Goal: Answer question/provide support: Share knowledge or assist other users

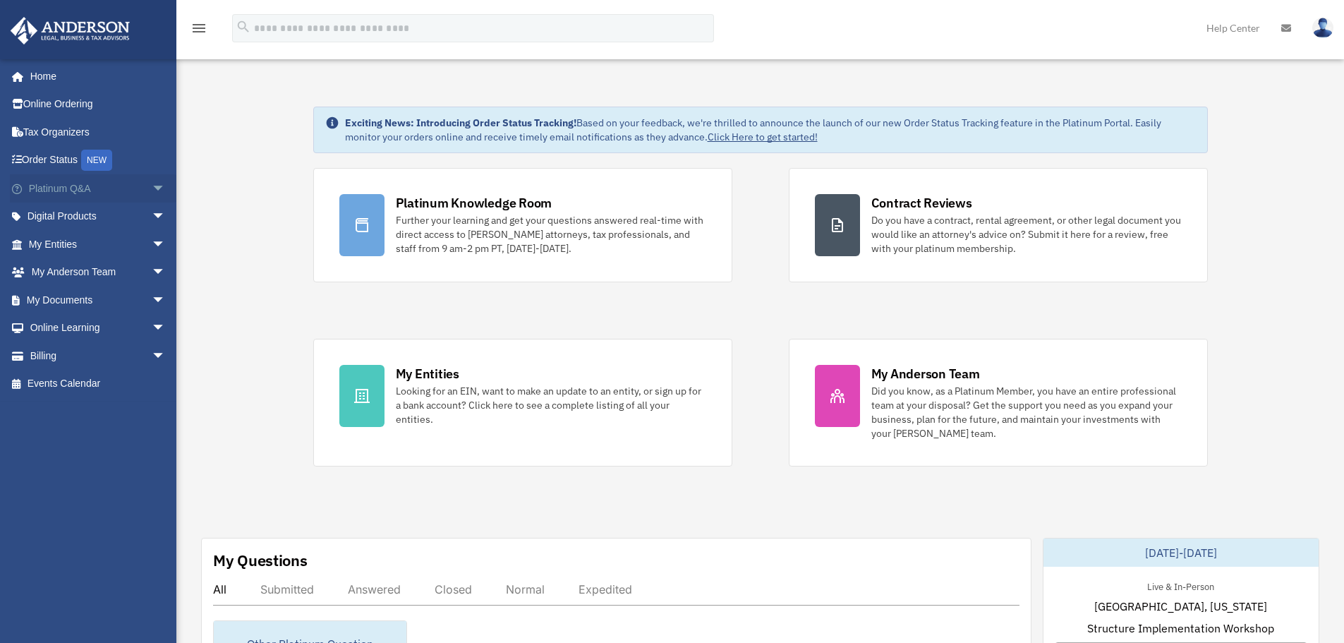
click at [152, 186] on span "arrow_drop_down" at bounding box center [166, 188] width 28 height 29
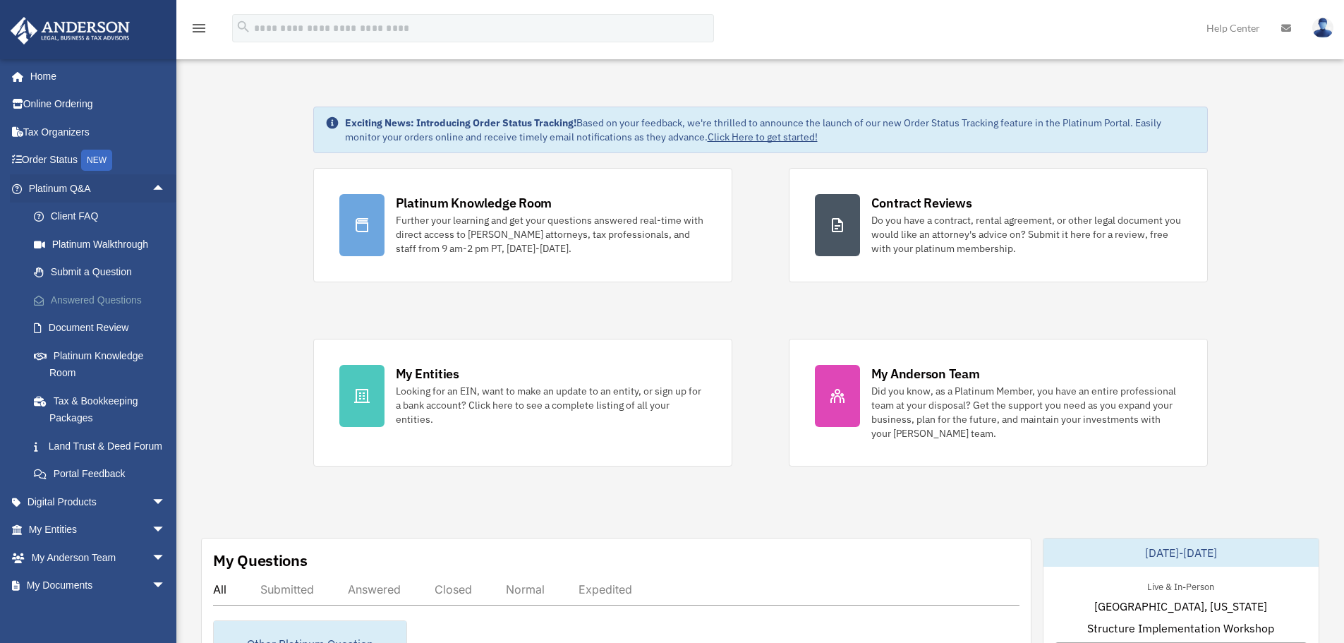
click at [99, 297] on link "Answered Questions" at bounding box center [103, 300] width 167 height 28
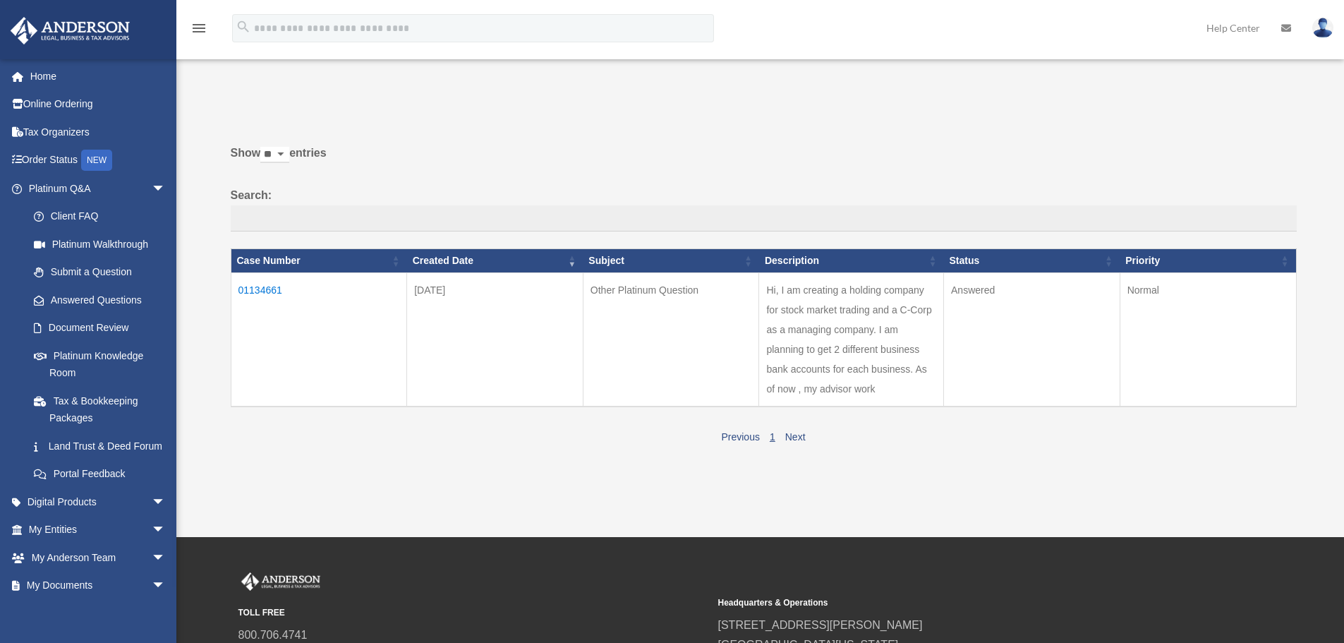
click at [267, 289] on td "01134661" at bounding box center [319, 339] width 176 height 134
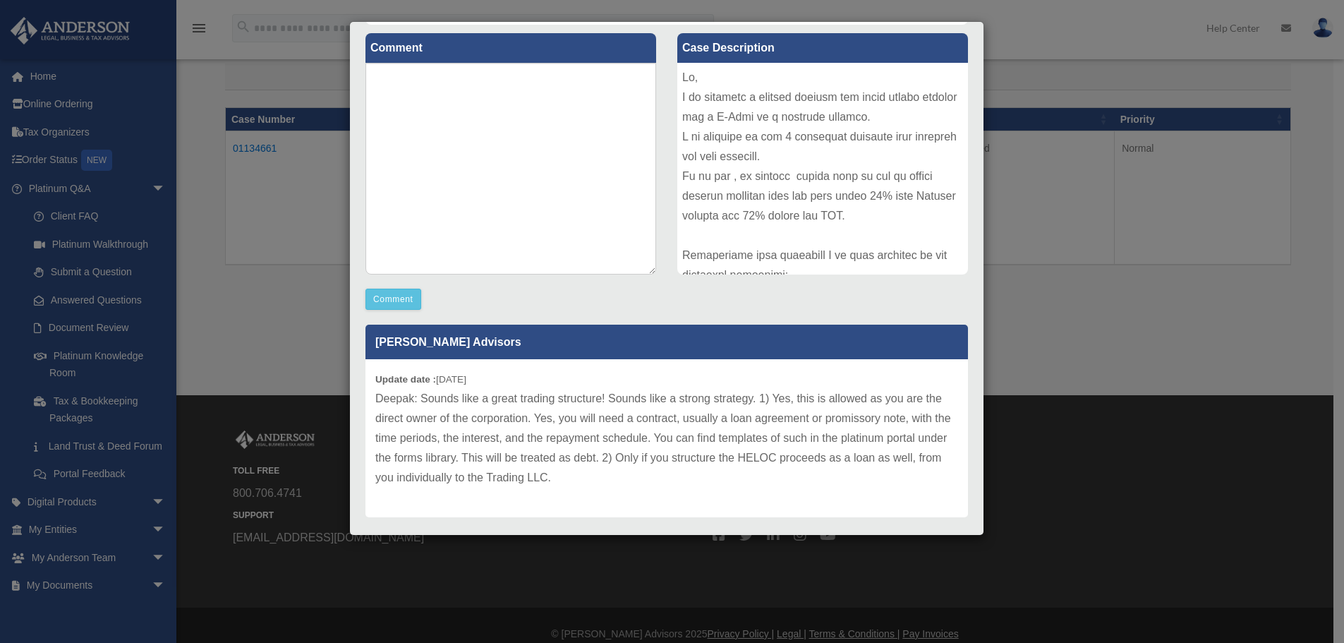
scroll to position [188, 0]
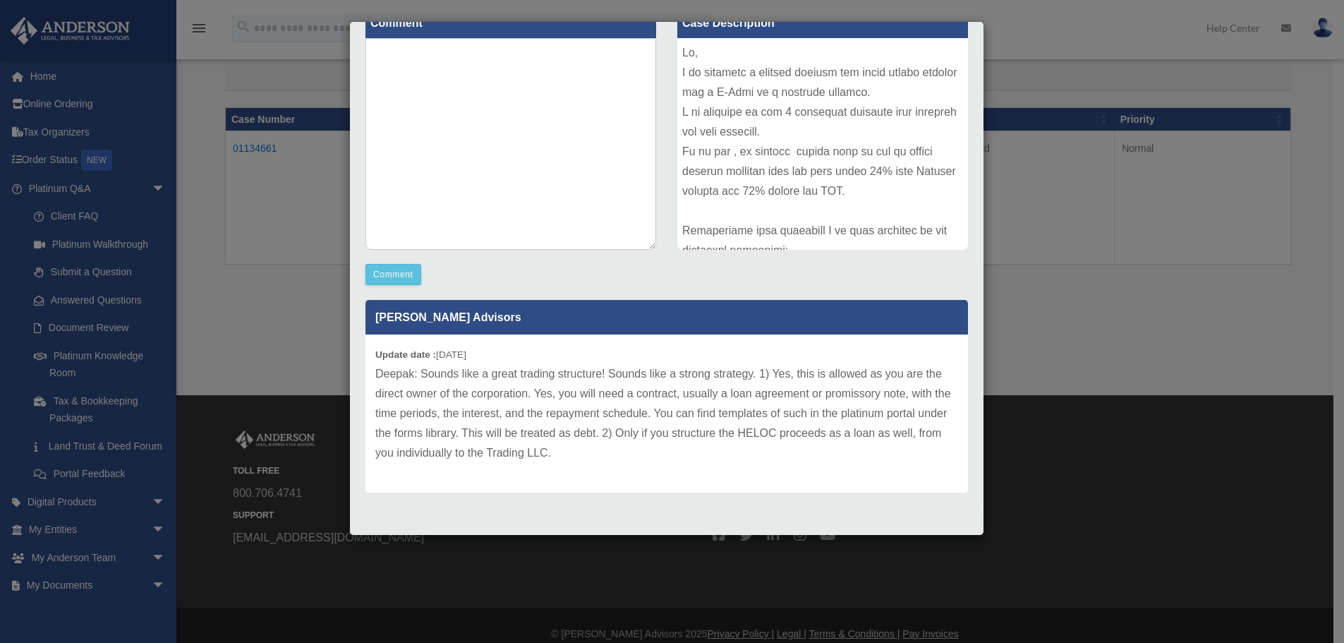
click at [315, 336] on div "Case Detail × Other Platinum Question Case Number 01134661 Created Date October…" at bounding box center [672, 321] width 1344 height 643
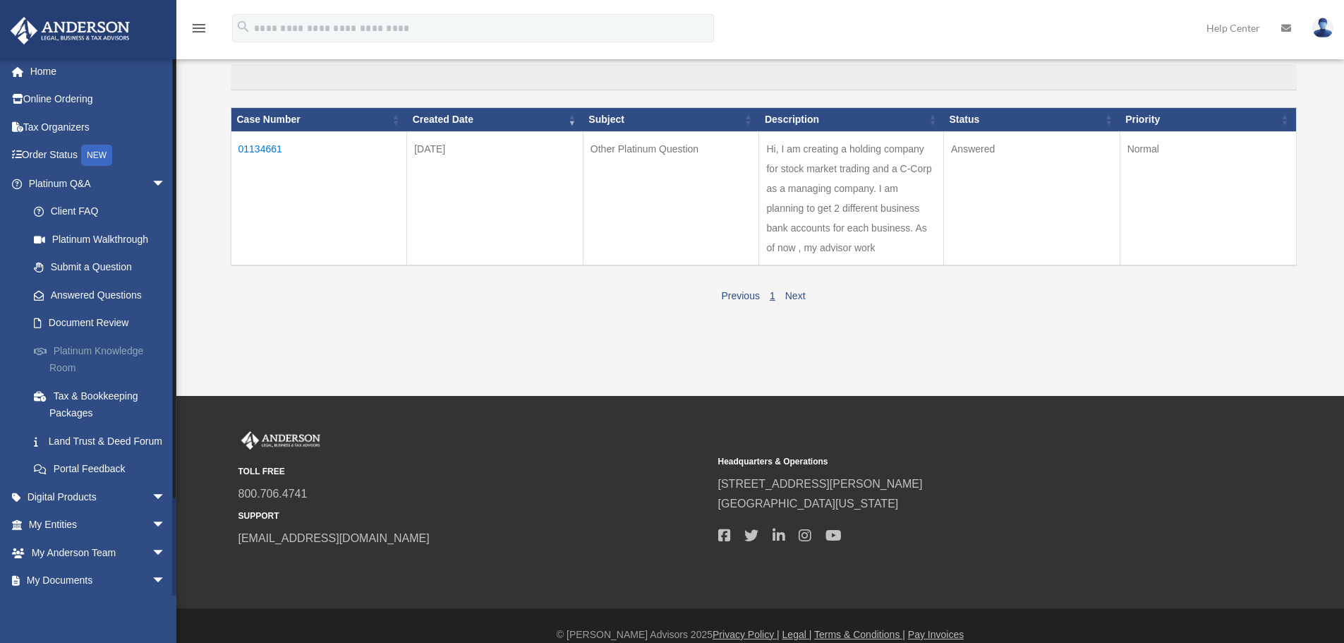
scroll to position [0, 0]
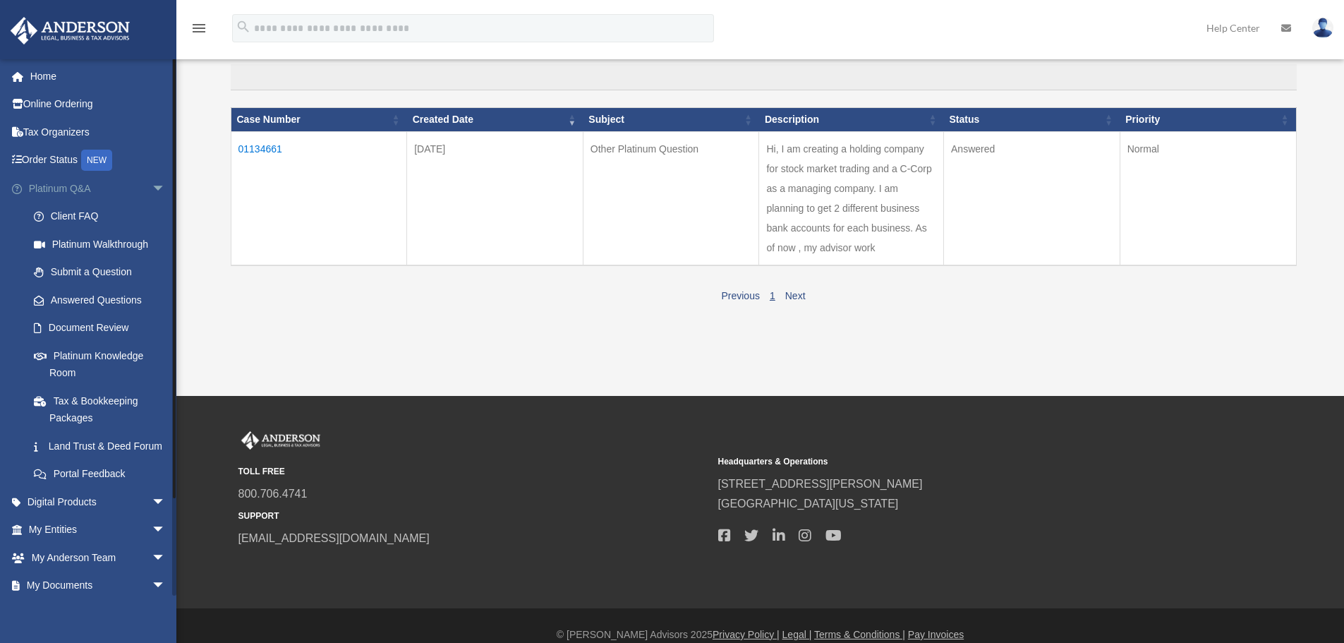
click at [152, 186] on span "arrow_drop_down" at bounding box center [166, 188] width 28 height 29
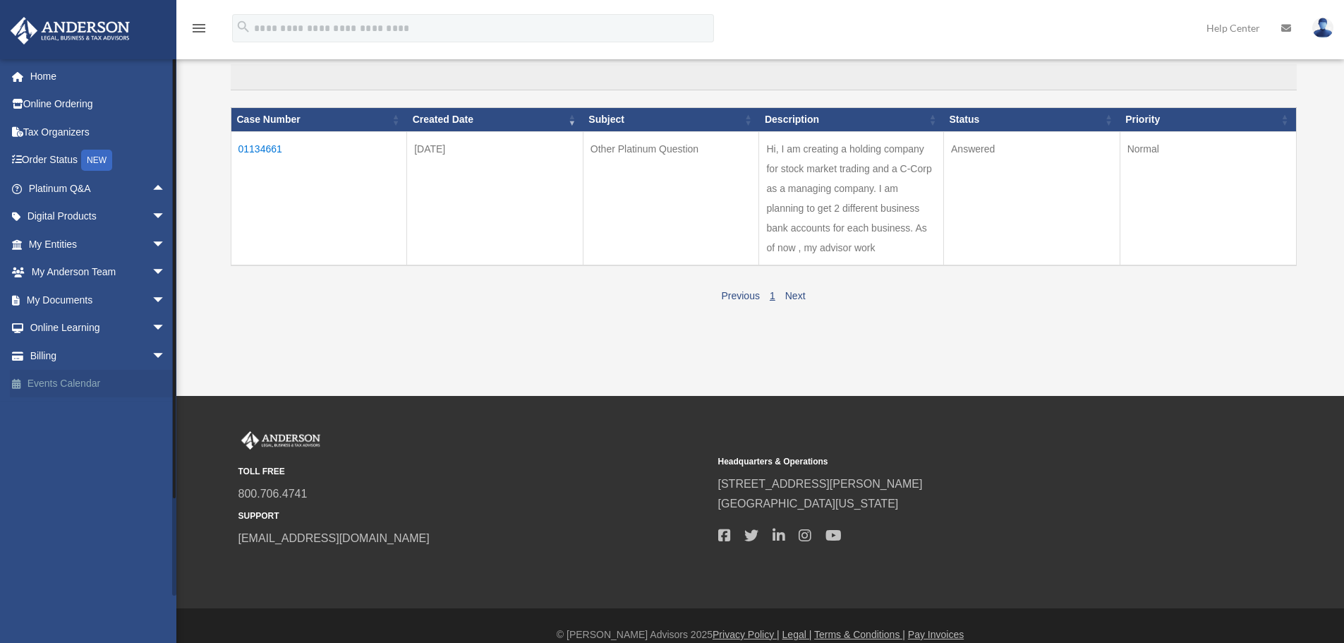
click at [123, 387] on link "Events Calendar" at bounding box center [98, 384] width 177 height 28
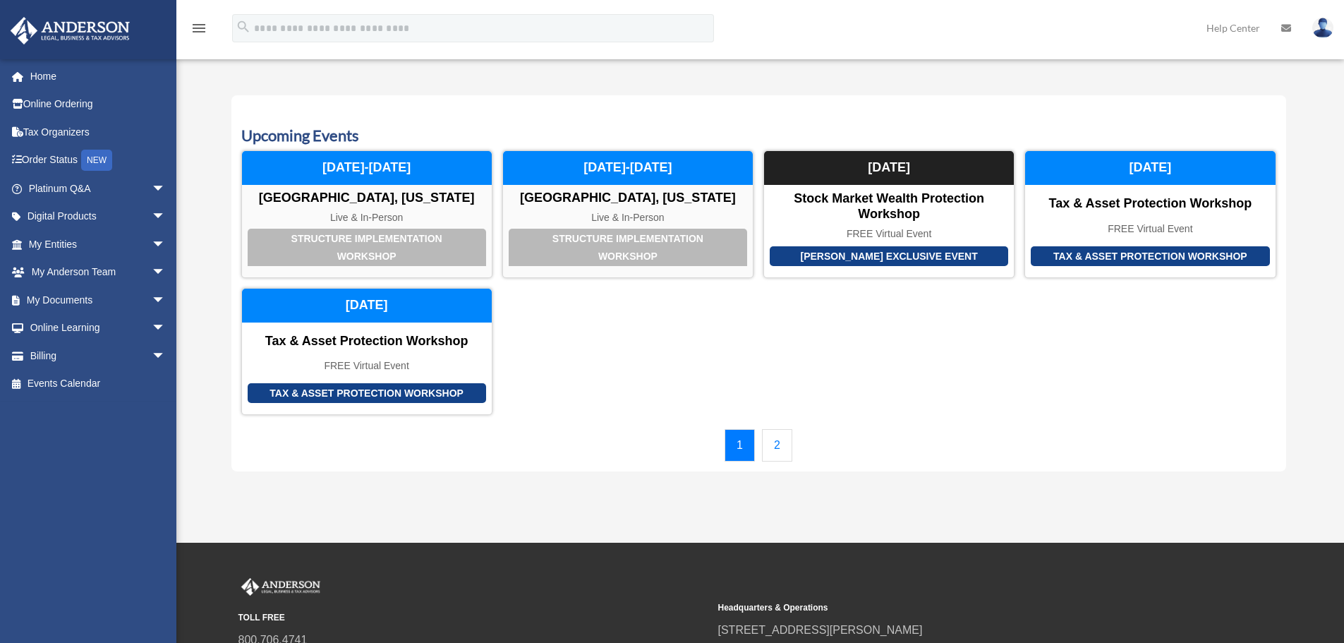
click at [786, 447] on link "2" at bounding box center [777, 445] width 30 height 32
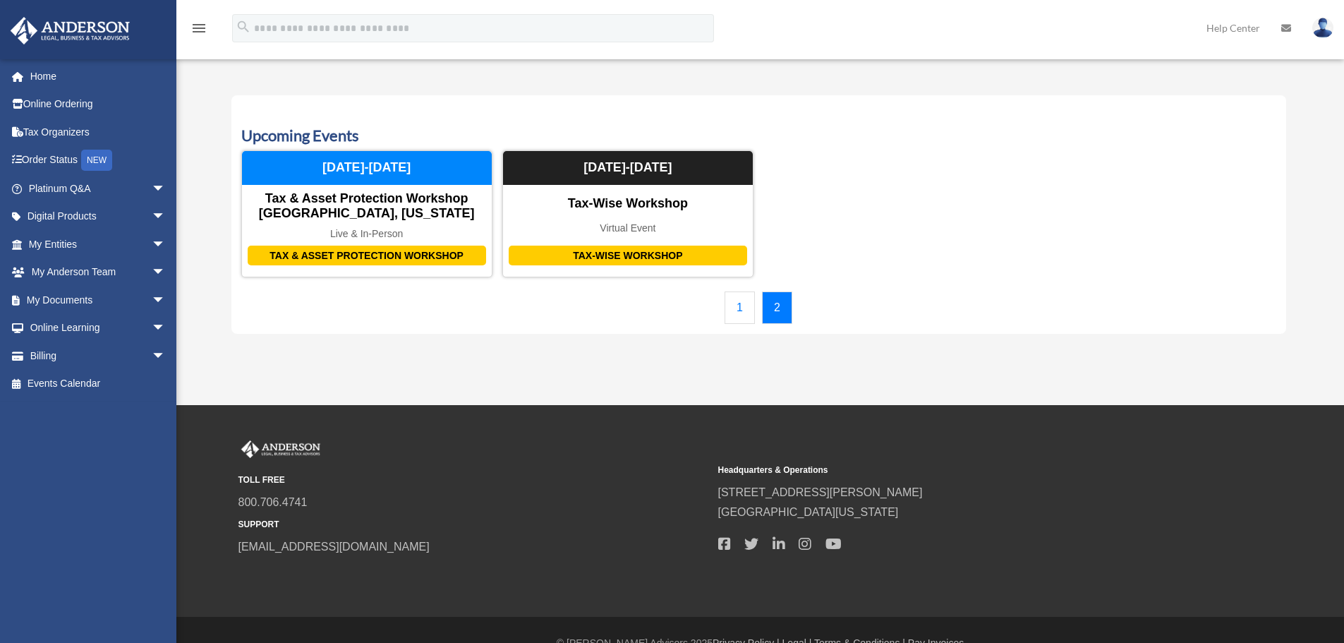
click at [742, 310] on link "1" at bounding box center [740, 307] width 30 height 32
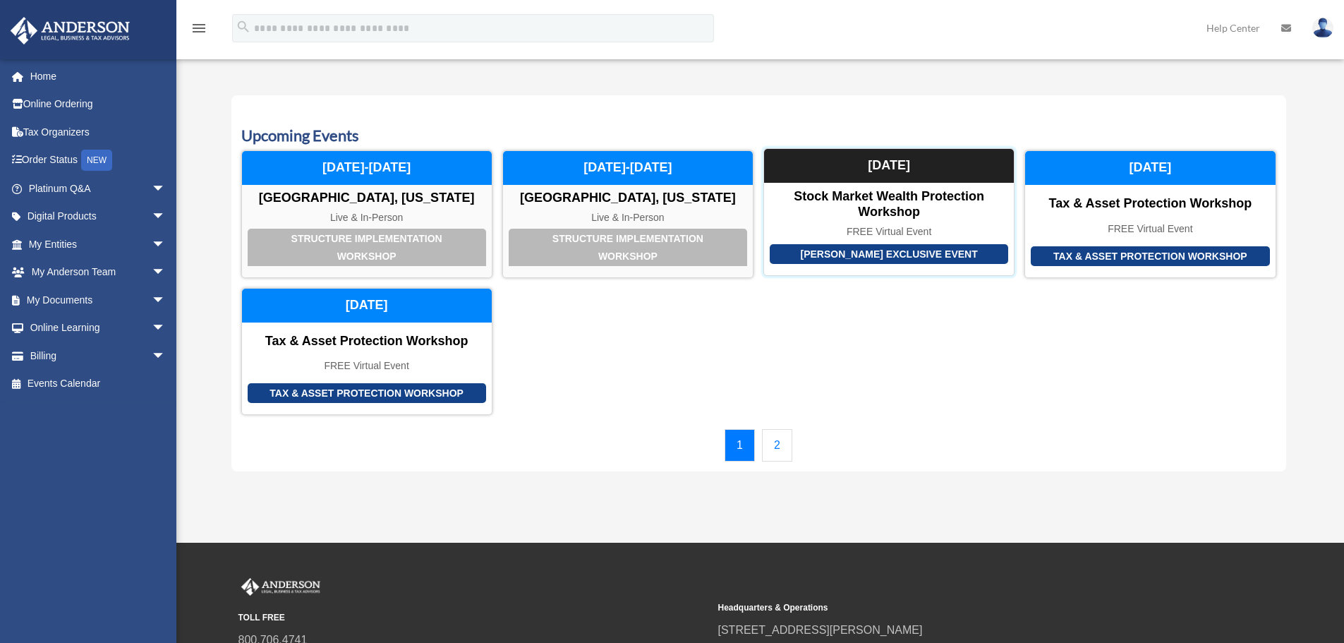
click at [878, 258] on div "Anderson Exclusive Event" at bounding box center [889, 254] width 238 height 20
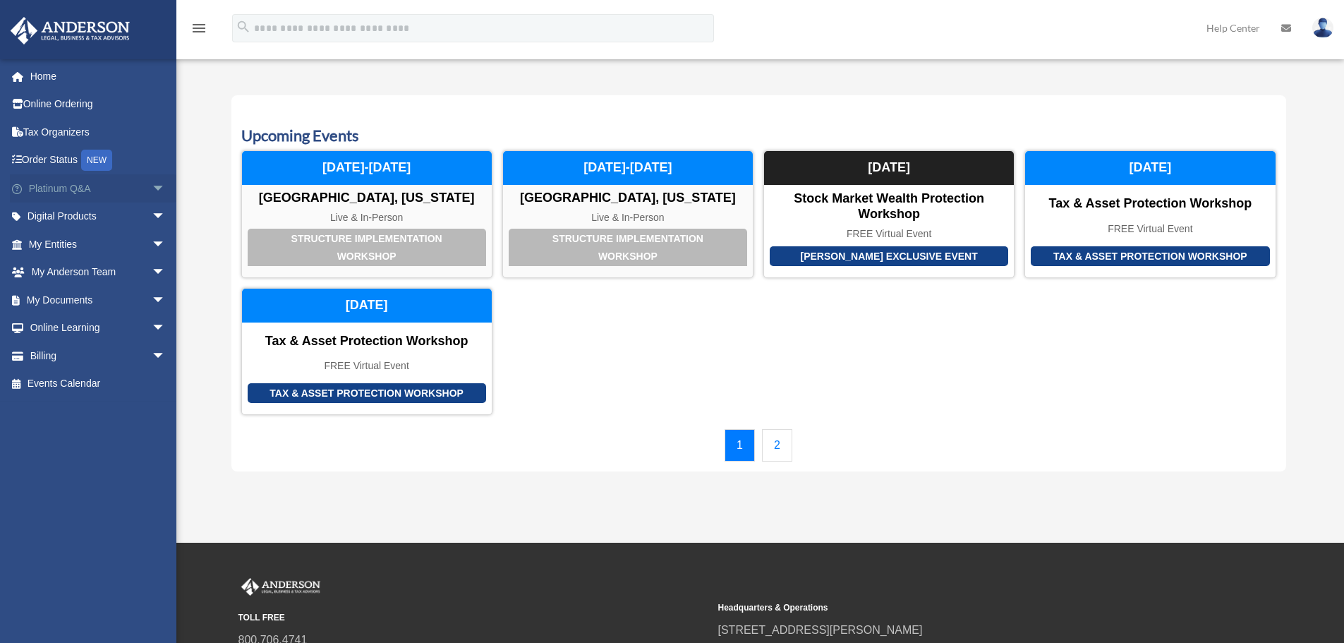
click at [152, 186] on span "arrow_drop_down" at bounding box center [166, 188] width 28 height 29
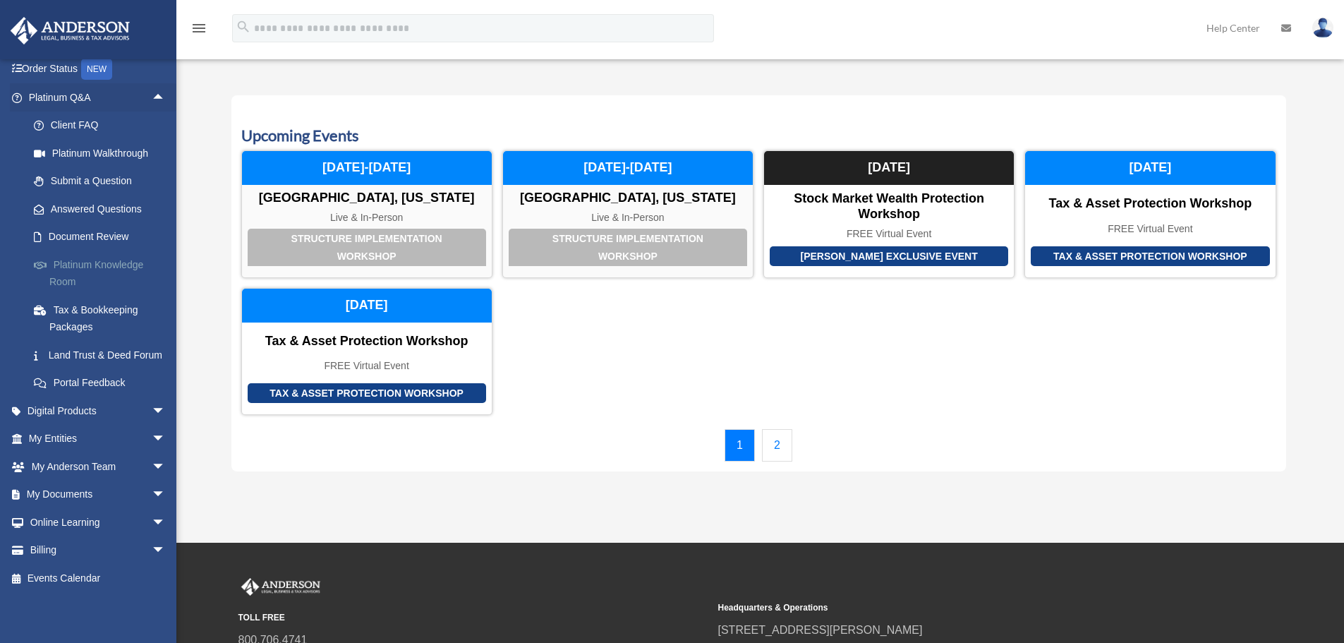
scroll to position [108, 0]
click at [152, 410] on span "arrow_drop_down" at bounding box center [166, 411] width 28 height 29
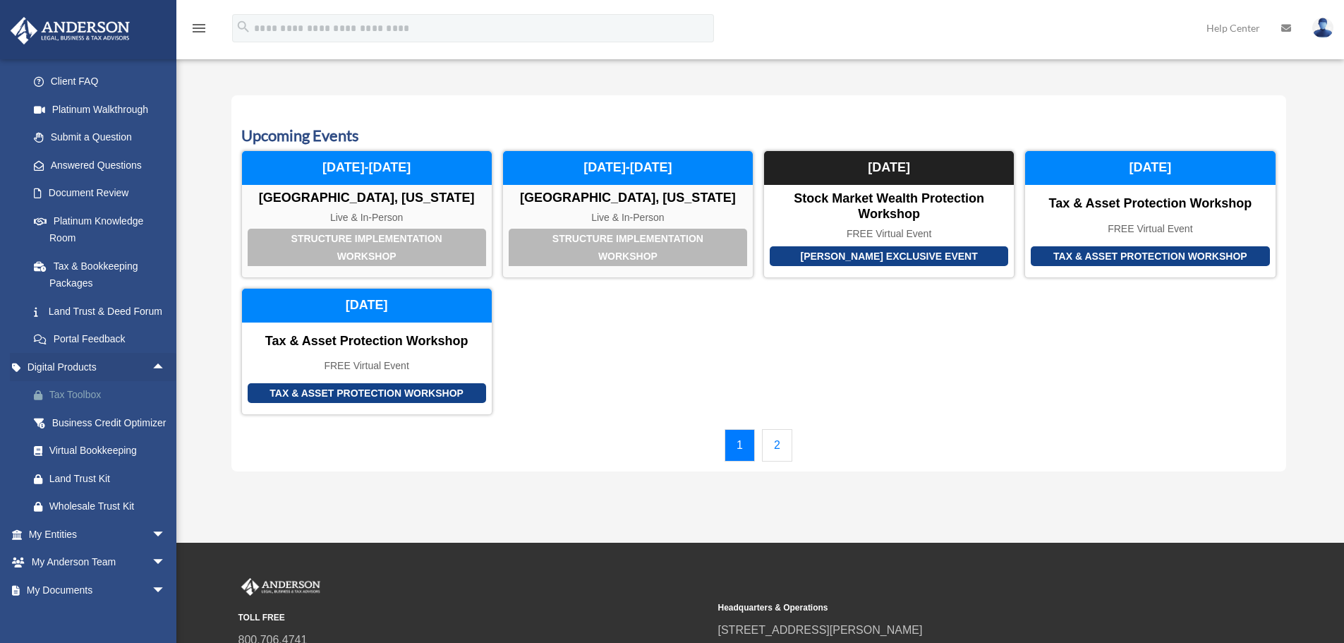
scroll to position [123, 0]
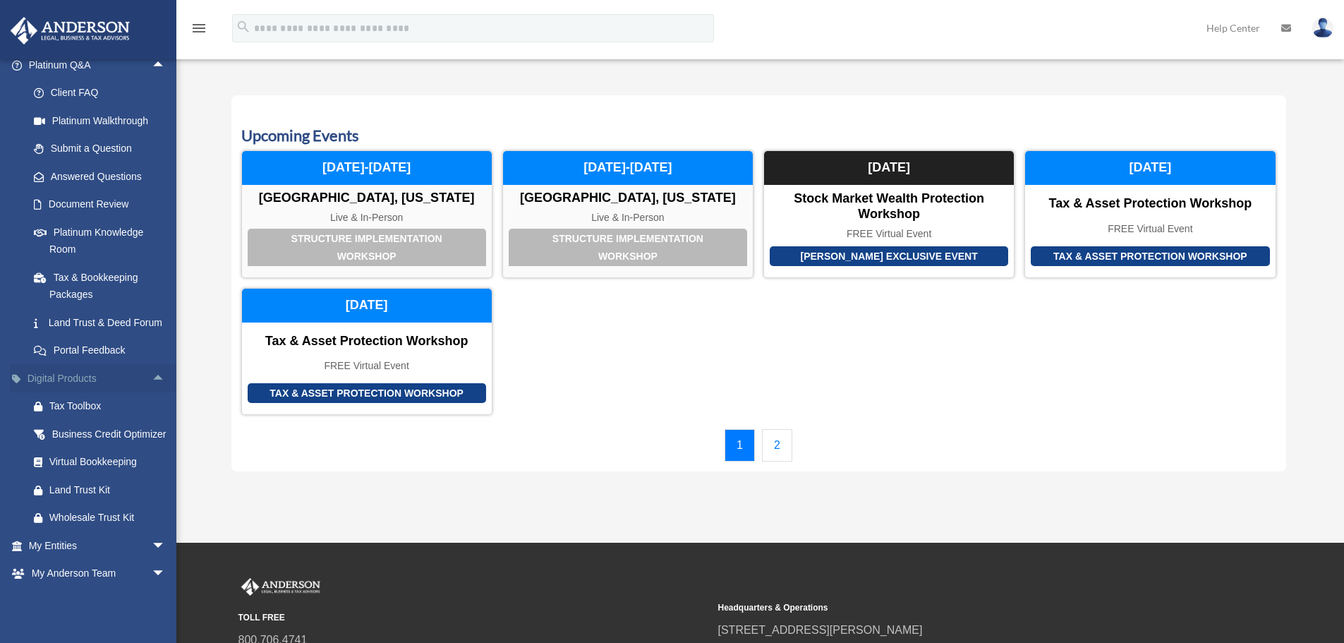
click at [152, 393] on span "arrow_drop_up" at bounding box center [166, 378] width 28 height 29
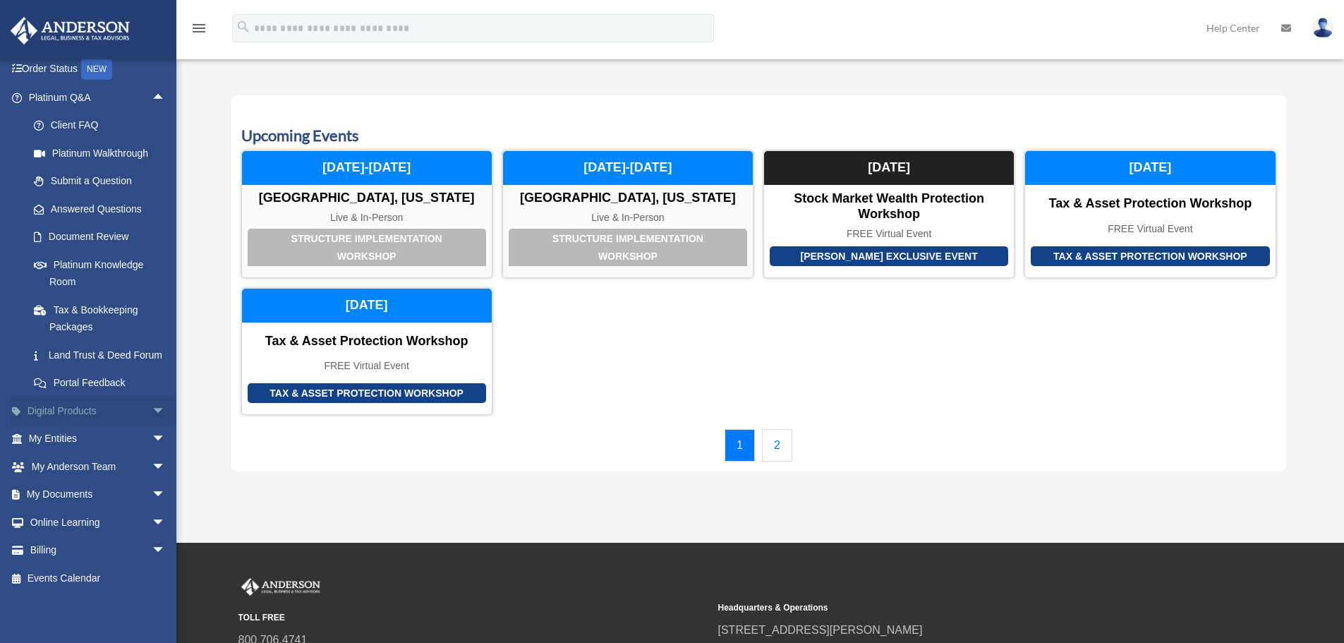
scroll to position [108, 0]
click at [152, 83] on span "arrow_drop_up" at bounding box center [166, 97] width 28 height 29
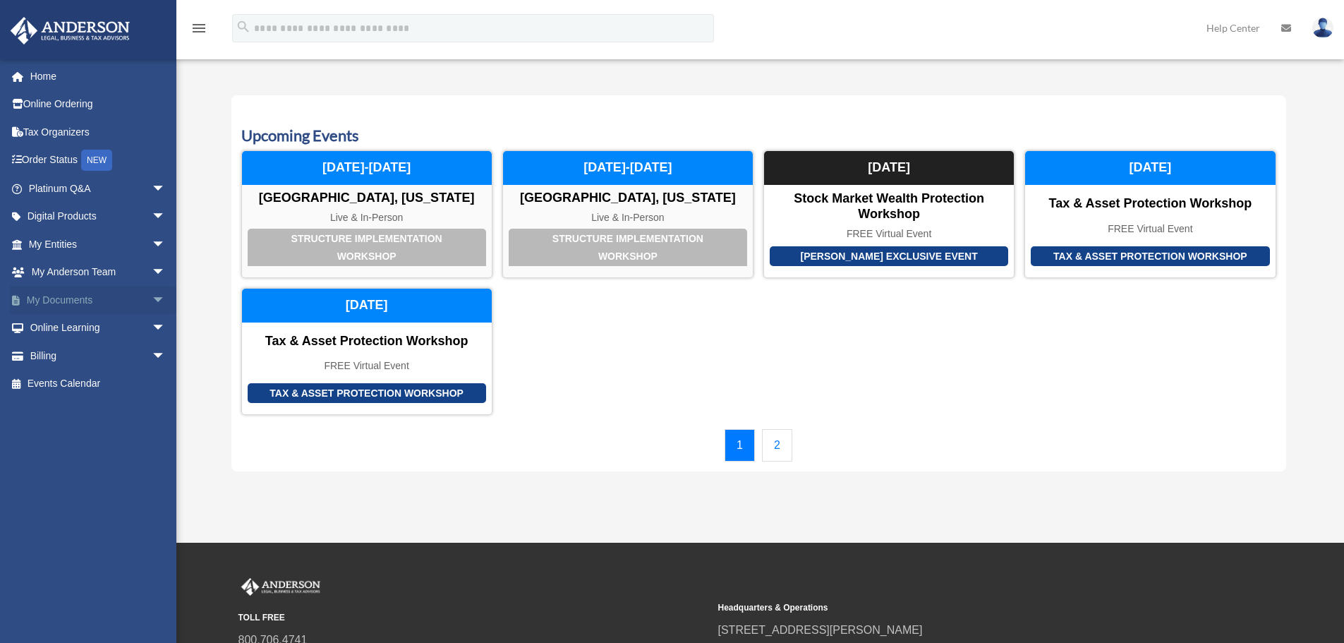
click at [152, 299] on span "arrow_drop_down" at bounding box center [166, 300] width 28 height 29
click at [113, 384] on link "Forms Library" at bounding box center [103, 384] width 167 height 28
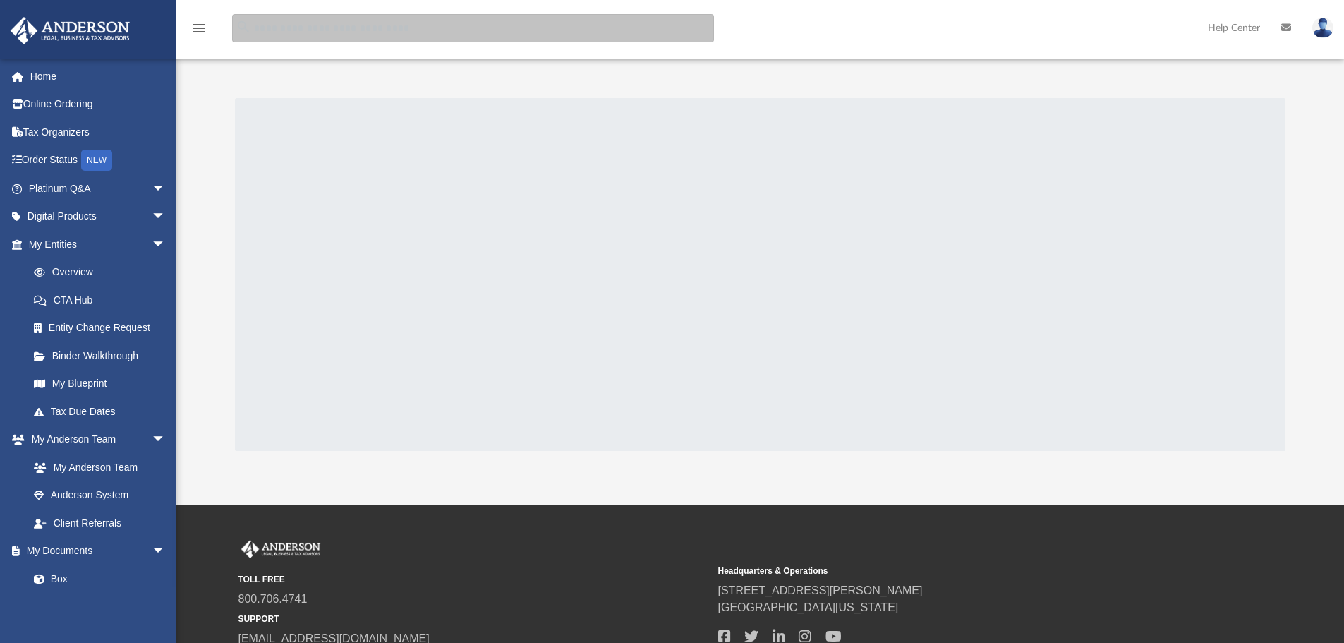
click at [299, 27] on input "search" at bounding box center [473, 28] width 482 height 28
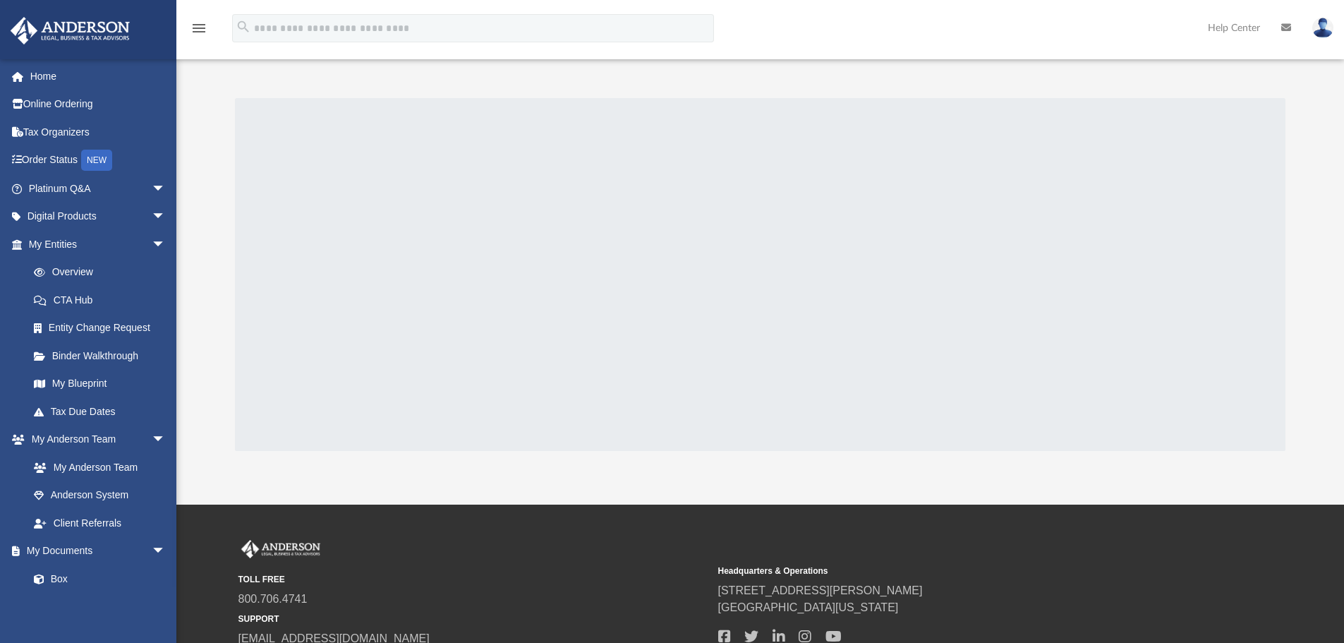
click at [198, 33] on icon "menu" at bounding box center [199, 28] width 17 height 17
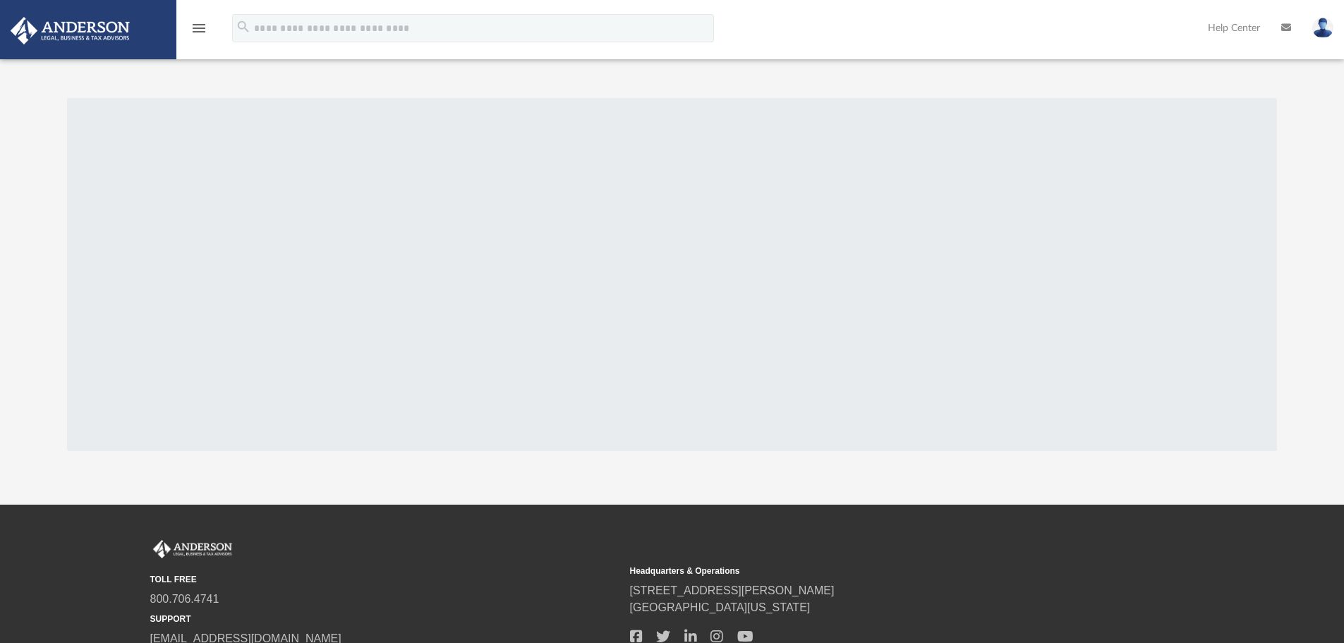
click at [198, 33] on icon "menu" at bounding box center [199, 28] width 17 height 17
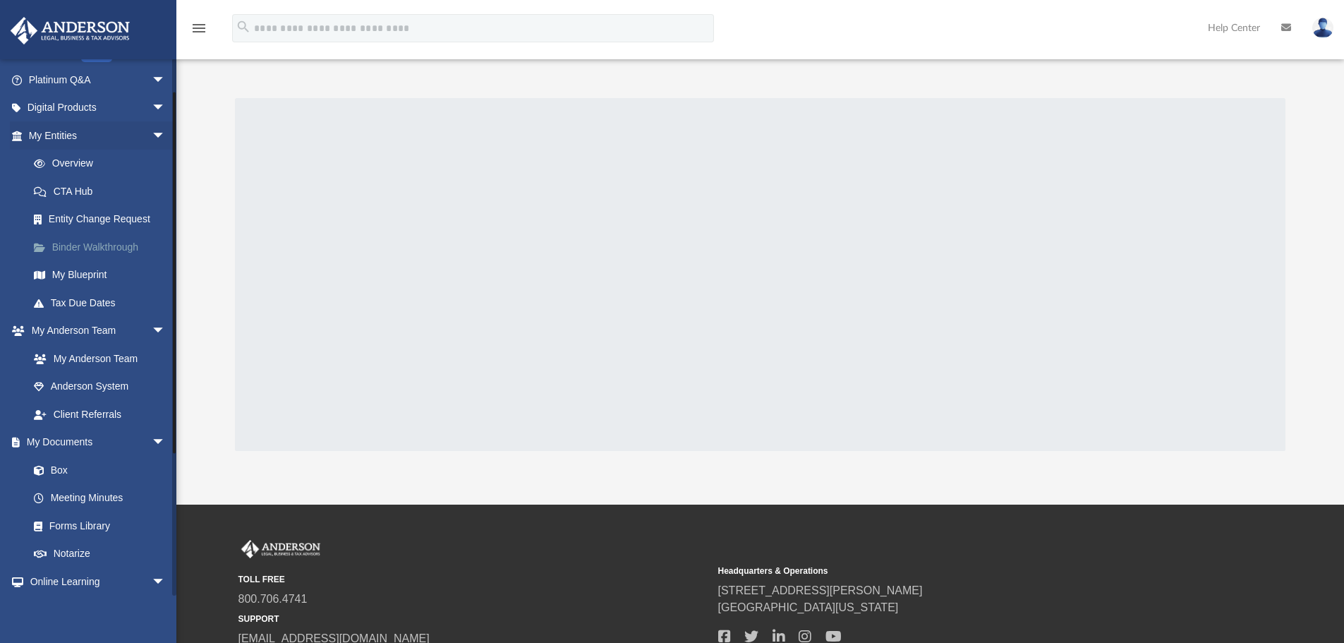
scroll to position [141, 0]
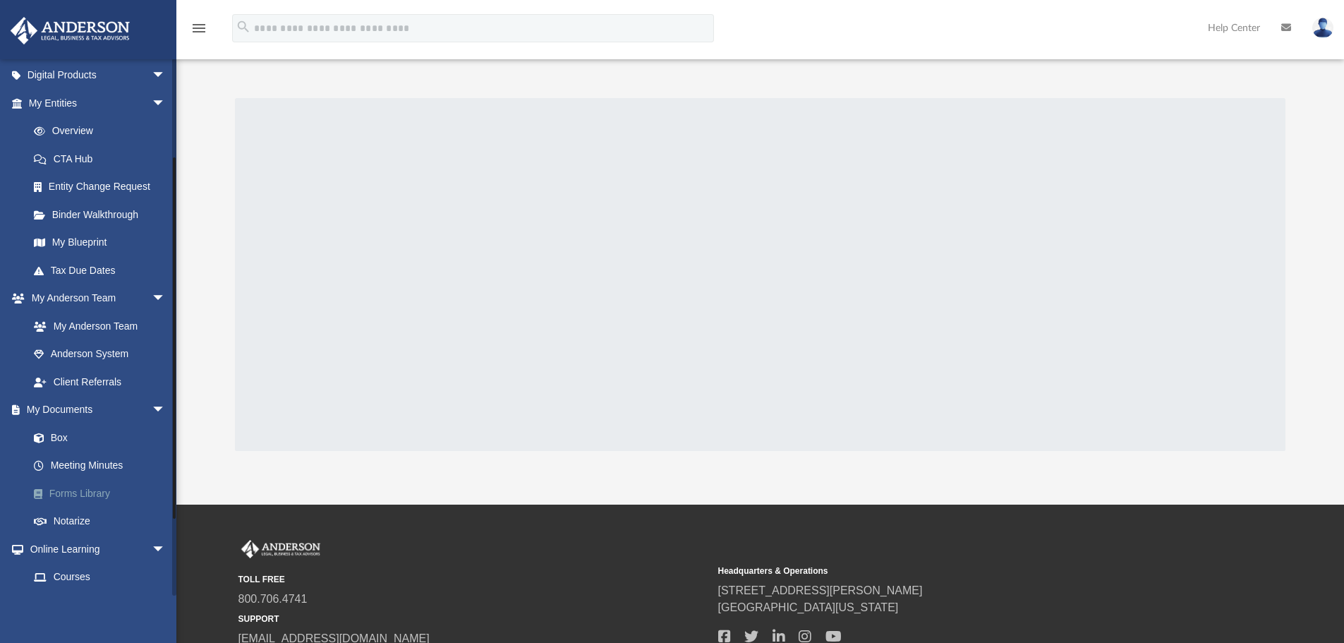
click at [84, 495] on link "Forms Library" at bounding box center [103, 493] width 167 height 28
click at [94, 459] on link "Meeting Minutes" at bounding box center [103, 466] width 167 height 28
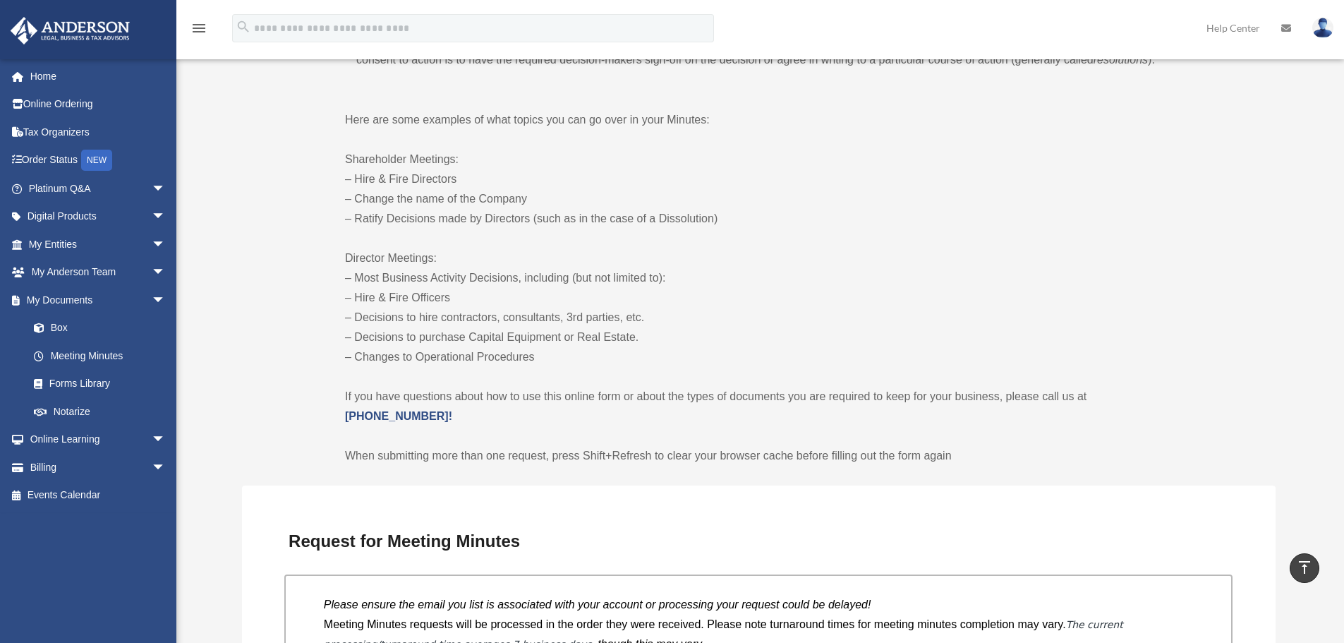
scroll to position [635, 0]
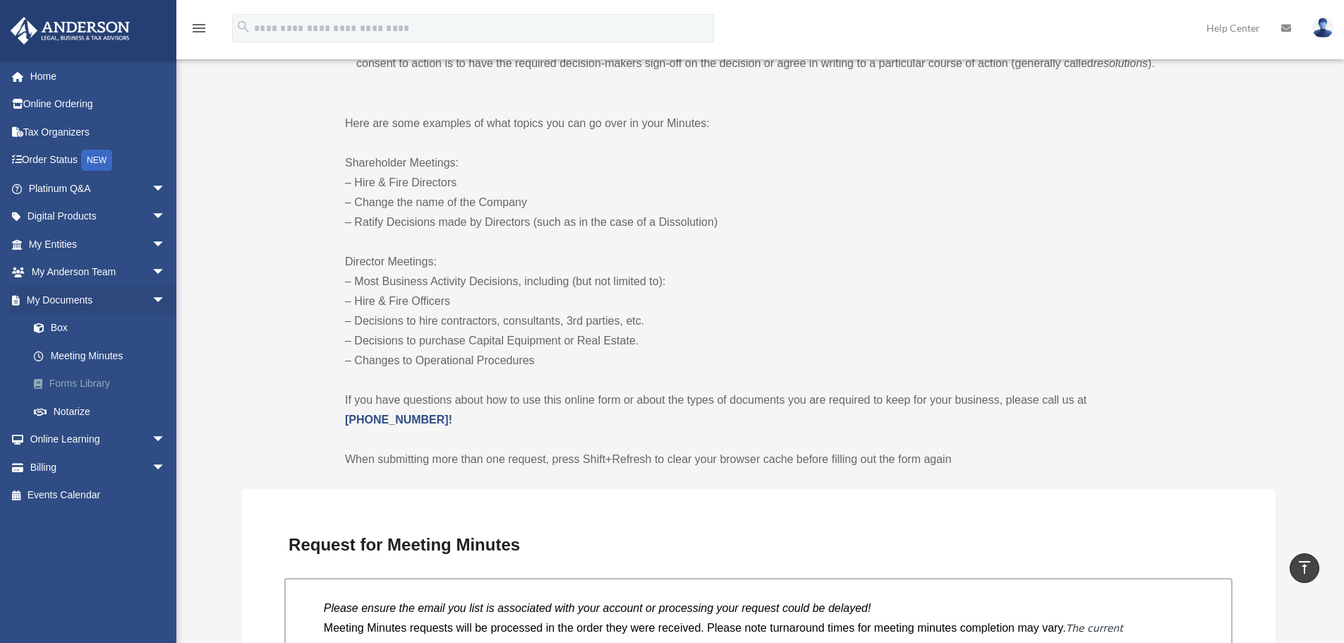
click at [83, 386] on link "Forms Library" at bounding box center [103, 384] width 167 height 28
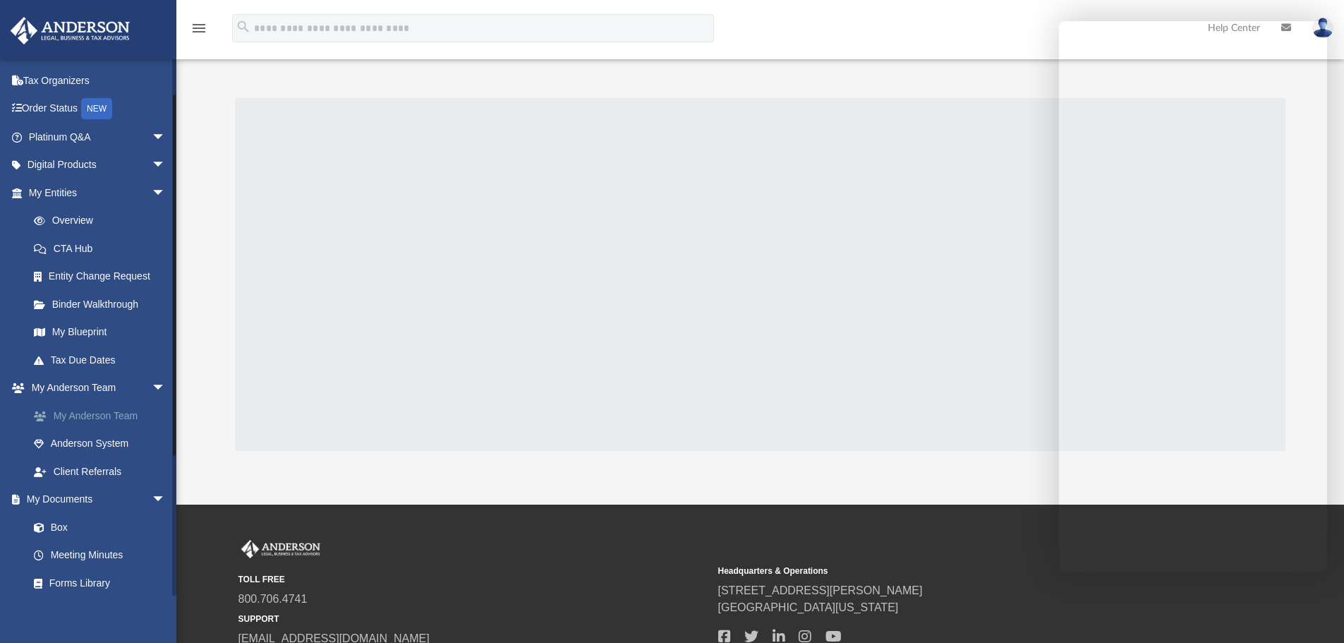
scroll to position [71, 0]
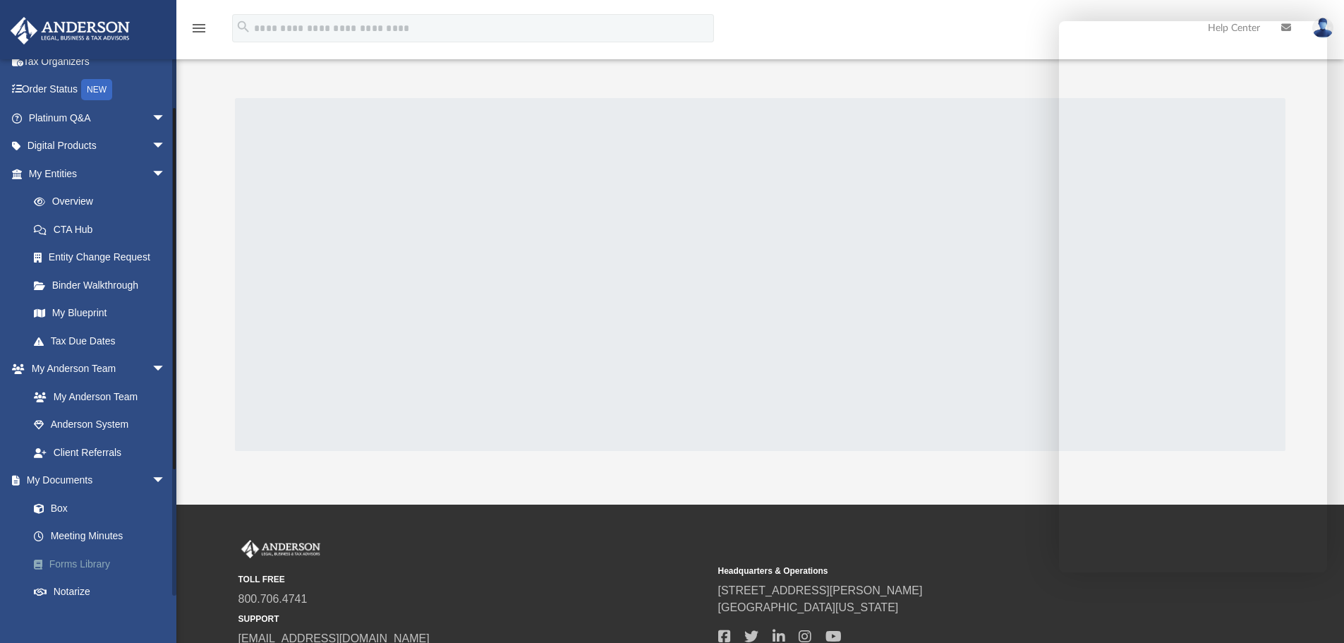
click at [73, 554] on link "Forms Library" at bounding box center [103, 564] width 167 height 28
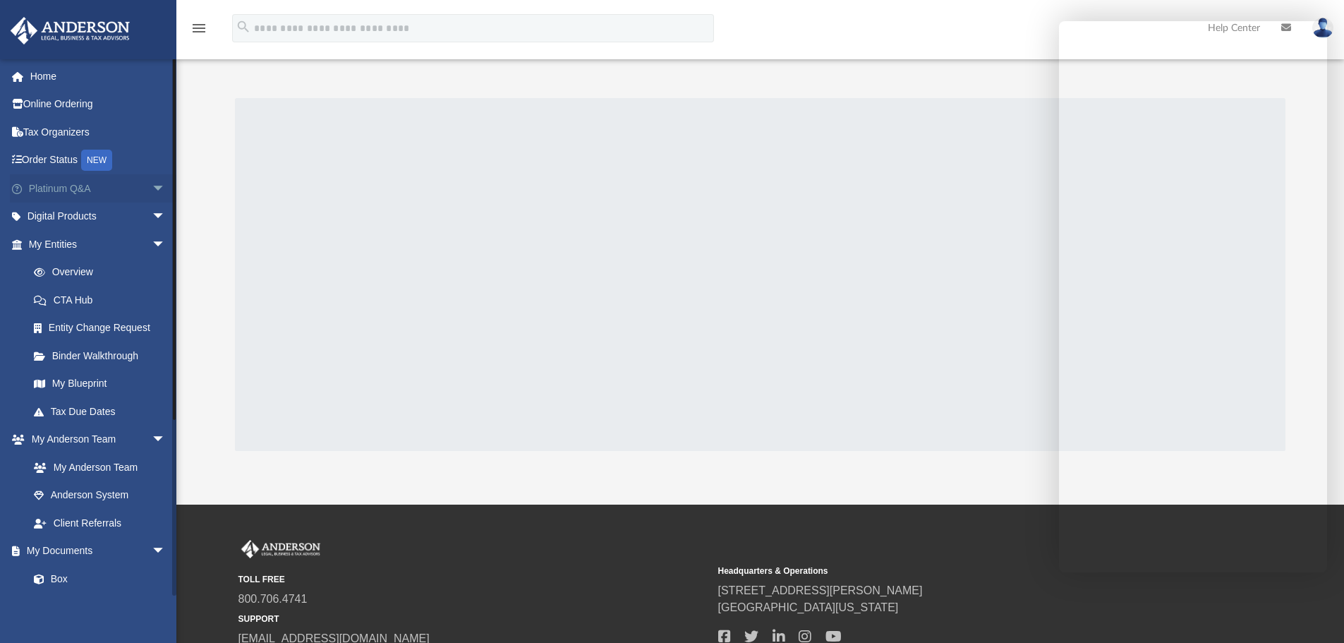
click at [152, 187] on span "arrow_drop_down" at bounding box center [166, 188] width 28 height 29
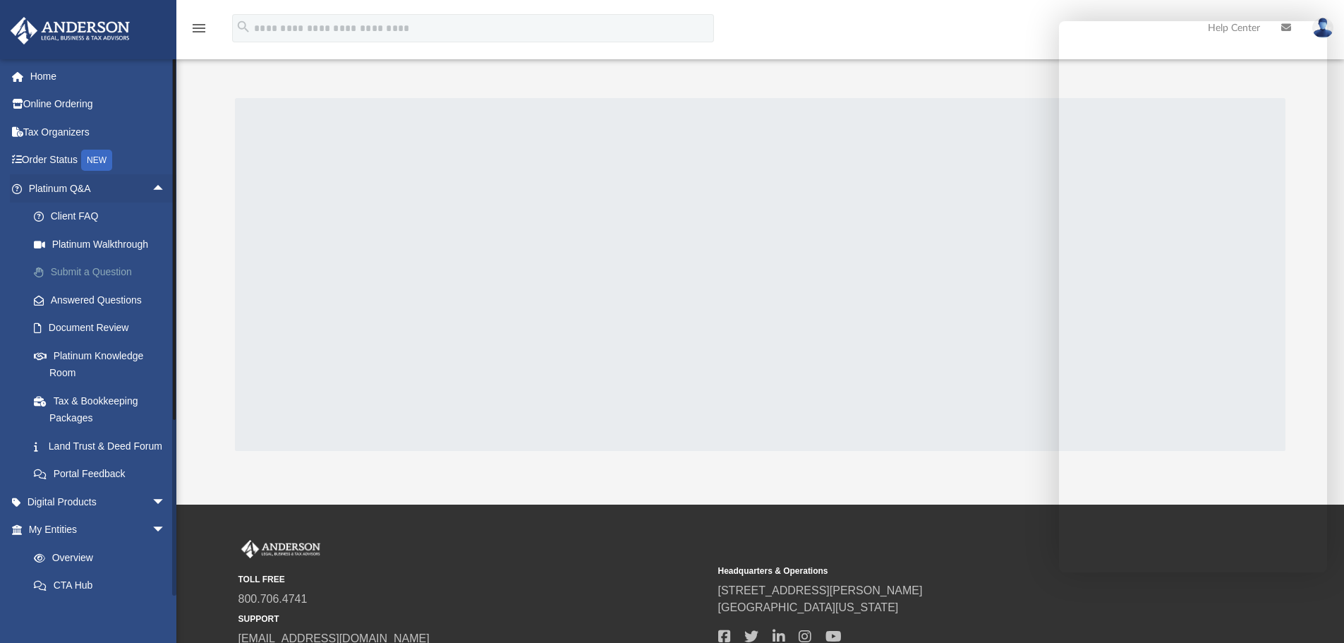
click at [90, 270] on link "Submit a Question" at bounding box center [103, 272] width 167 height 28
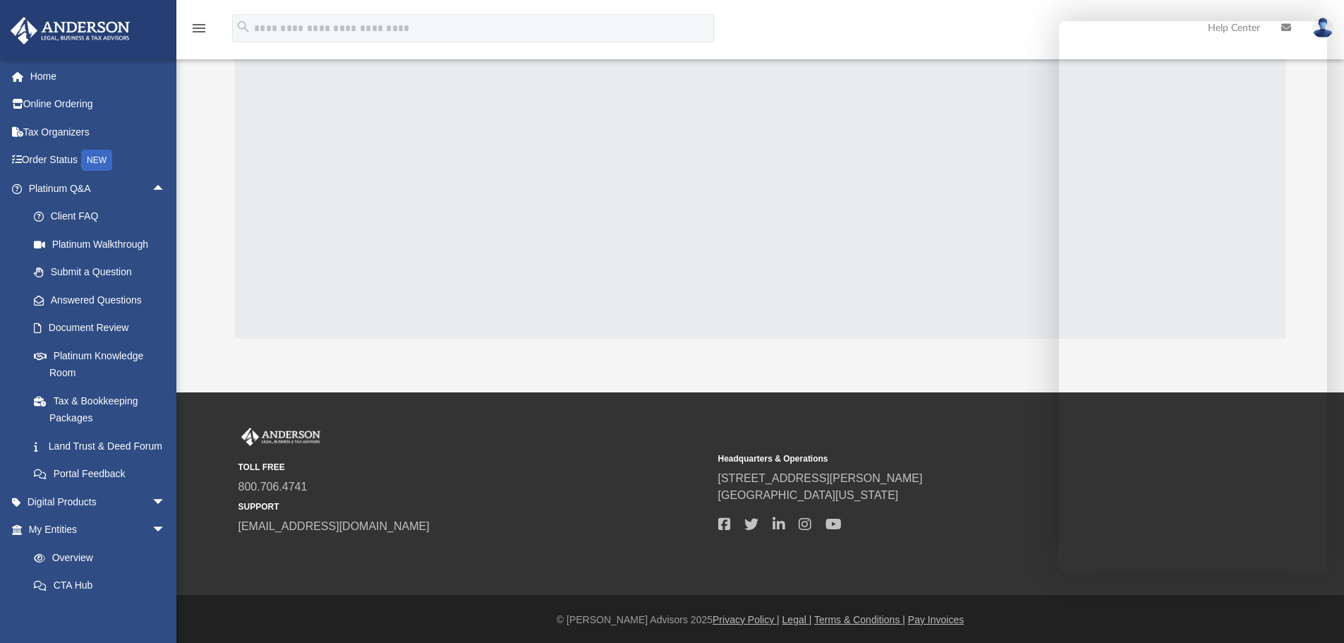
scroll to position [114, 0]
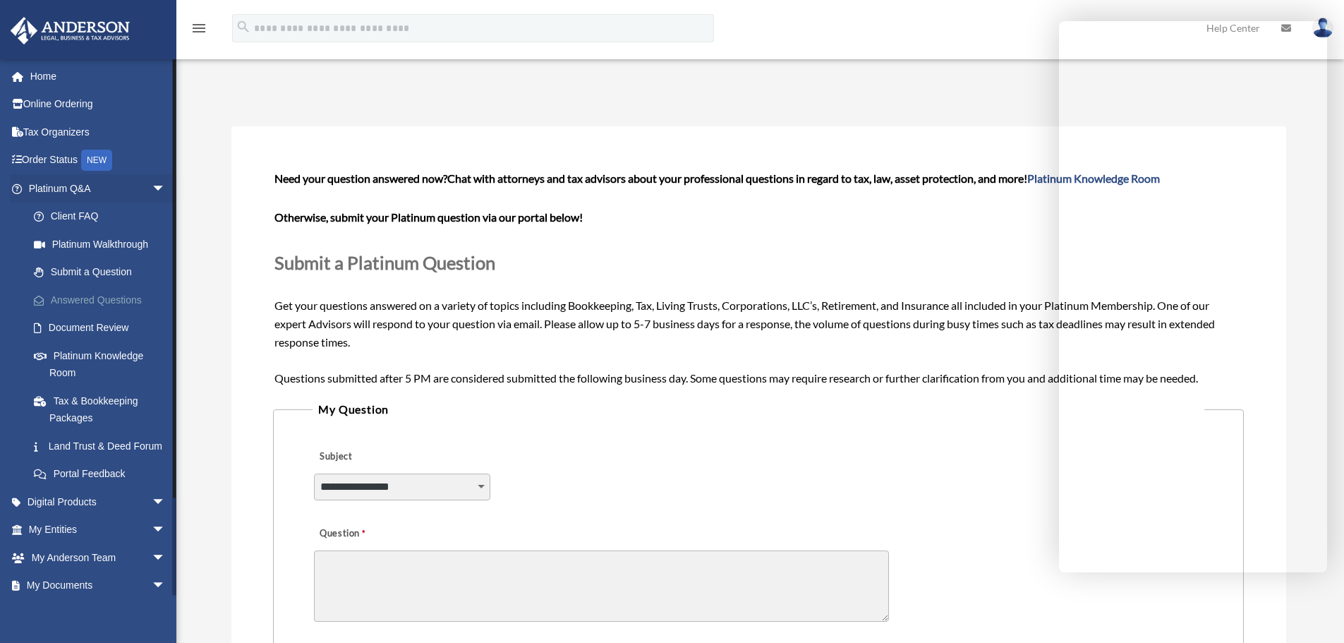
click at [78, 291] on link "Answered Questions" at bounding box center [103, 300] width 167 height 28
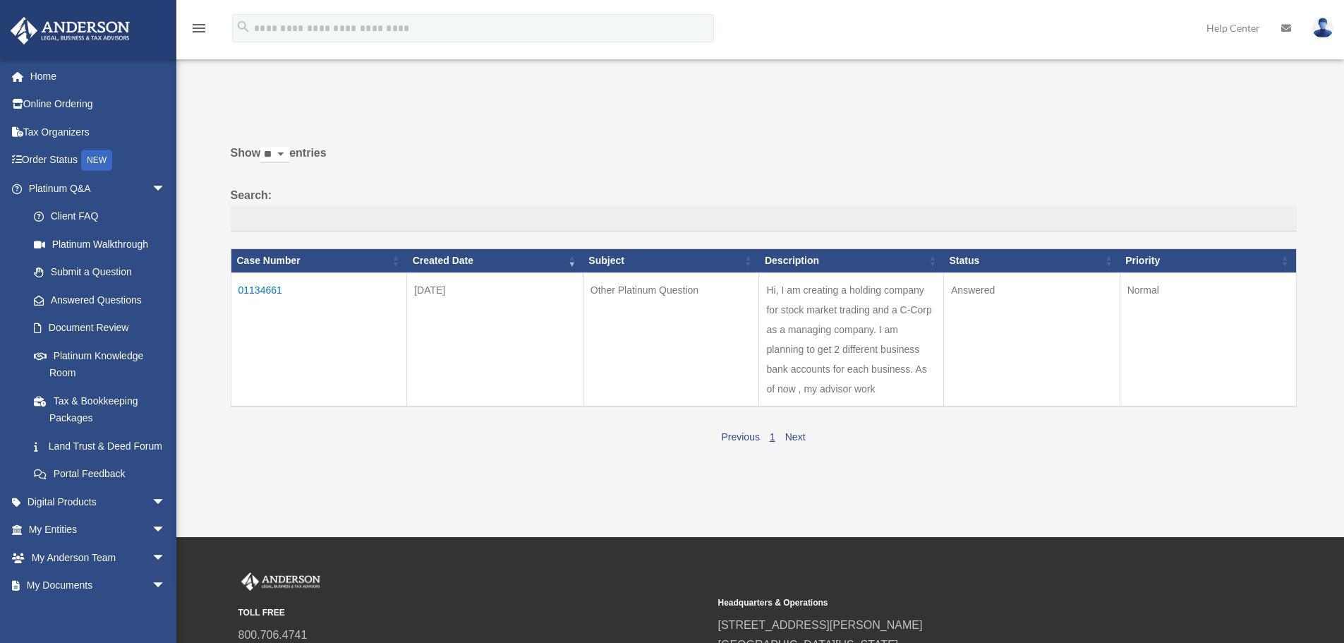
click at [266, 284] on td "01134661" at bounding box center [319, 339] width 176 height 134
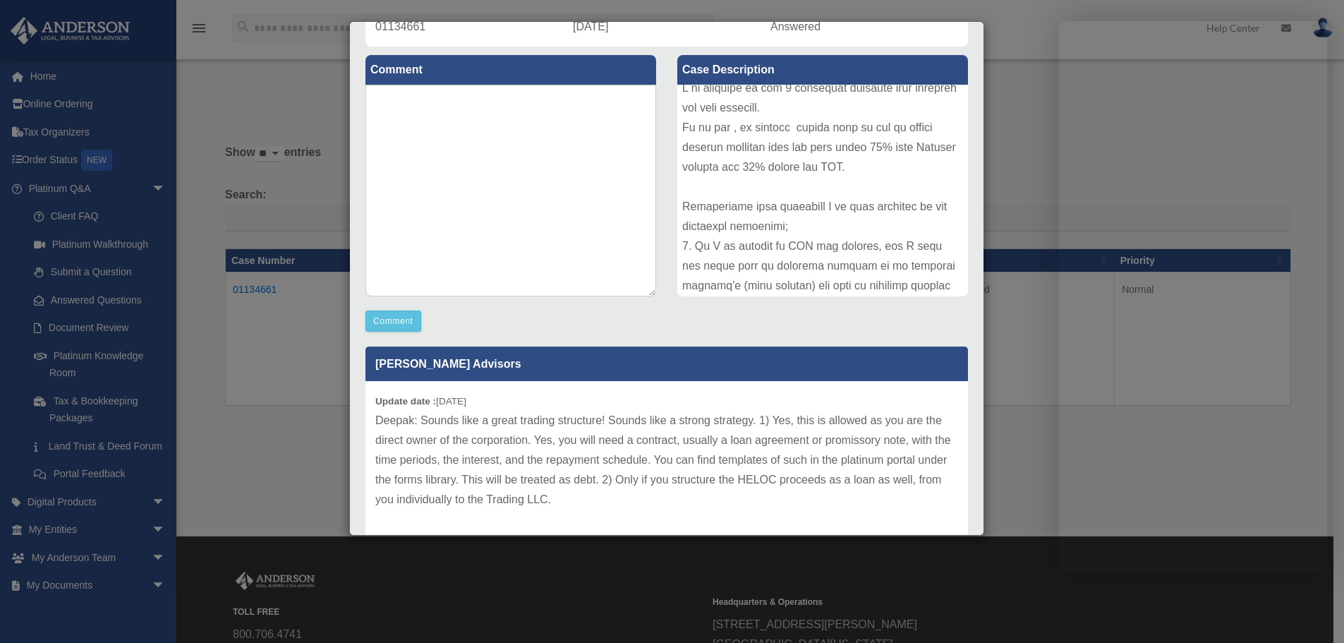
scroll to position [188, 0]
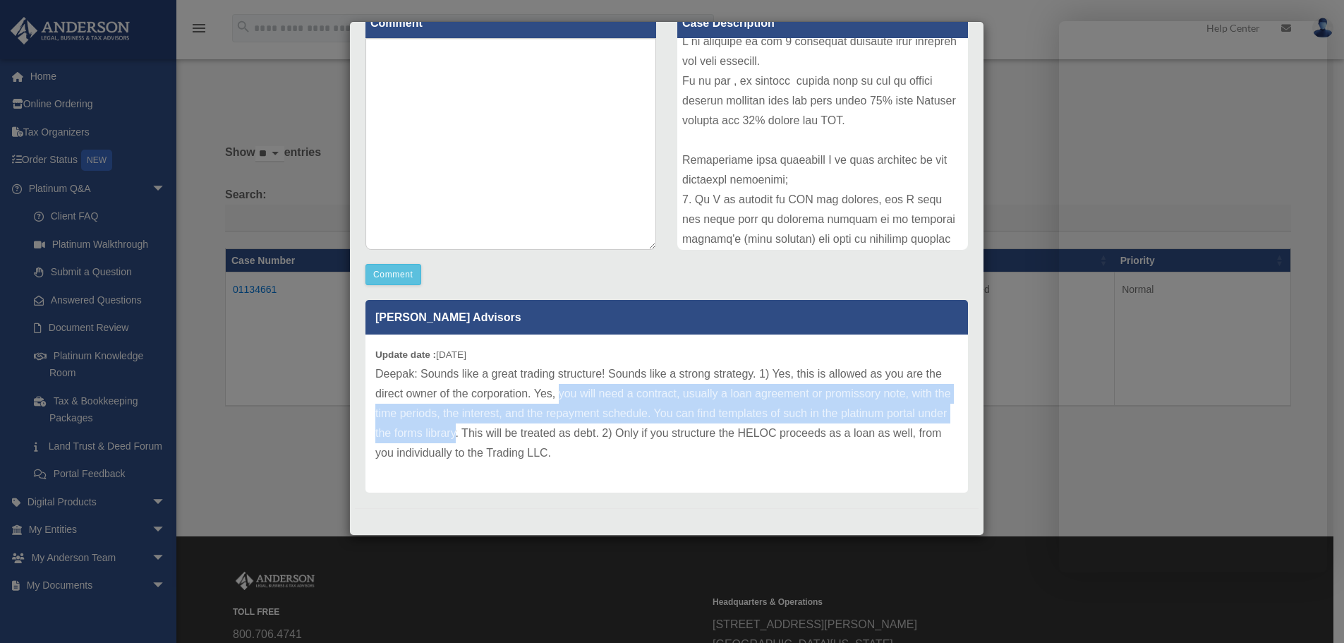
drag, startPoint x: 558, startPoint y: 390, endPoint x: 488, endPoint y: 435, distance: 82.8
click at [488, 435] on p "Deepak: Sounds like a great trading structure! Sounds like a strong strategy. 1…" at bounding box center [666, 413] width 583 height 99
copy p "you will need a contract, usually a loan agreement or promissory note, with the…"
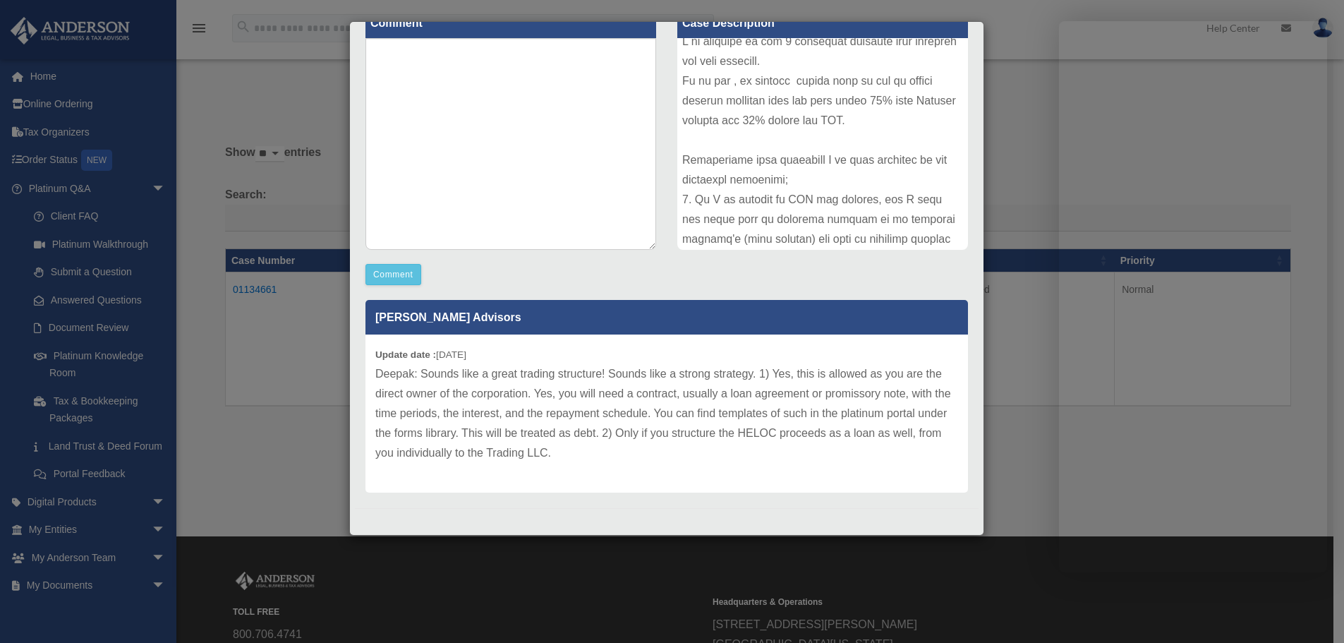
click at [284, 454] on div "Case Detail × Other Platinum Question Case Number 01134661 Created Date October…" at bounding box center [672, 321] width 1344 height 643
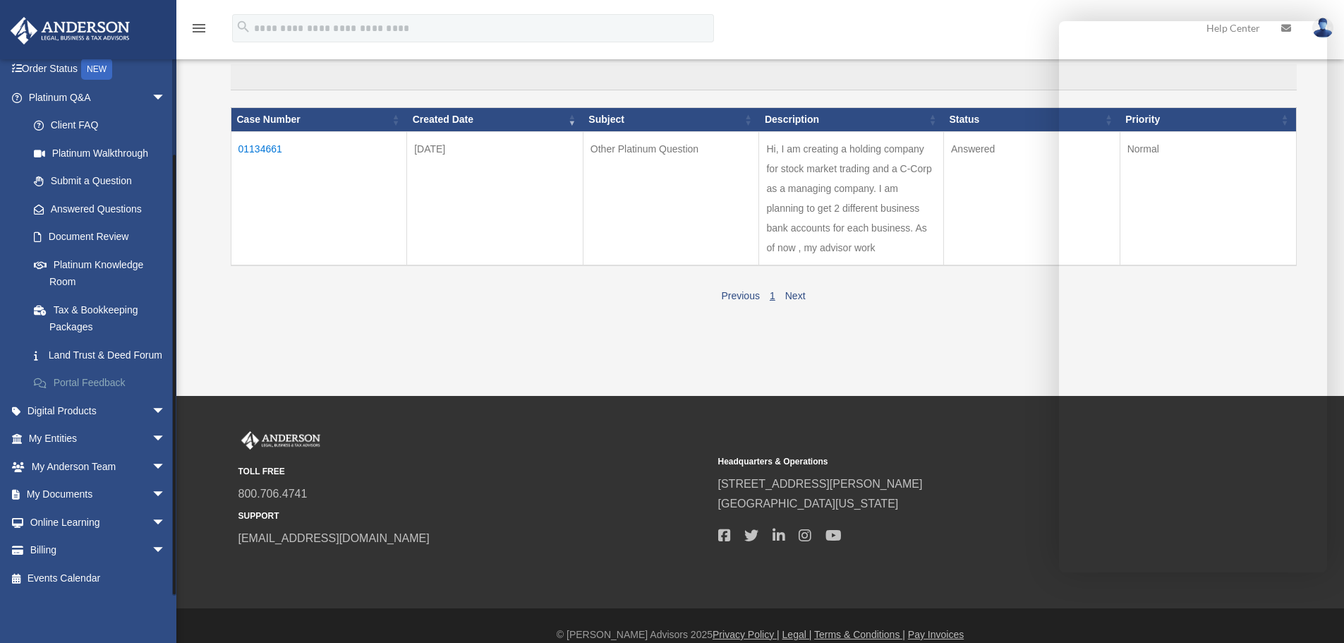
scroll to position [37, 0]
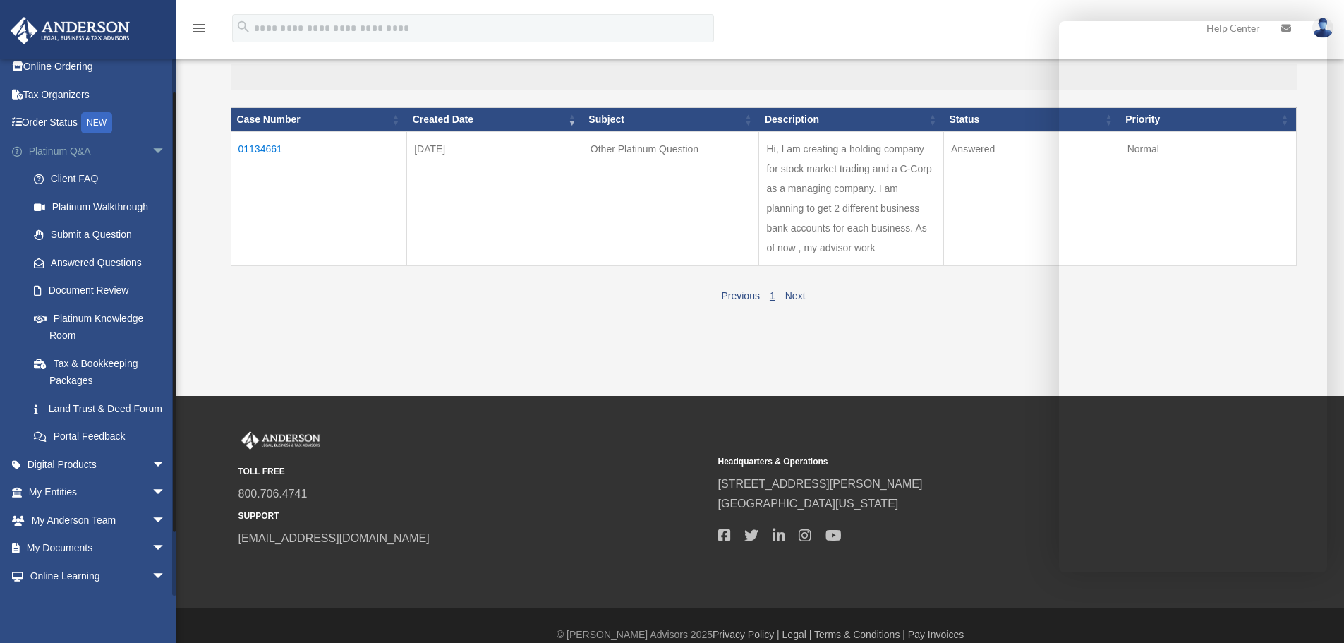
click at [152, 152] on span "arrow_drop_down" at bounding box center [166, 151] width 28 height 29
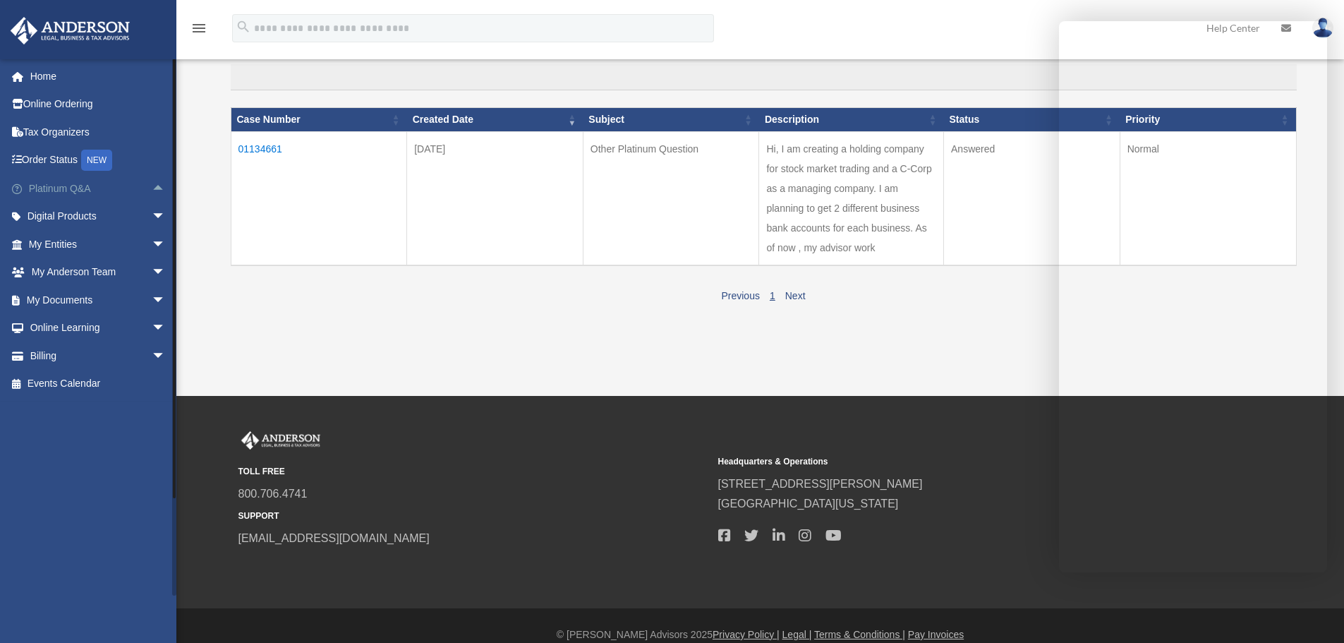
scroll to position [0, 0]
click at [152, 214] on span "arrow_drop_down" at bounding box center [166, 217] width 28 height 29
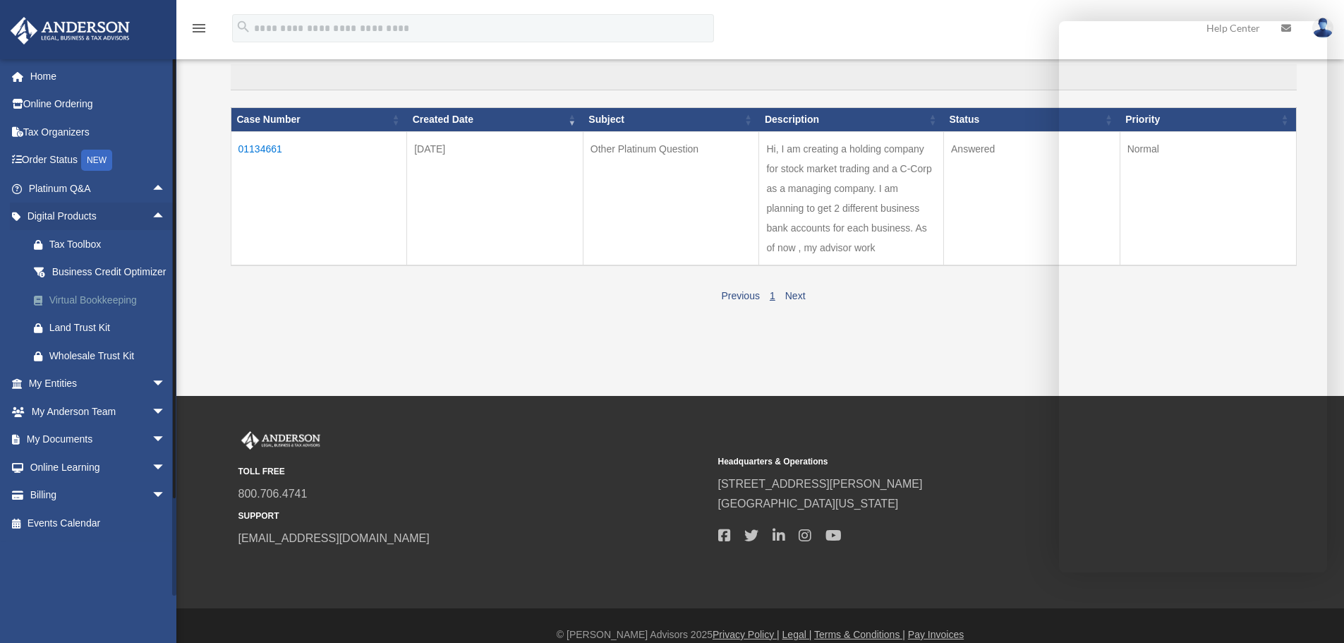
click at [128, 309] on div "Virtual Bookkeeping" at bounding box center [109, 300] width 120 height 18
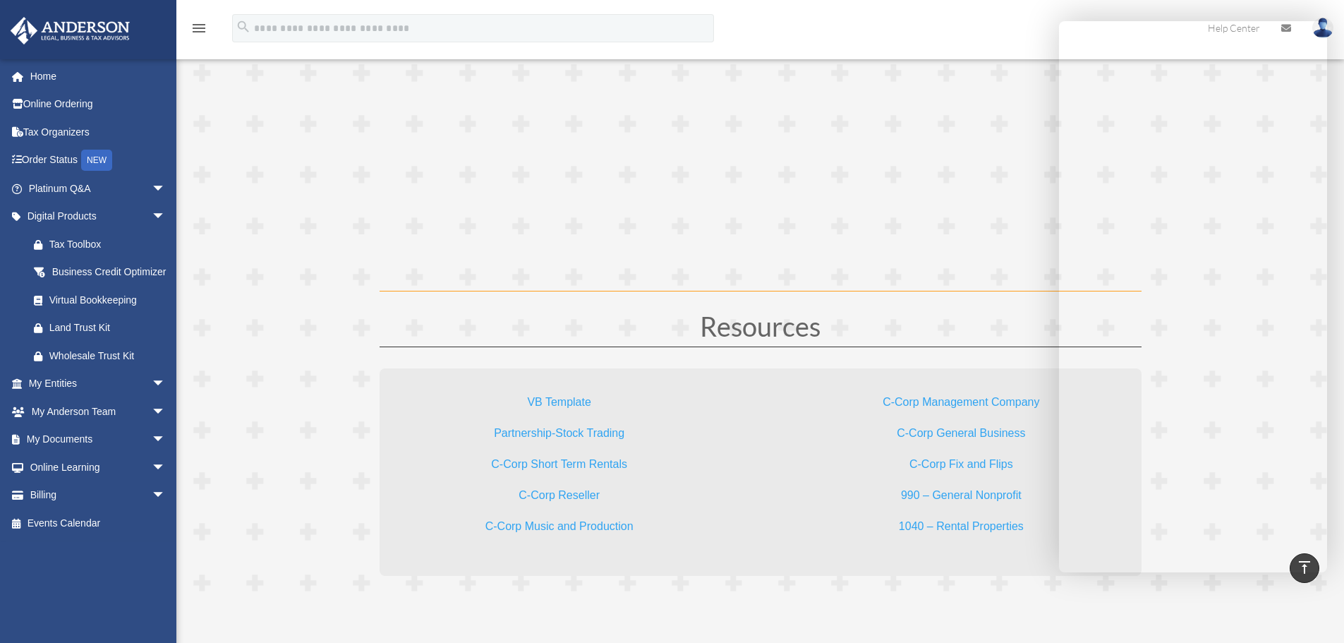
scroll to position [4022, 0]
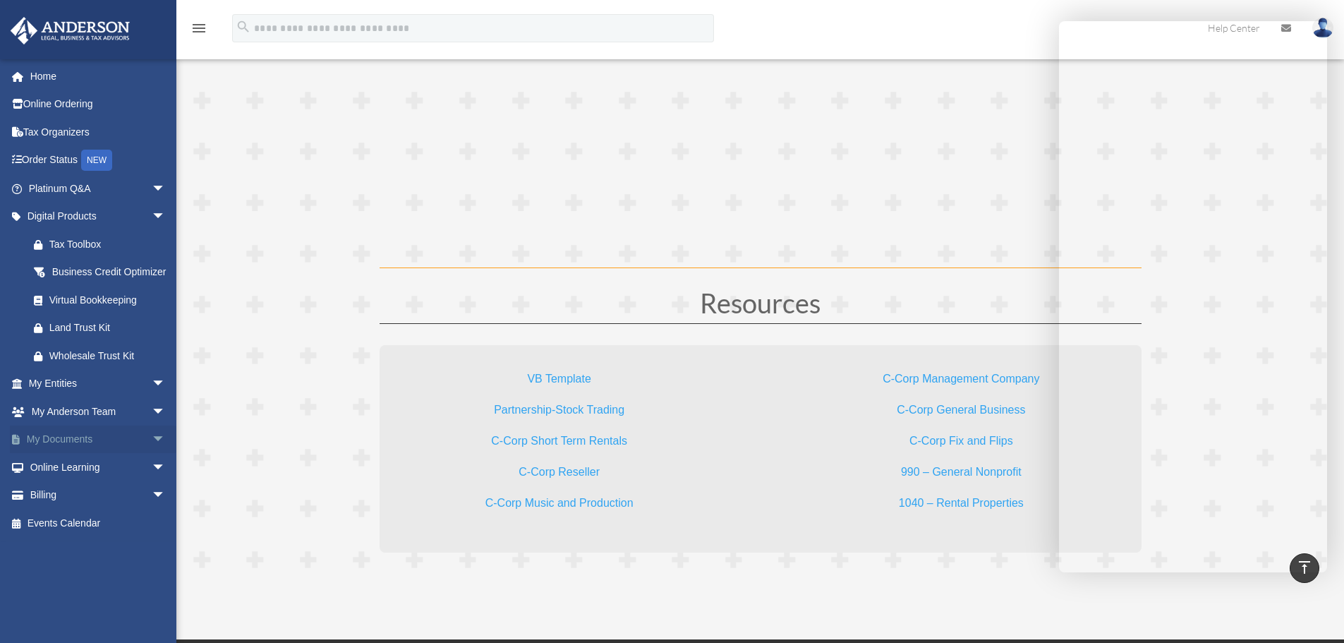
click at [152, 454] on span "arrow_drop_down" at bounding box center [166, 439] width 28 height 29
click at [105, 537] on link "Forms Library" at bounding box center [103, 523] width 167 height 28
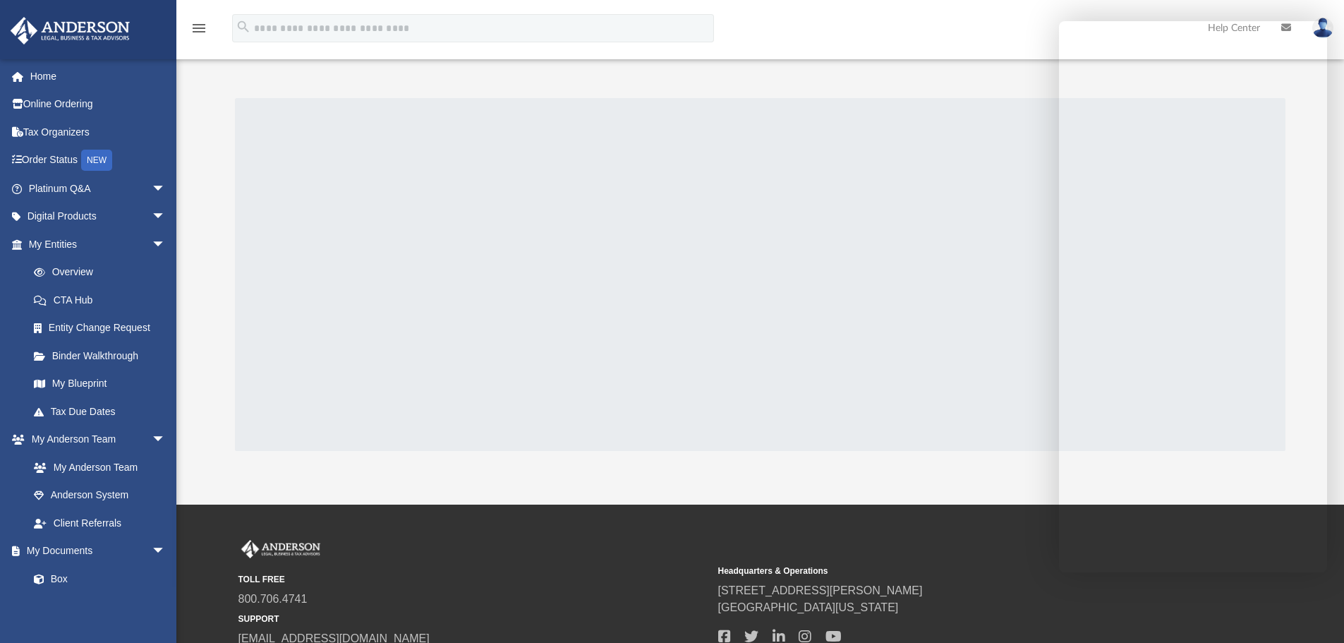
click at [821, 416] on div at bounding box center [760, 274] width 1051 height 353
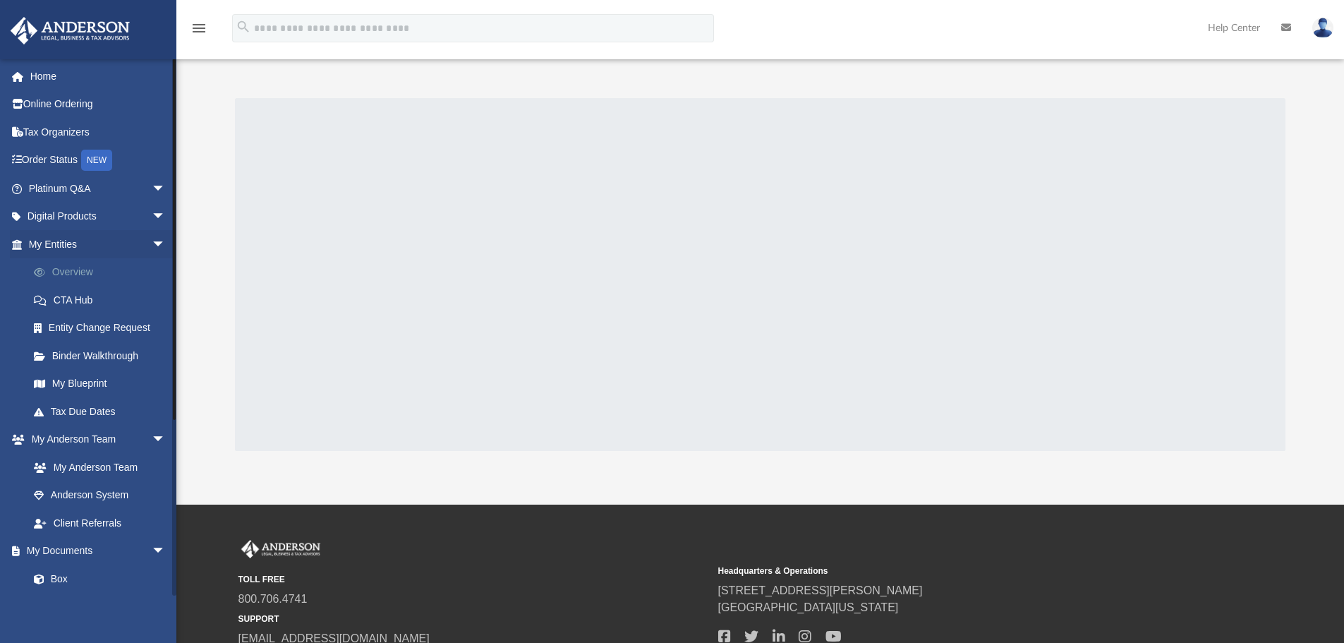
click at [75, 268] on link "Overview" at bounding box center [103, 272] width 167 height 28
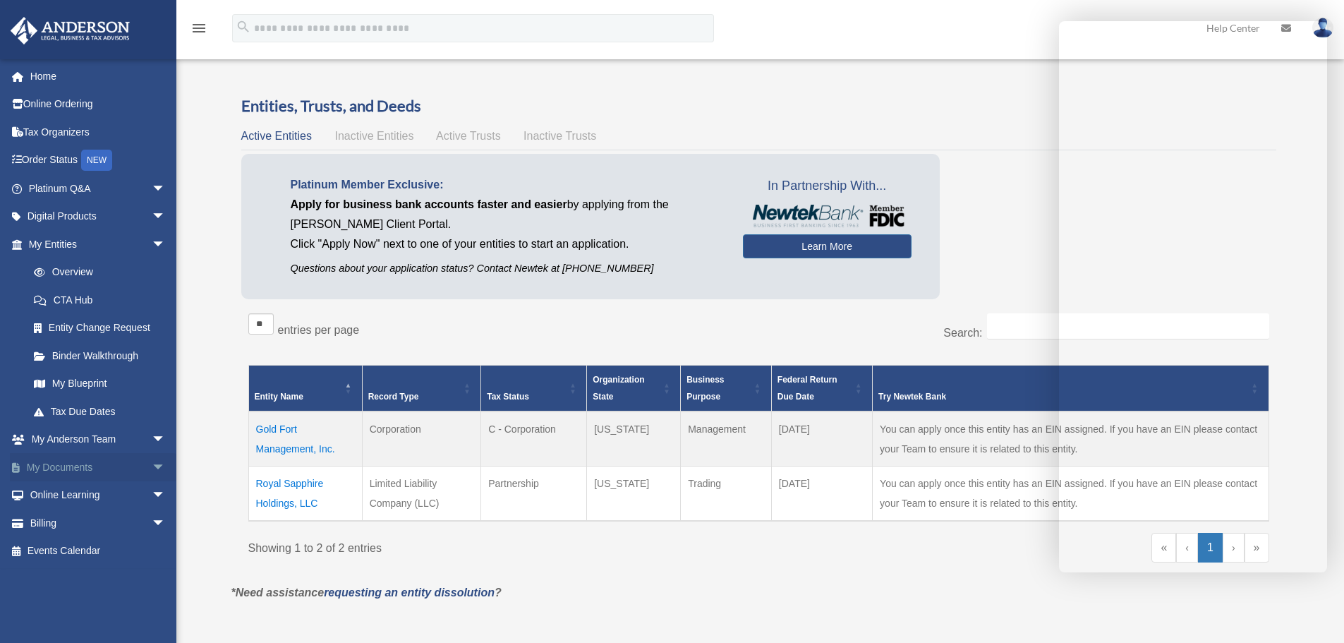
click at [152, 469] on span "arrow_drop_down" at bounding box center [166, 467] width 28 height 29
click at [111, 549] on link "Forms Library" at bounding box center [103, 551] width 167 height 28
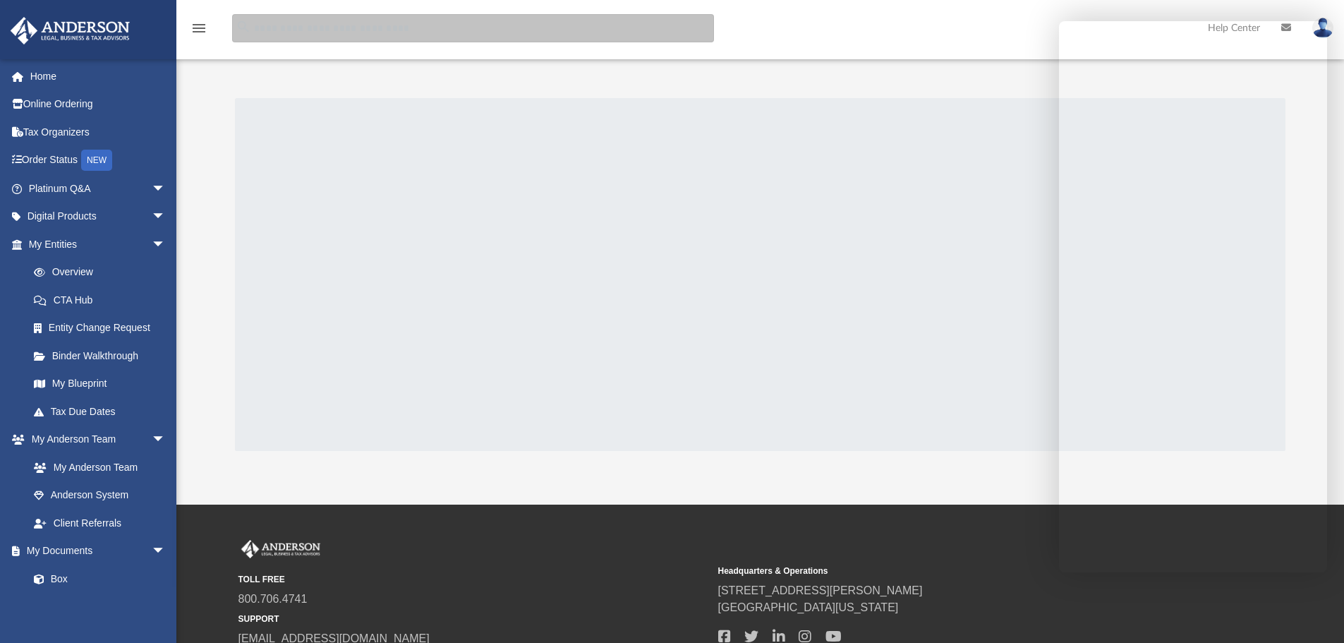
click at [311, 32] on input "search" at bounding box center [473, 28] width 482 height 28
type input "*****"
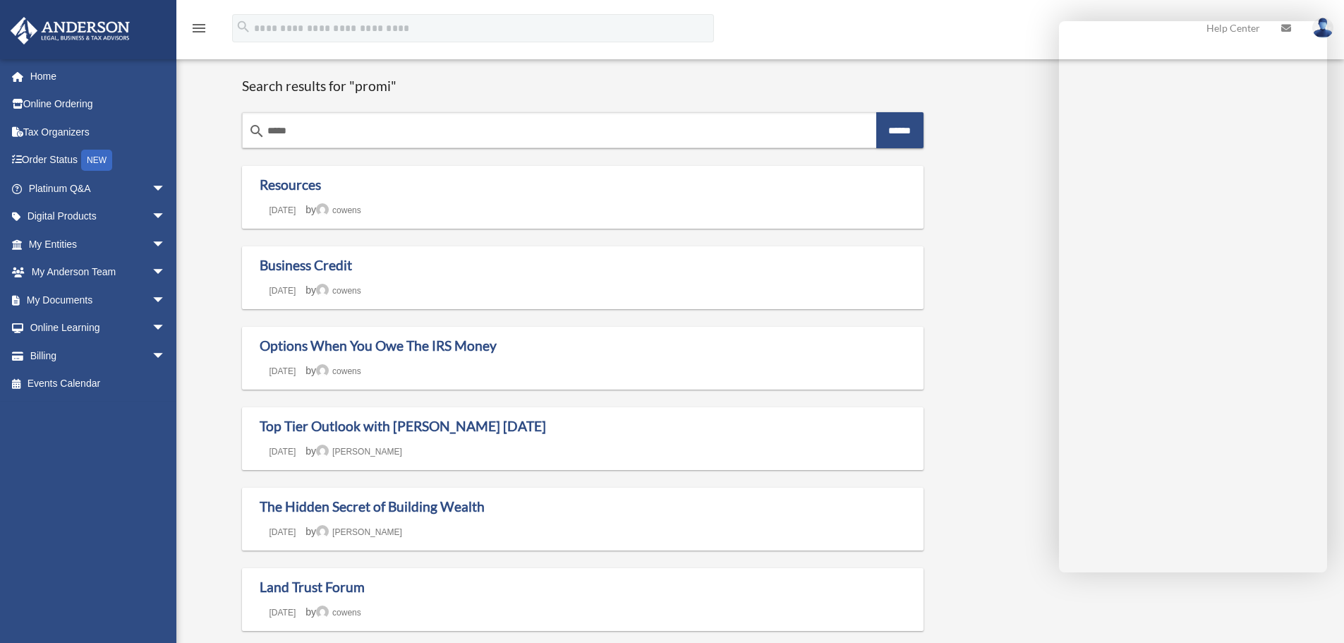
drag, startPoint x: 317, startPoint y: 128, endPoint x: 236, endPoint y: 132, distance: 81.2
type input "**********"
click at [876, 112] on input "******" at bounding box center [900, 130] width 48 height 36
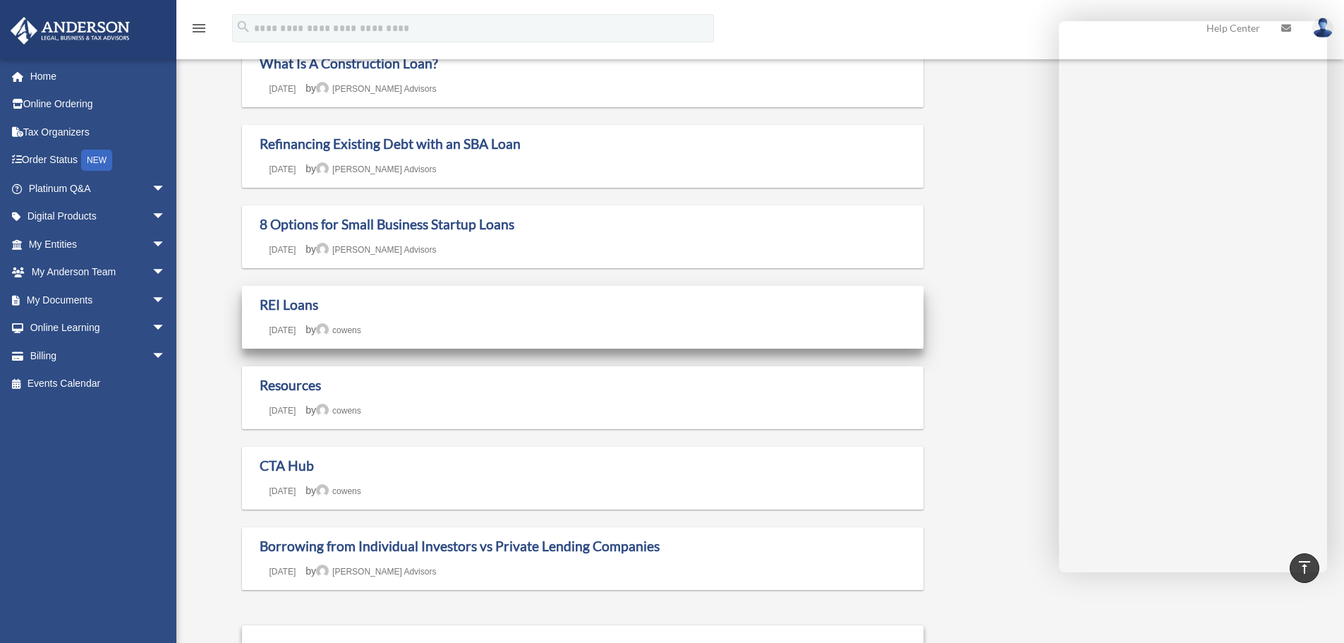
scroll to position [847, 0]
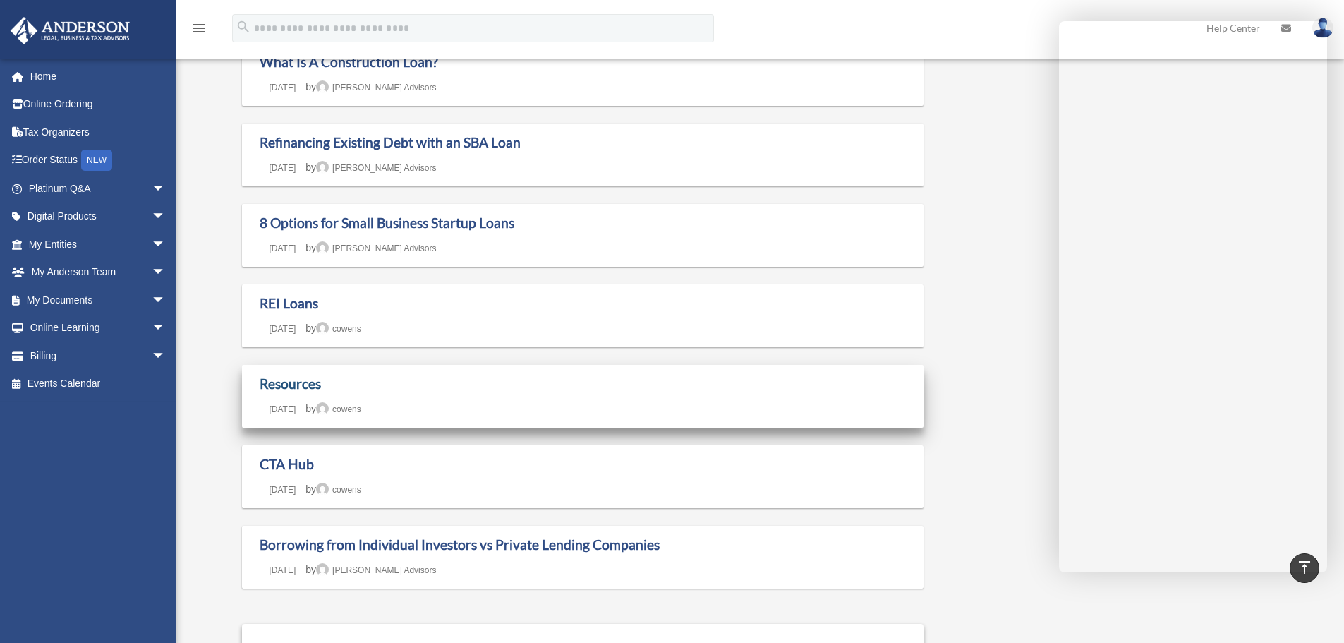
click at [303, 381] on link "Resources" at bounding box center [290, 383] width 61 height 16
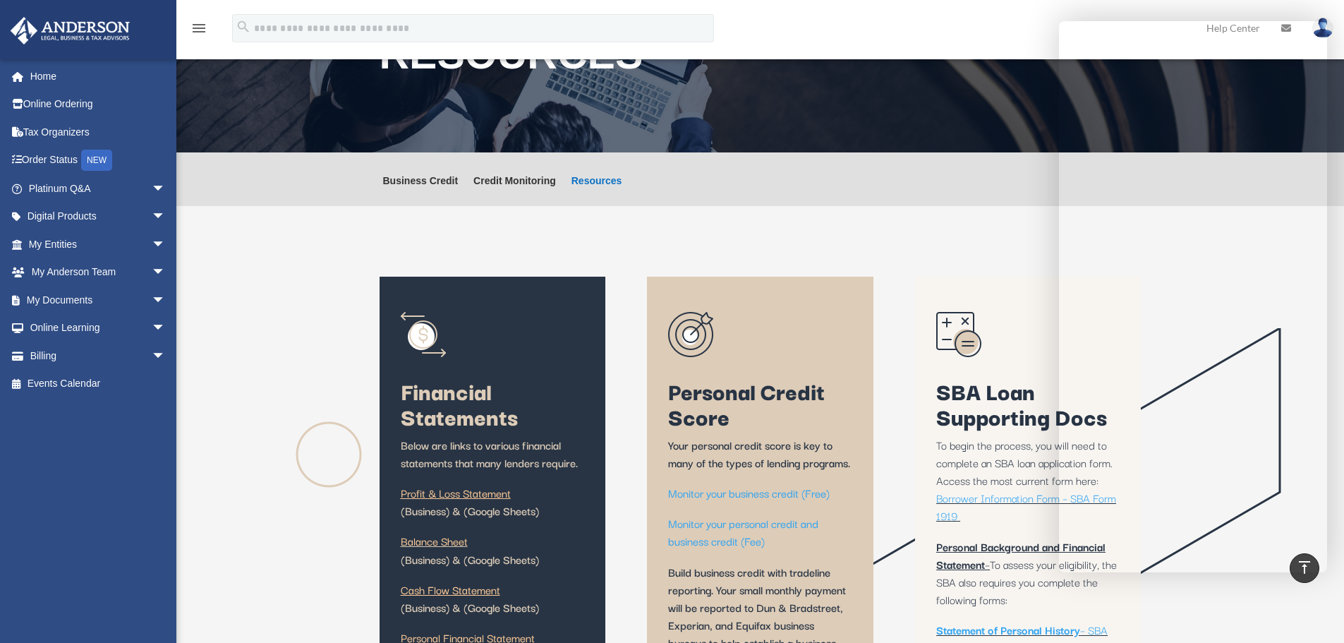
scroll to position [71, 0]
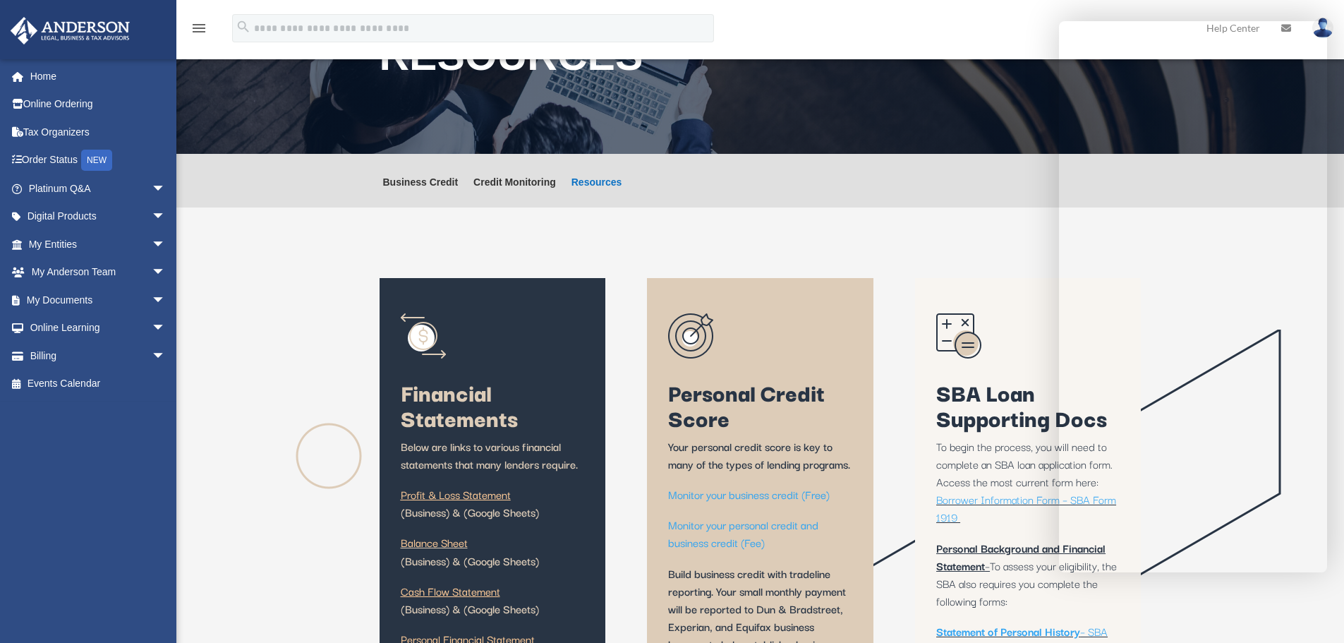
click at [892, 356] on div "Financial Statements Below are links to various financial statements that many …" at bounding box center [761, 513] width 762 height 519
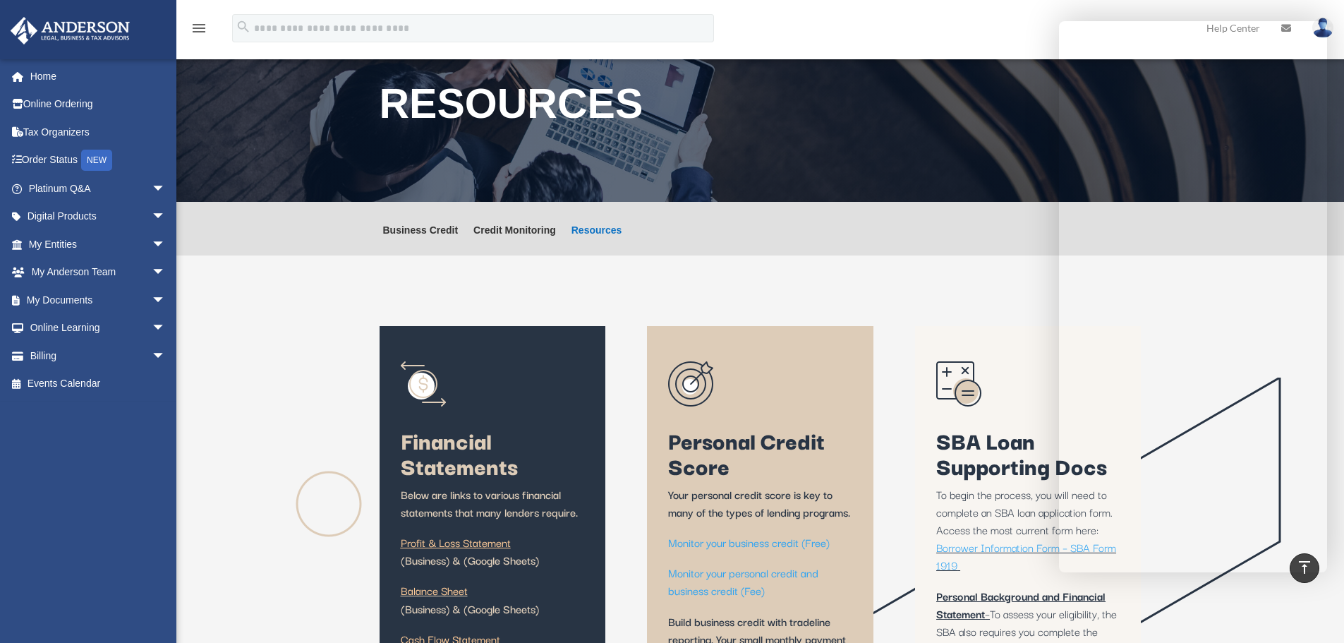
scroll to position [0, 0]
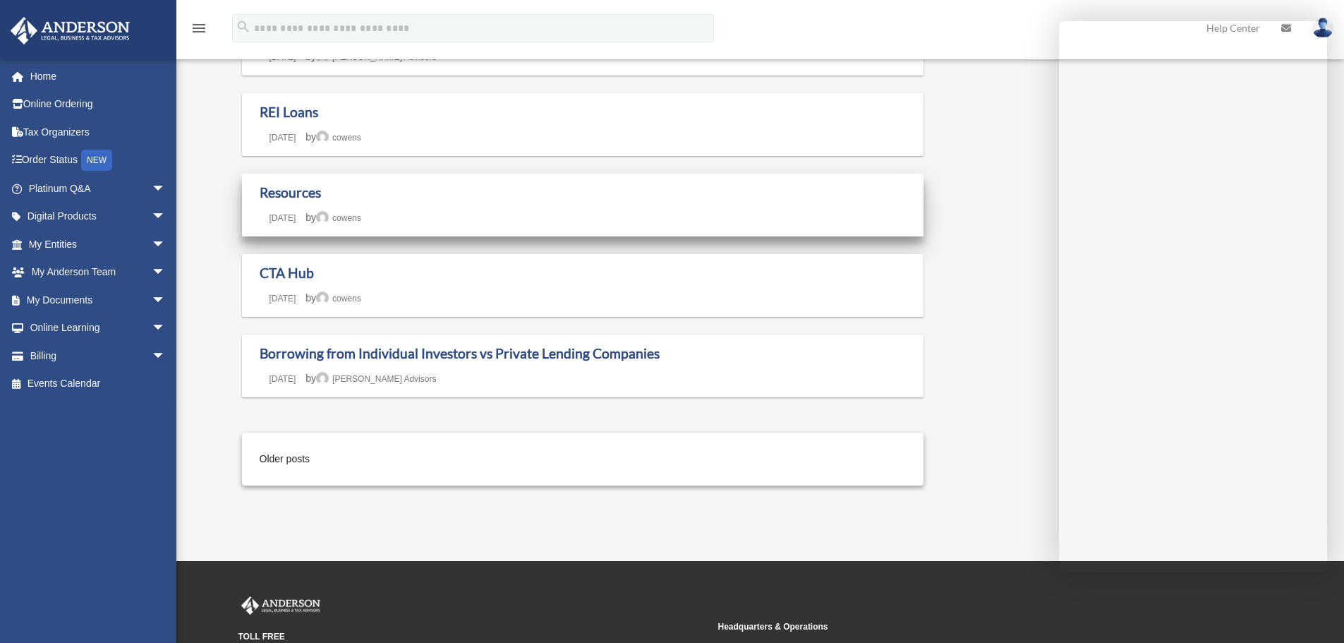
scroll to position [1058, 0]
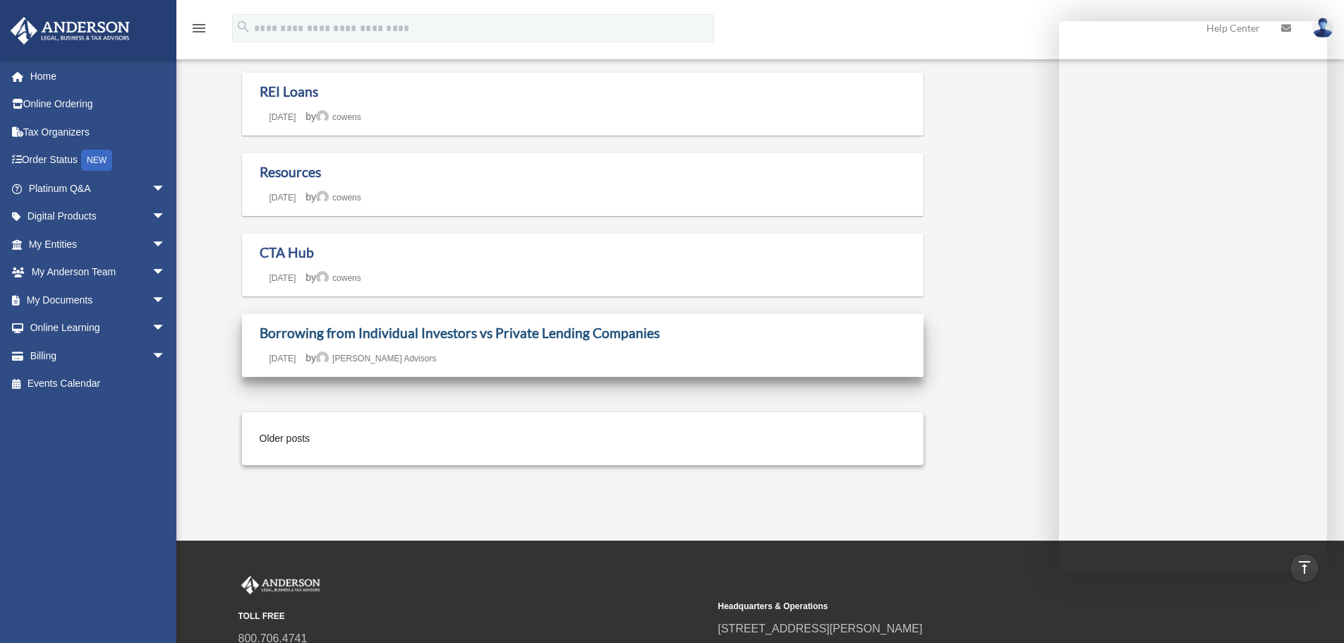
click at [498, 334] on link "Borrowing from Individual Investors vs Private Lending Companies" at bounding box center [460, 333] width 400 height 16
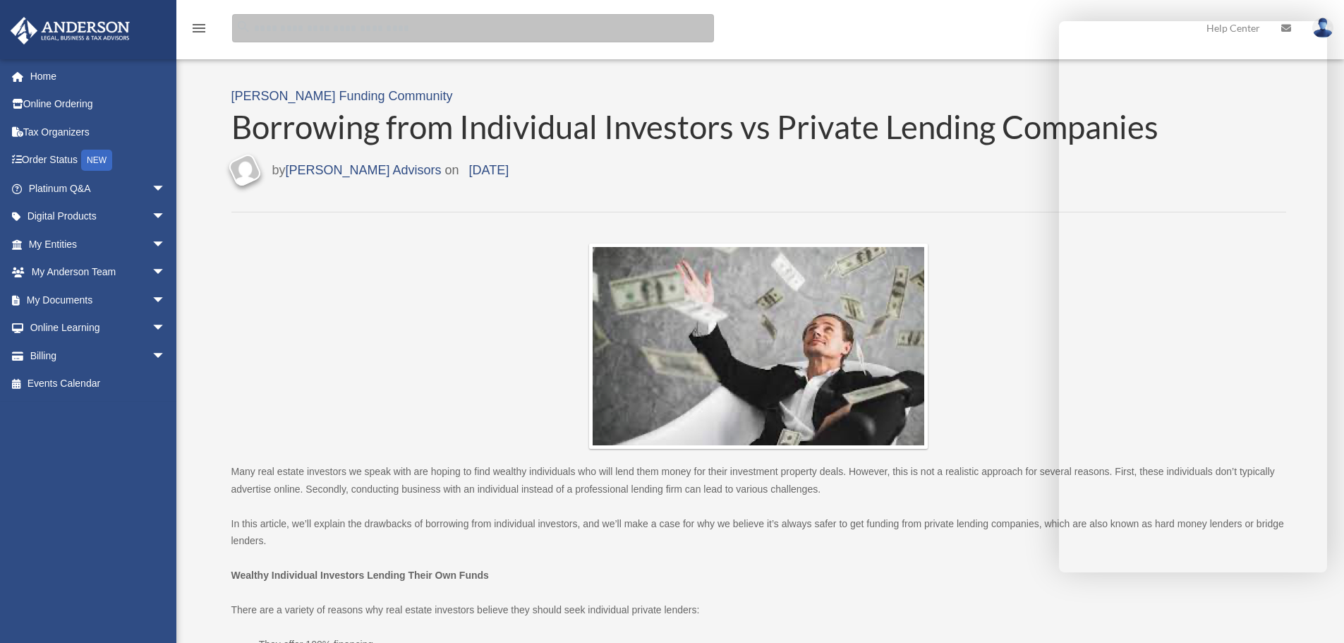
click at [278, 32] on input "search" at bounding box center [473, 28] width 482 height 28
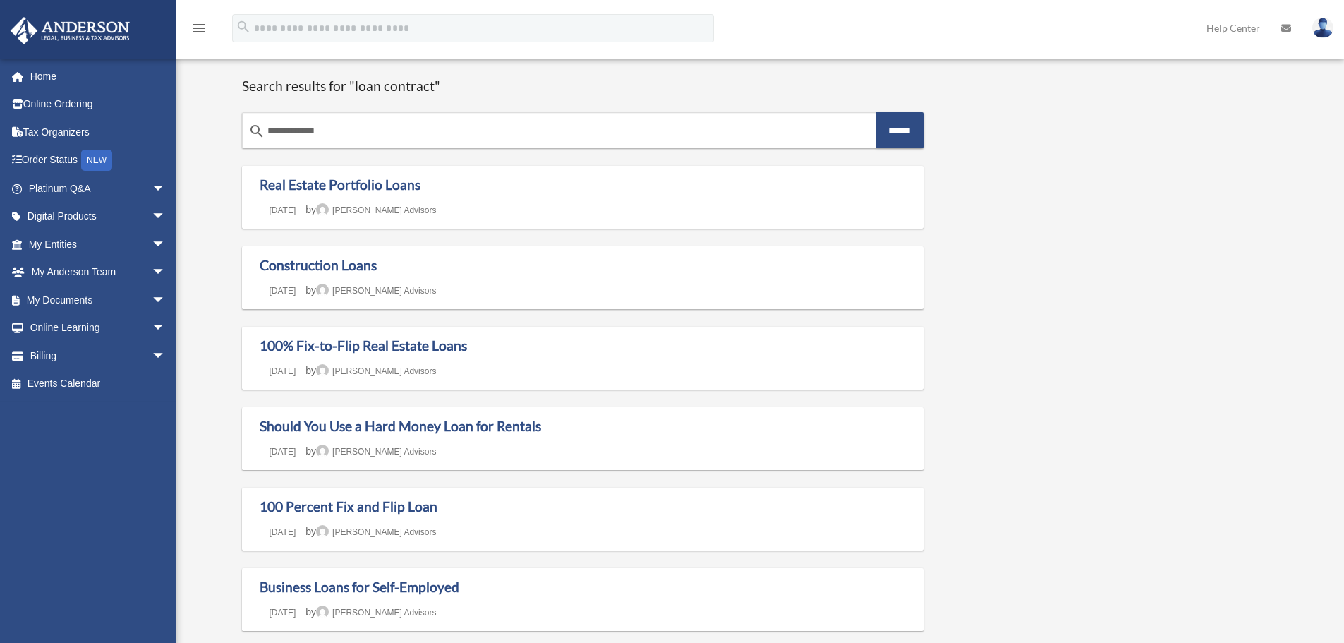
scroll to position [1058, 0]
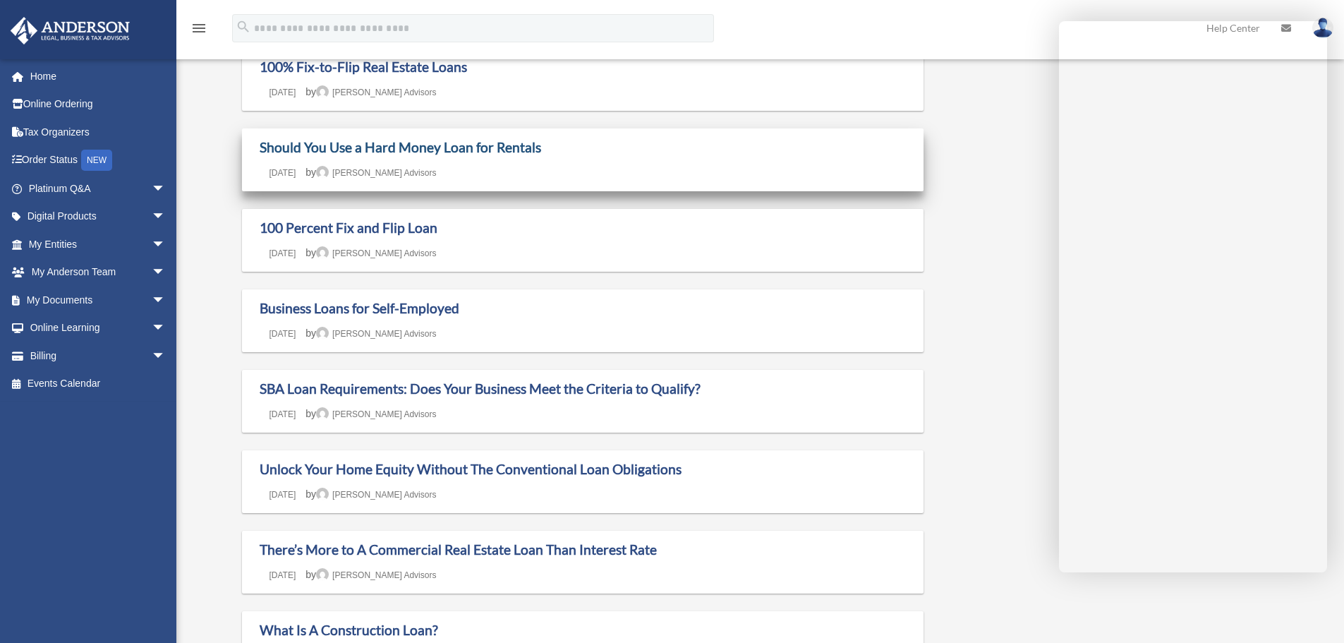
scroll to position [282, 0]
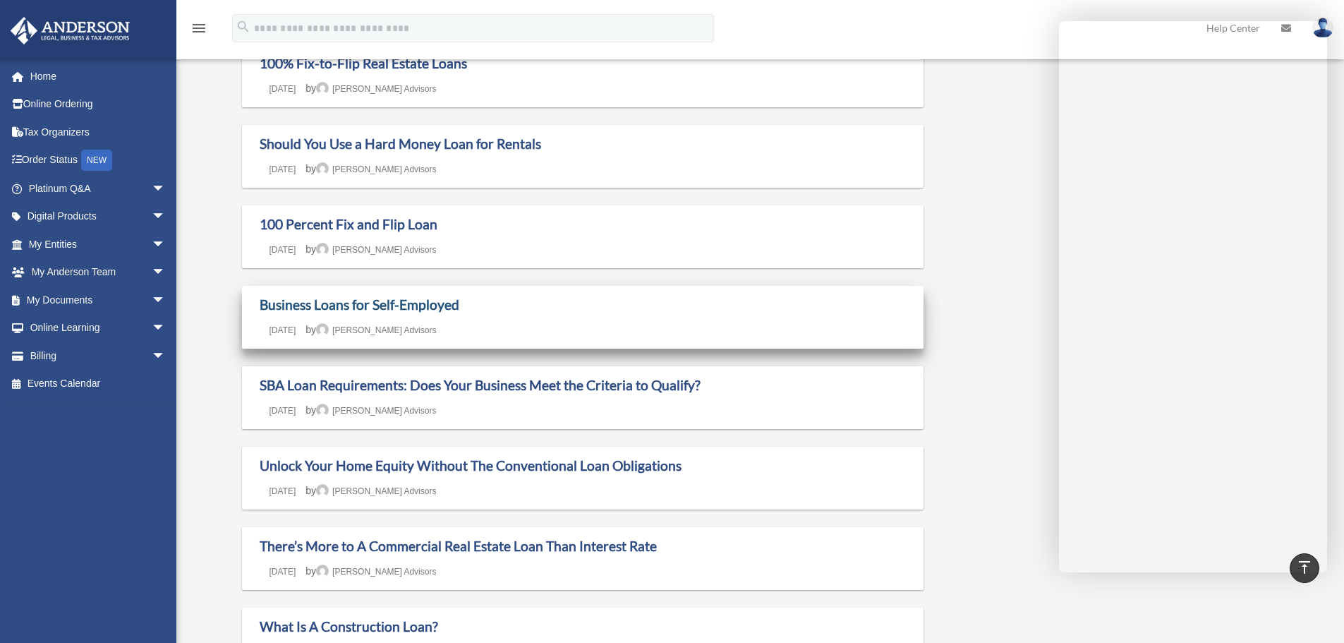
click at [380, 306] on link "Business Loans for Self-Employed" at bounding box center [360, 304] width 200 height 16
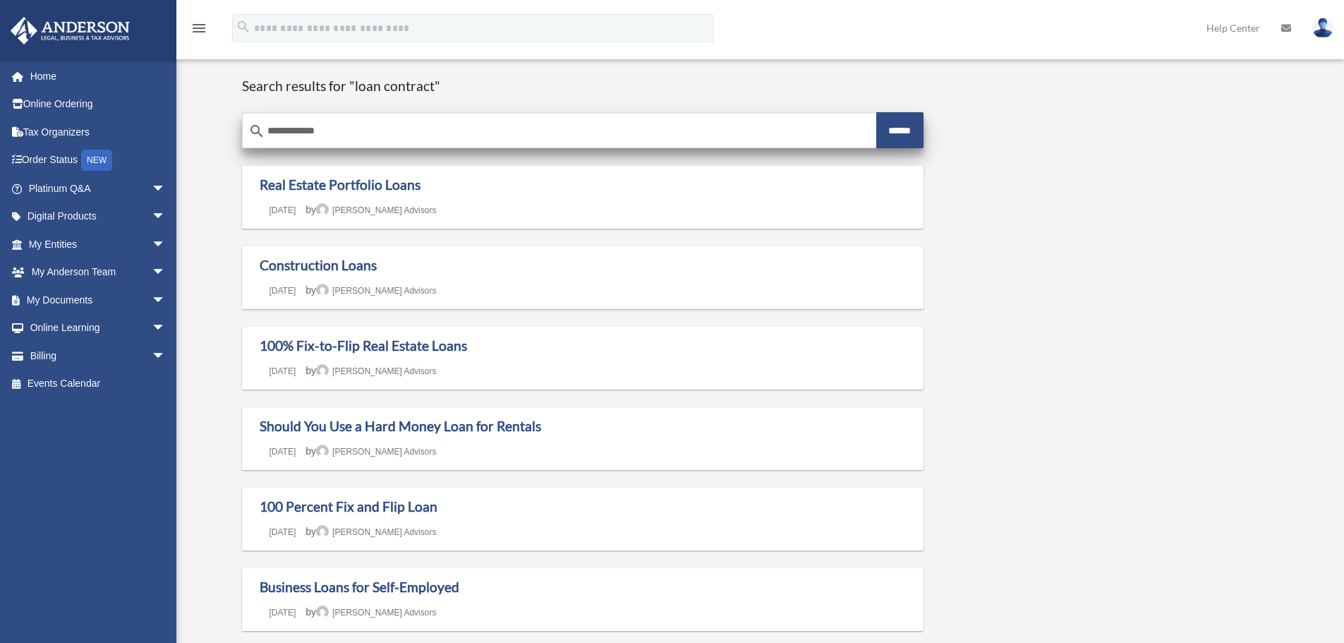
click at [342, 137] on input "**********" at bounding box center [560, 131] width 634 height 34
drag, startPoint x: 289, startPoint y: 127, endPoint x: 359, endPoint y: 123, distance: 70.6
click at [359, 123] on input "**********" at bounding box center [560, 131] width 634 height 34
type input "****"
click at [876, 112] on input "******" at bounding box center [900, 130] width 48 height 36
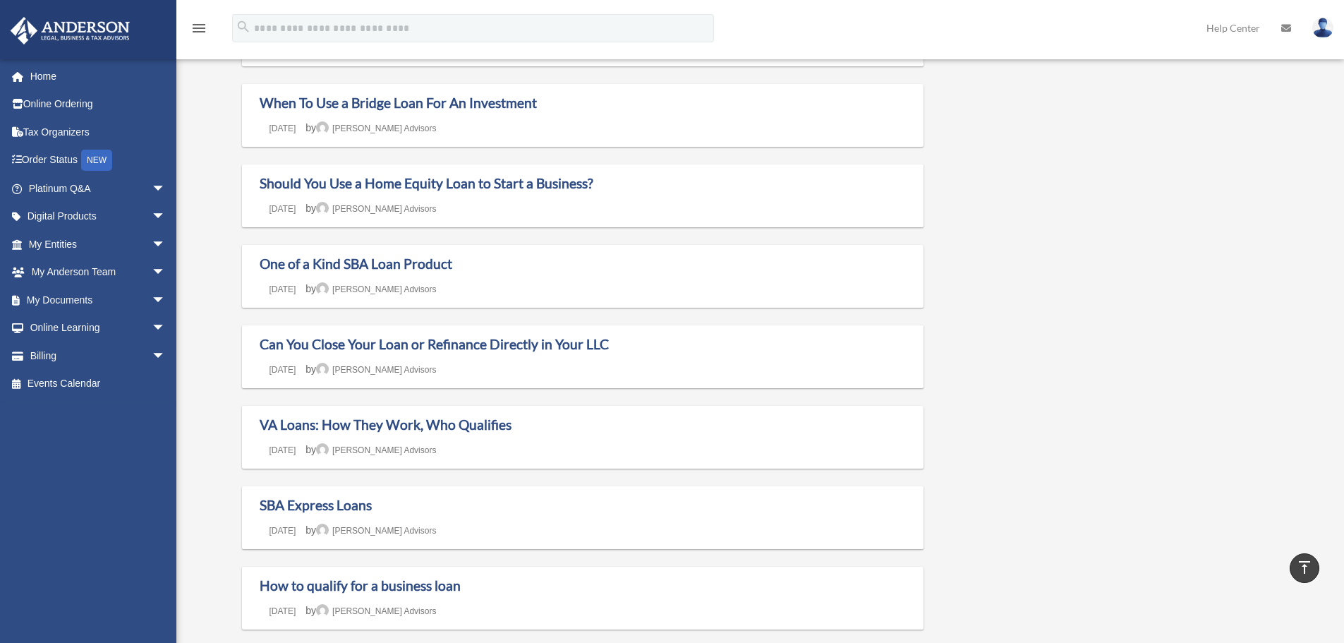
scroll to position [494, 0]
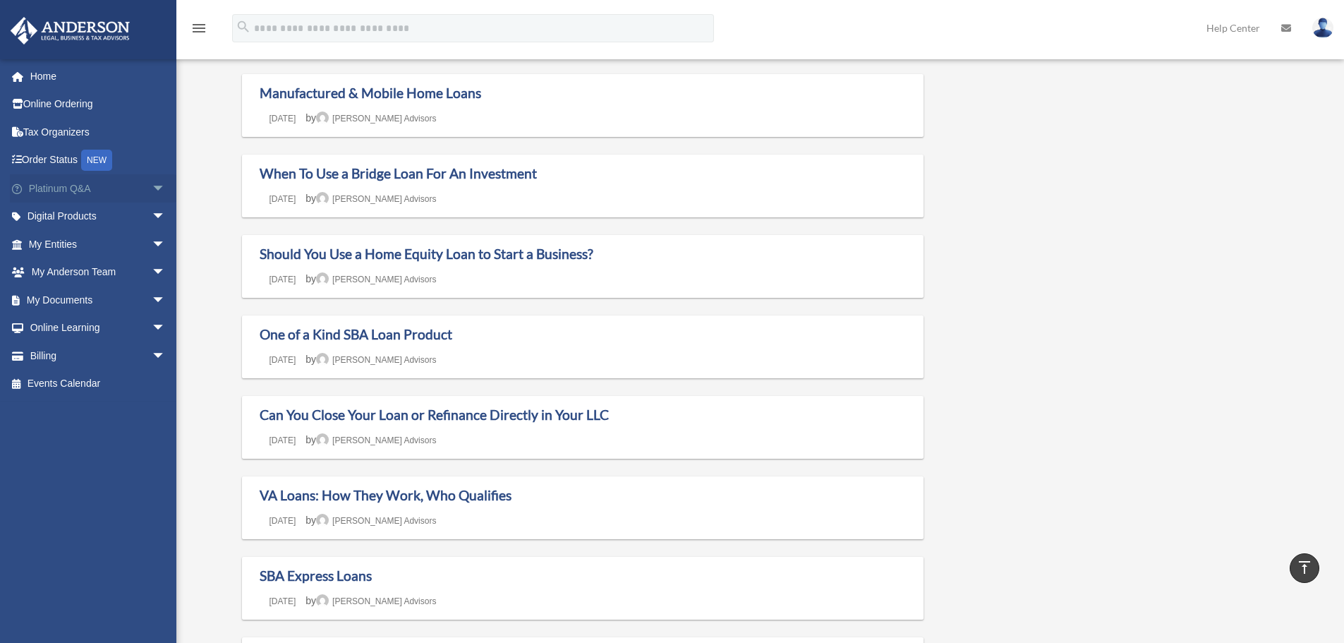
click at [152, 188] on span "arrow_drop_down" at bounding box center [166, 188] width 28 height 29
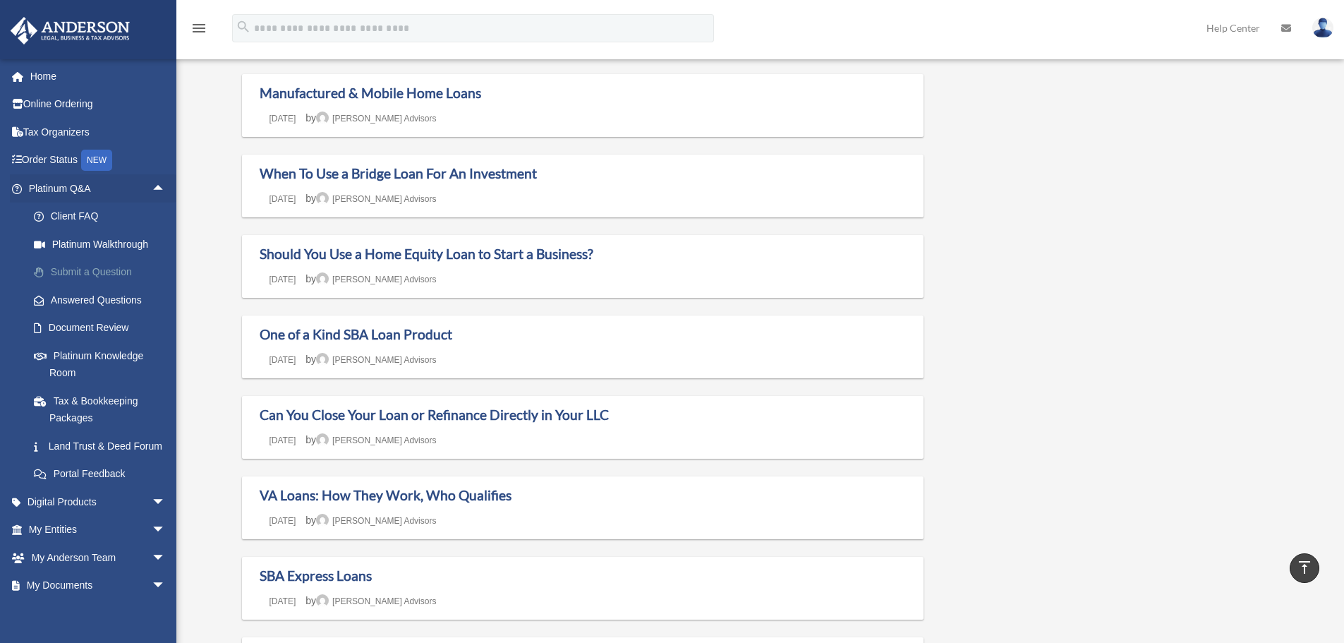
click at [119, 270] on link "Submit a Question" at bounding box center [103, 272] width 167 height 28
click at [111, 294] on link "Answered Questions" at bounding box center [103, 300] width 167 height 28
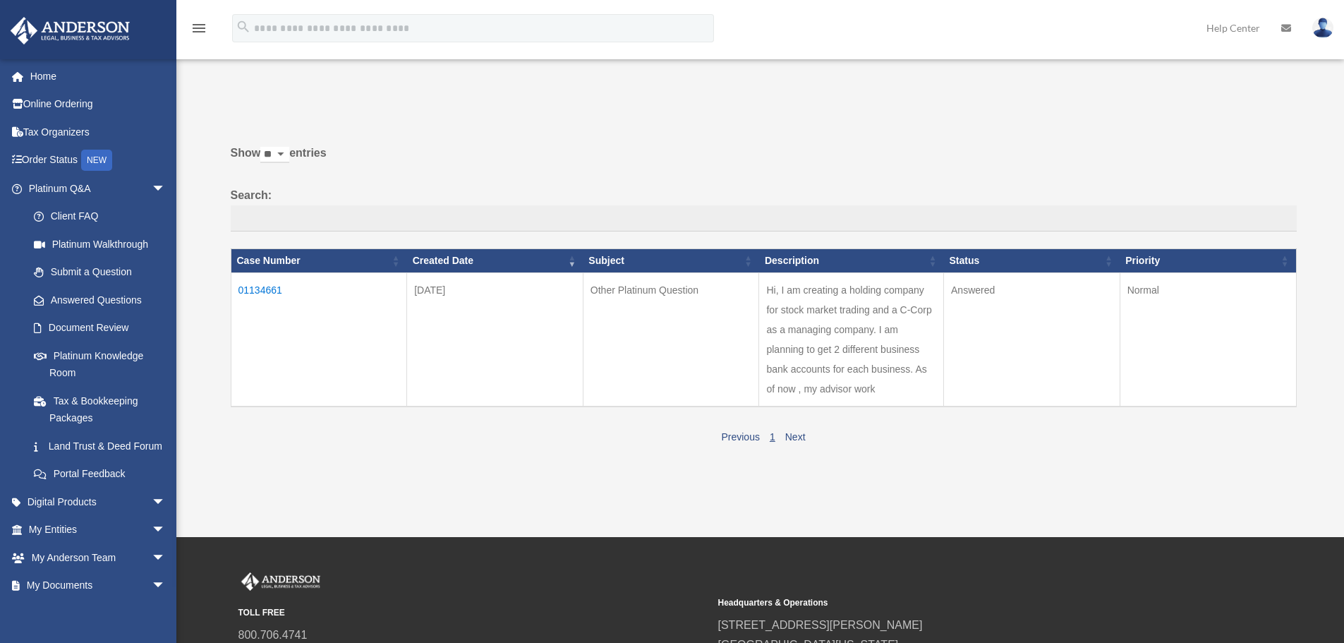
click at [265, 286] on td "01134661" at bounding box center [319, 339] width 176 height 134
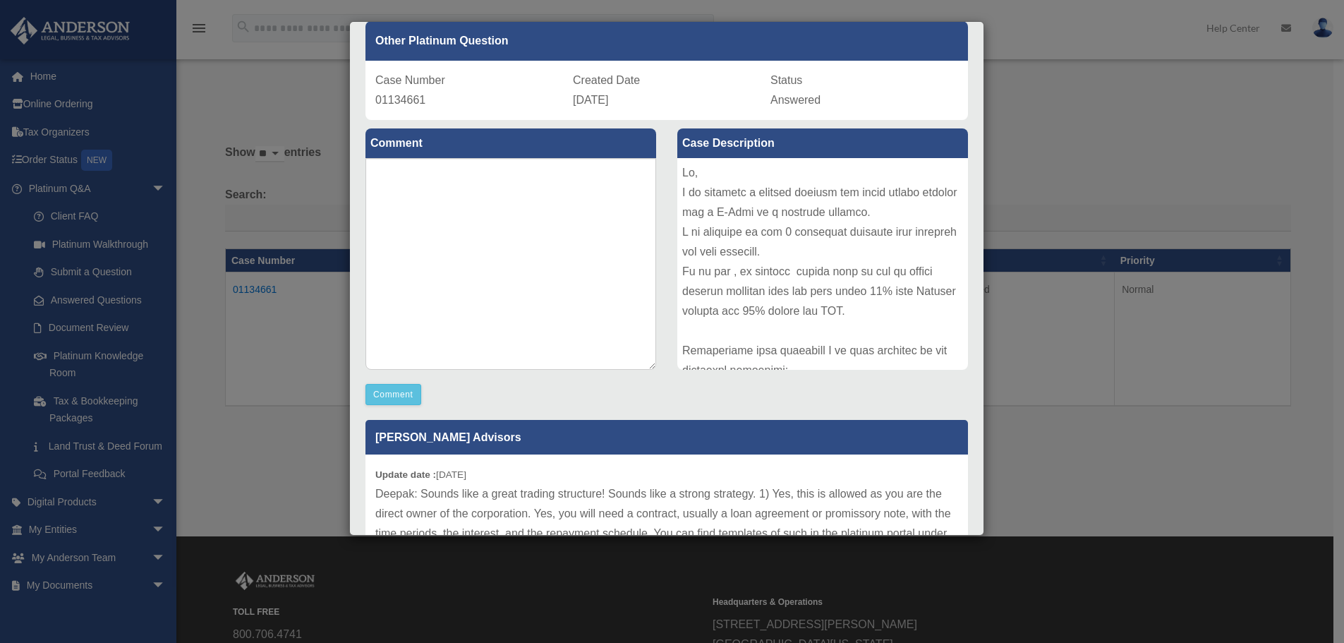
scroll to position [188, 0]
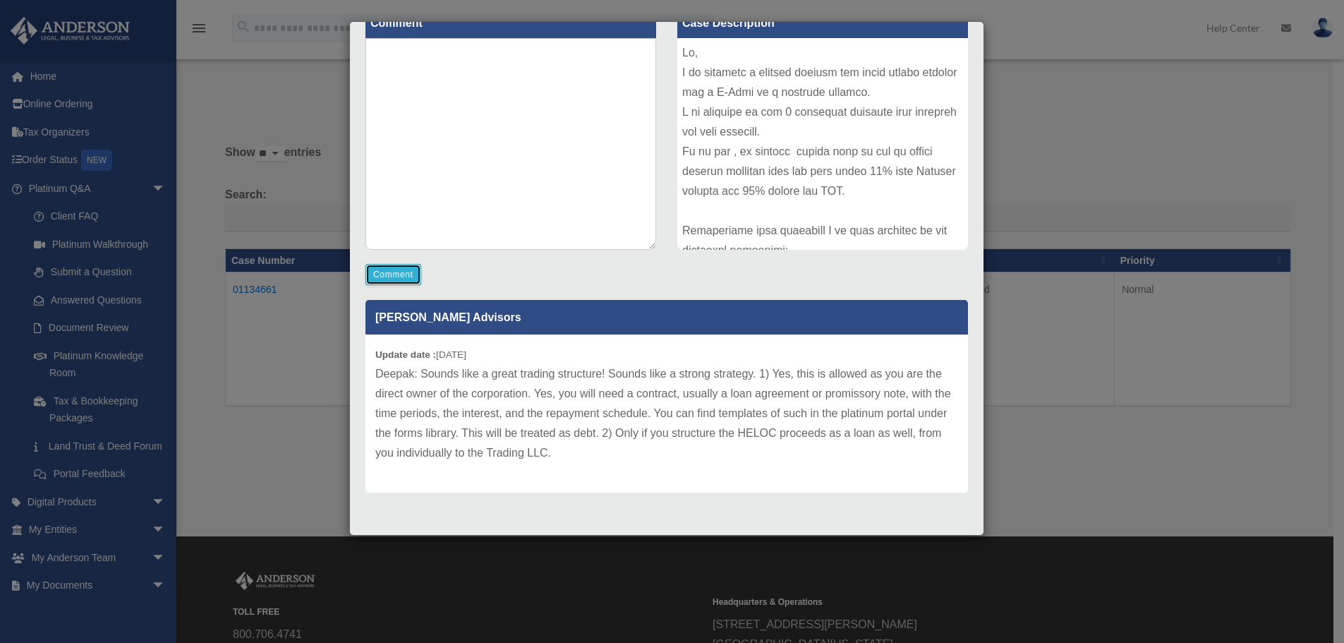
click at [388, 273] on button "Comment" at bounding box center [393, 274] width 56 height 21
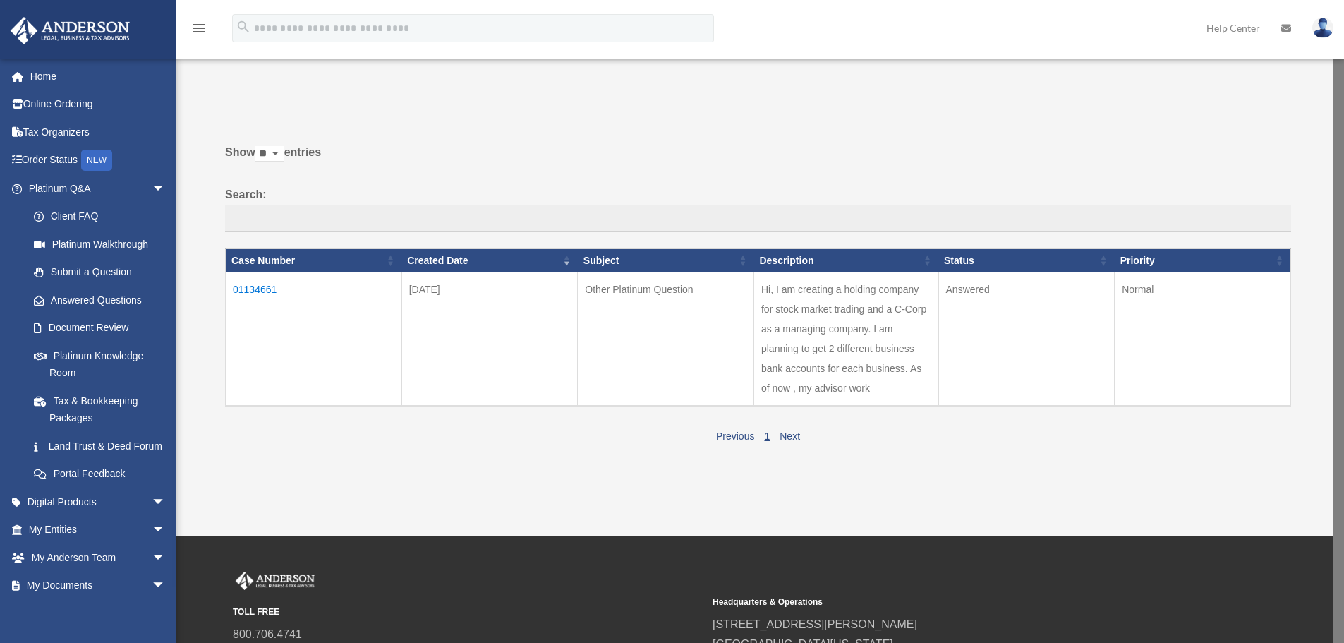
click at [265, 290] on td "01134661" at bounding box center [314, 339] width 176 height 134
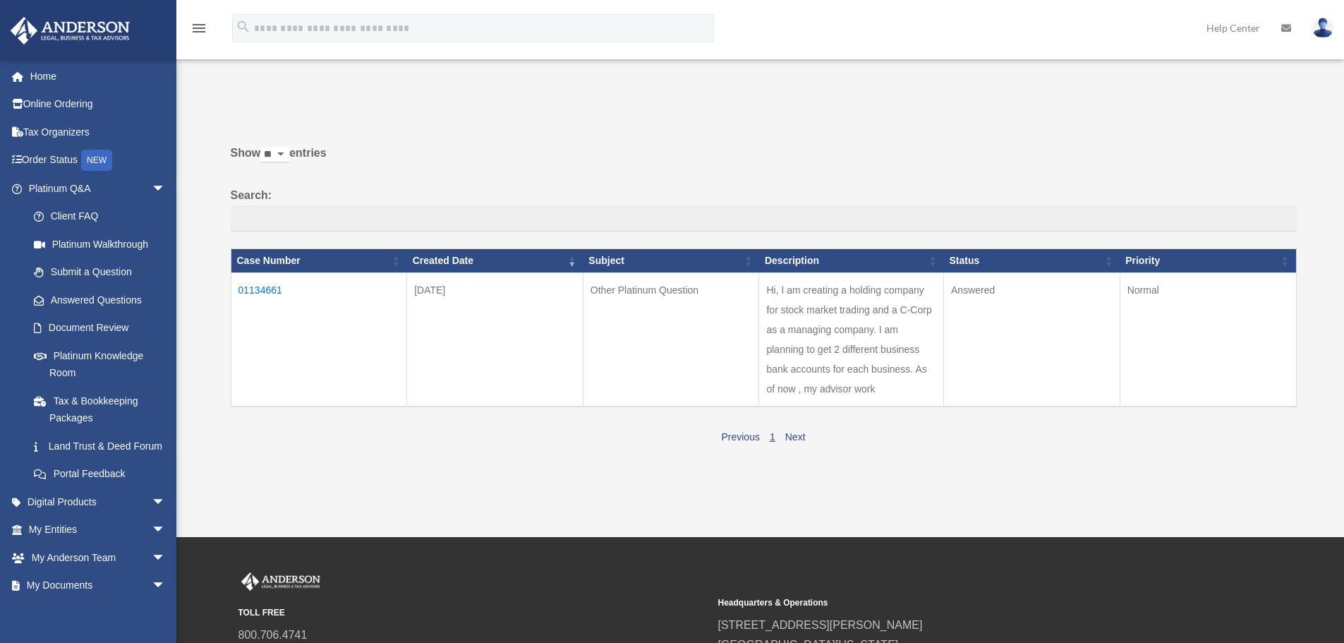
click at [260, 286] on td "01134661" at bounding box center [319, 339] width 176 height 134
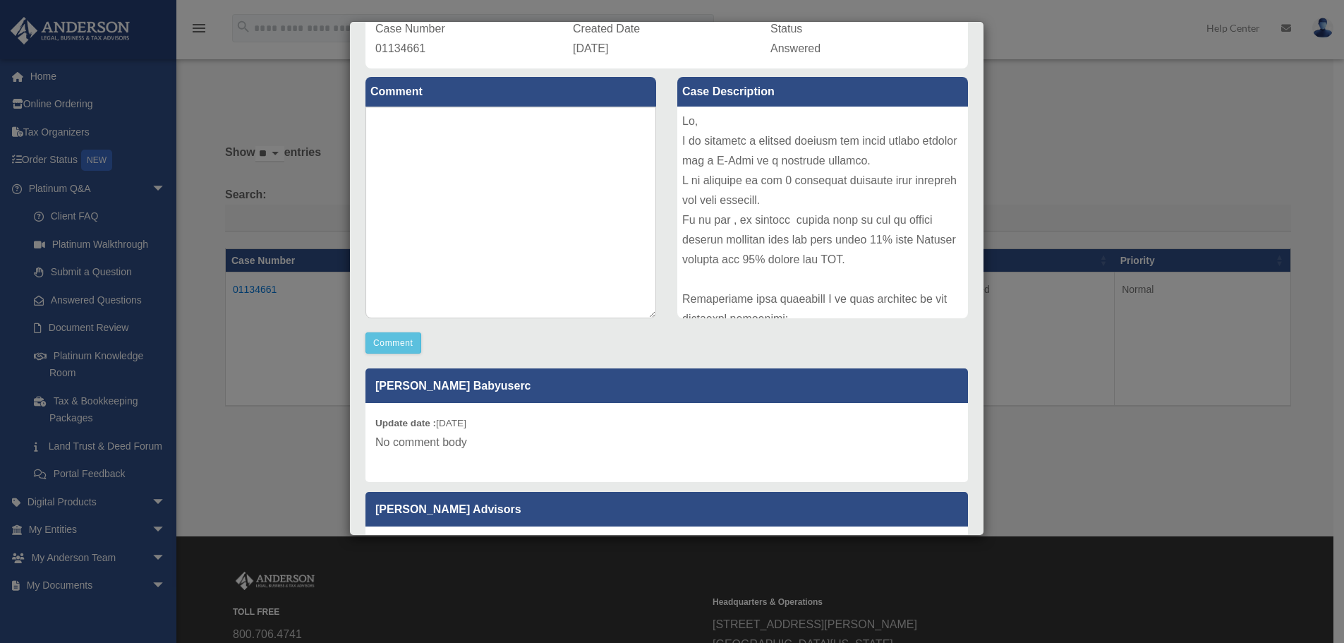
scroll to position [267, 0]
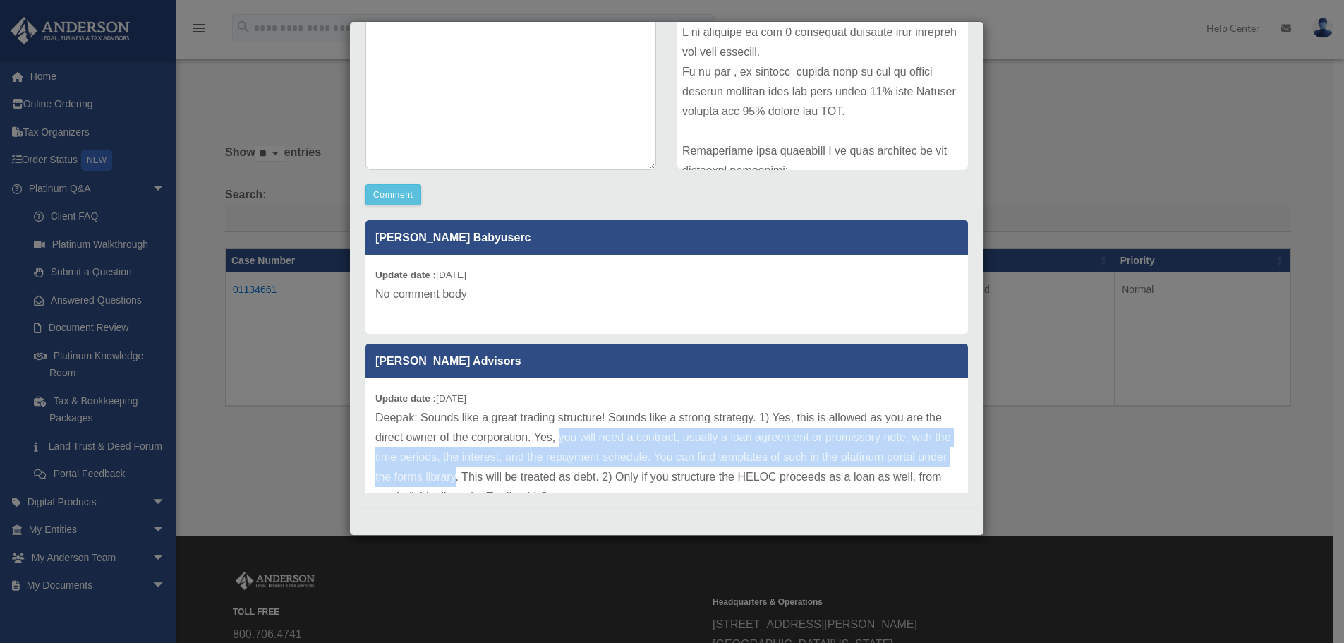
drag, startPoint x: 577, startPoint y: 436, endPoint x: 519, endPoint y: 473, distance: 69.1
click at [519, 473] on p "Deepak: Sounds like a great trading structure! Sounds like a strong strategy. 1…" at bounding box center [666, 457] width 583 height 99
copy p "you will need a contract, usually a loan agreement or promissory note, with the…"
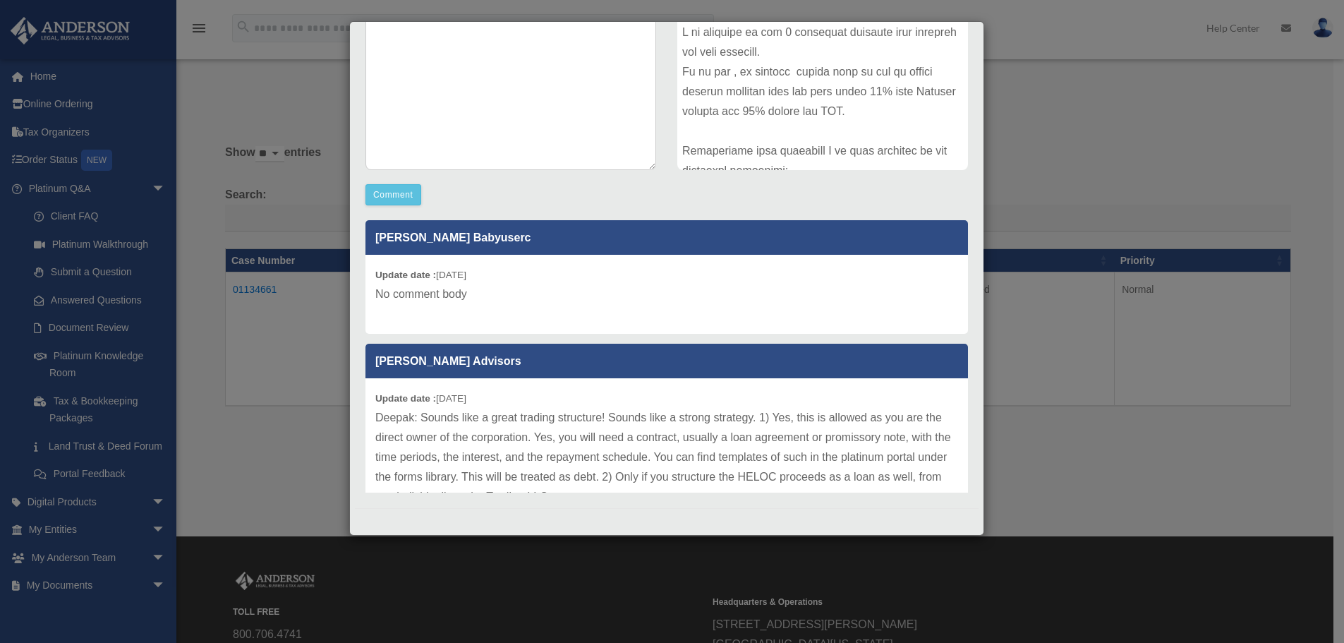
click at [567, 437] on p "Deepak: Sounds like a great trading structure! Sounds like a strong strategy. 1…" at bounding box center [666, 457] width 583 height 99
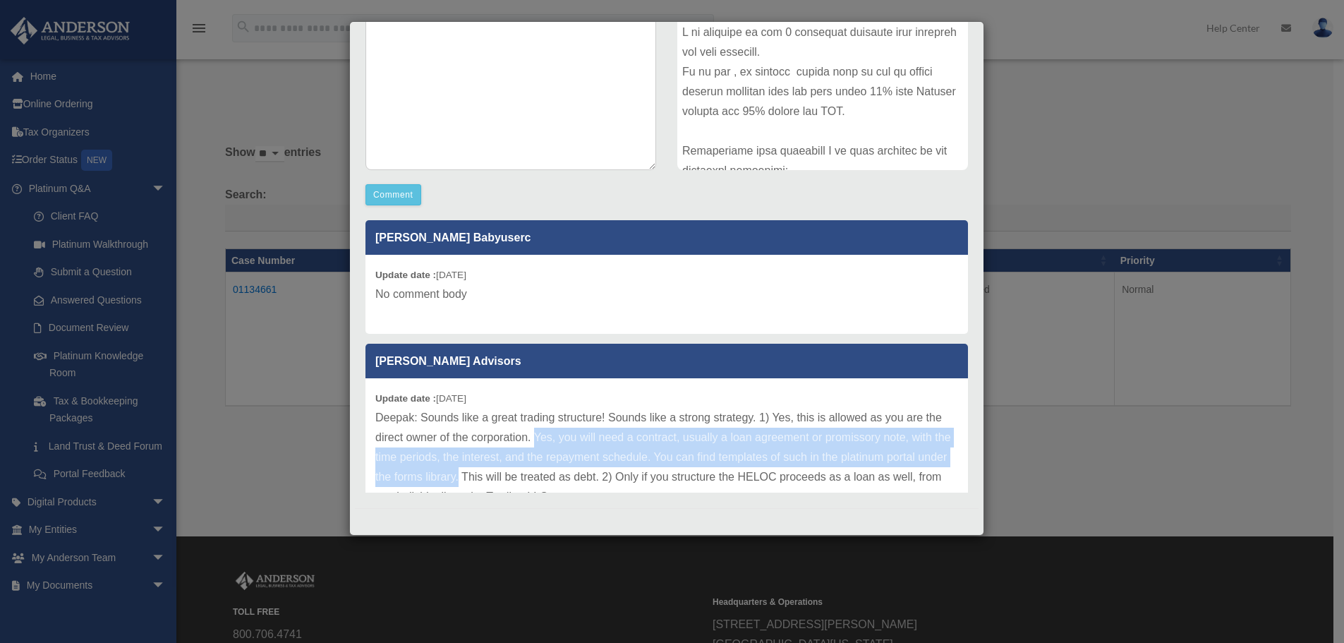
drag, startPoint x: 555, startPoint y: 430, endPoint x: 521, endPoint y: 471, distance: 52.1
click at [521, 471] on p "Deepak: Sounds like a great trading structure! Sounds like a strong strategy. 1…" at bounding box center [666, 457] width 583 height 99
copy p "Yes, you will need a contract, usually a loan agreement or promissory note, wit…"
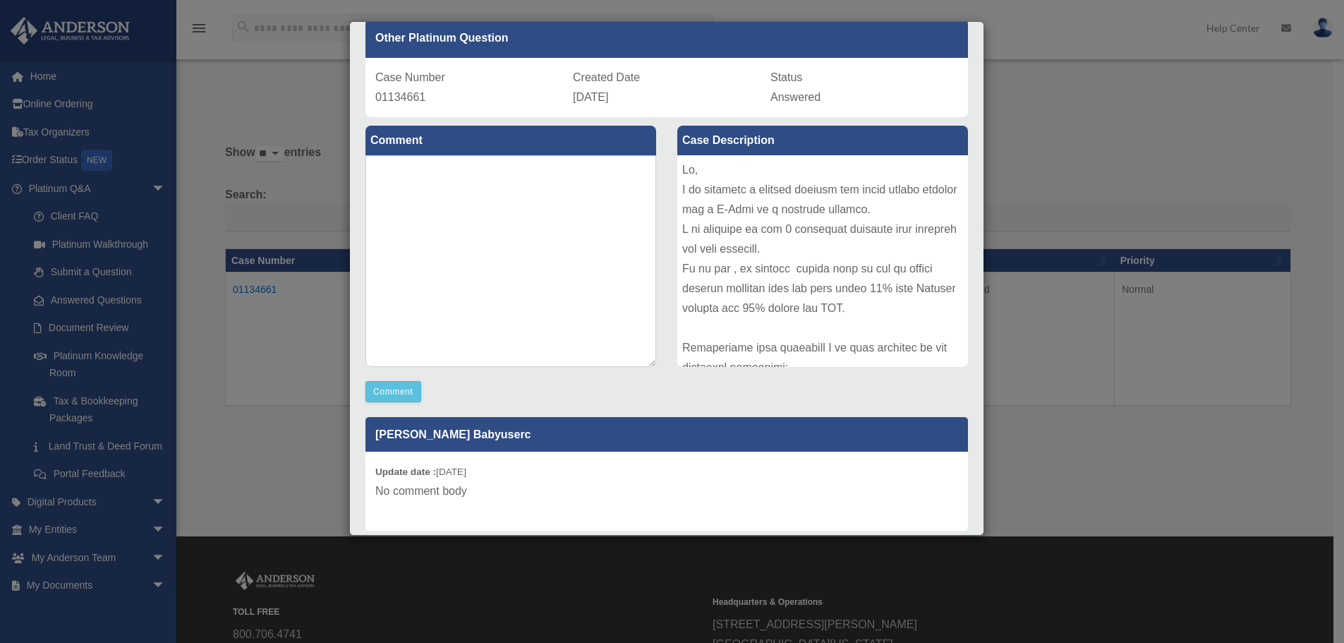
scroll to position [56, 0]
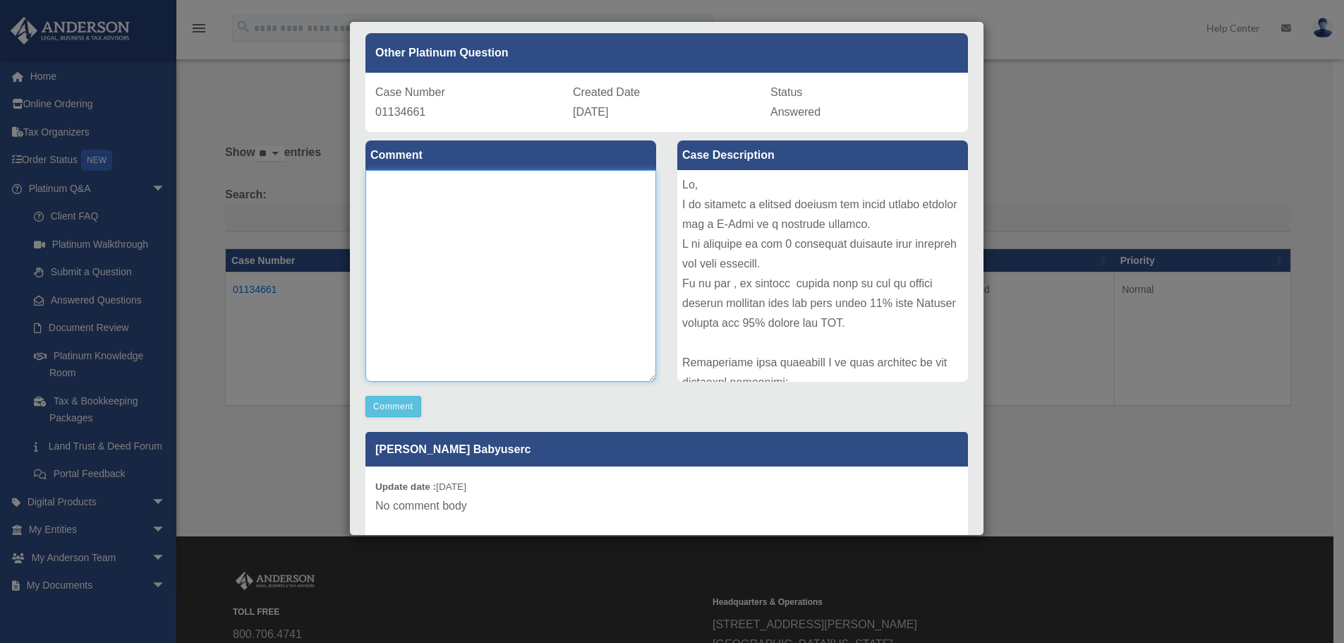
click at [416, 216] on textarea at bounding box center [510, 276] width 291 height 212
paste textarea "**********"
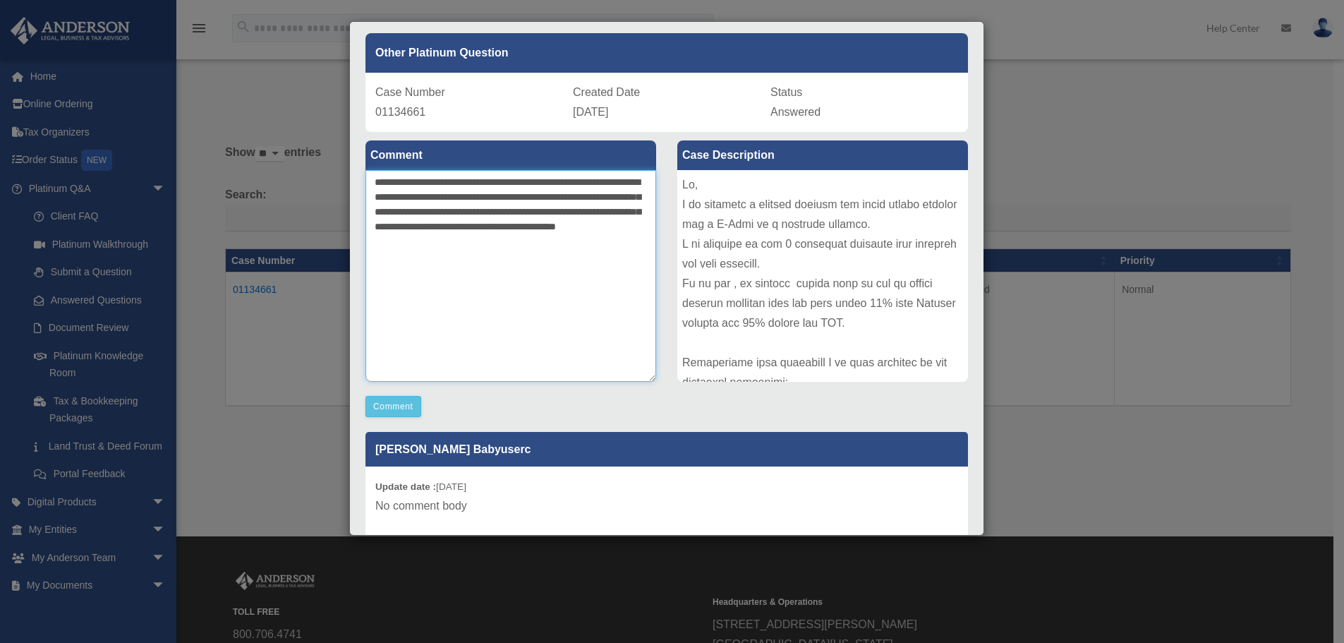
click at [423, 193] on textarea "**********" at bounding box center [510, 276] width 291 height 212
click at [442, 180] on textarea "**********" at bounding box center [510, 276] width 291 height 212
click at [422, 193] on textarea "**********" at bounding box center [510, 276] width 291 height 212
click at [565, 272] on textarea "**********" at bounding box center [510, 276] width 291 height 212
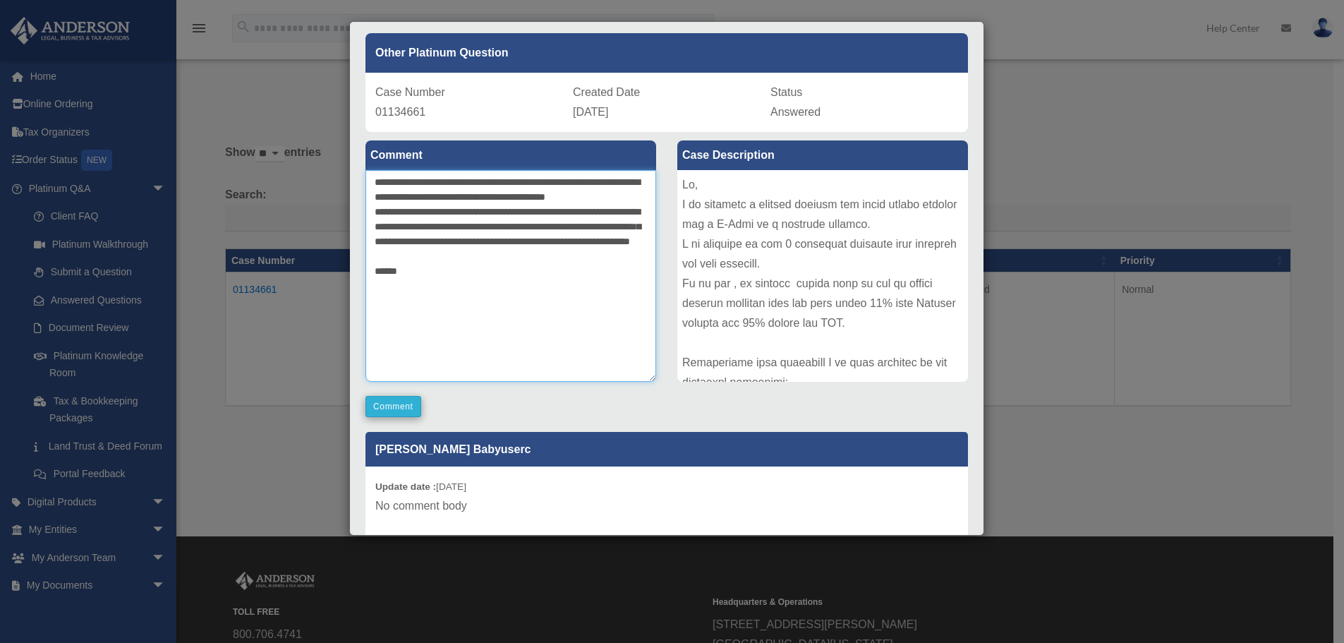
type textarea "**********"
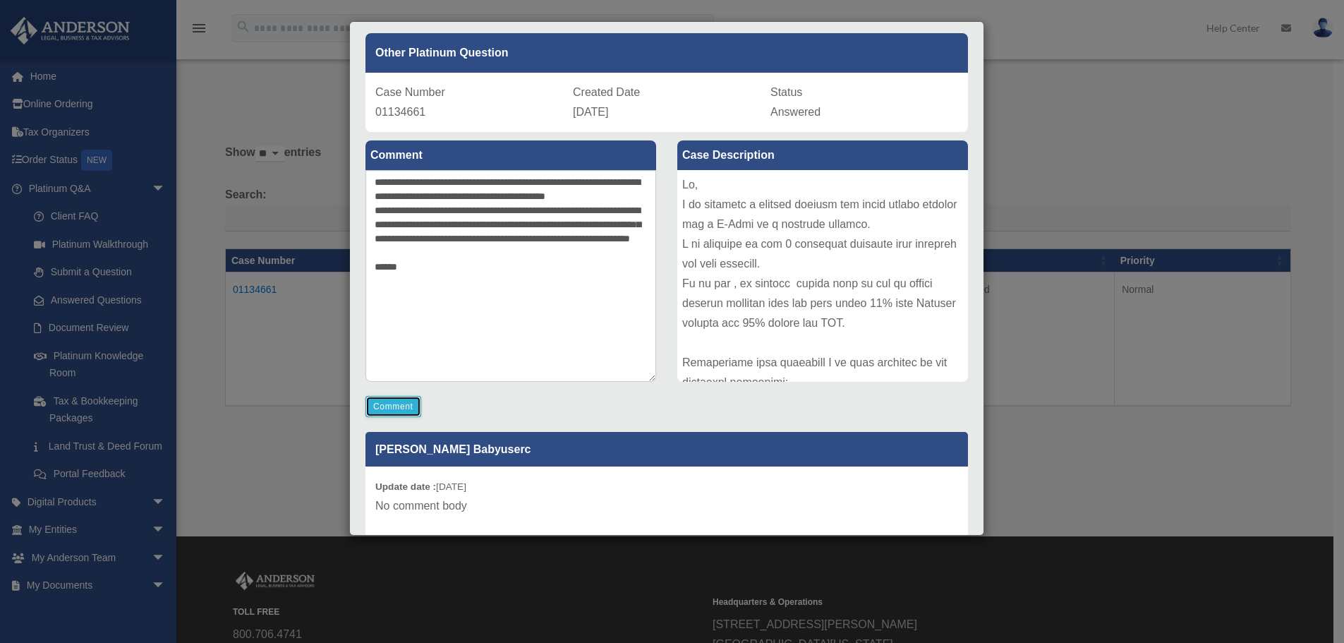
click at [411, 409] on button "Comment" at bounding box center [393, 406] width 56 height 21
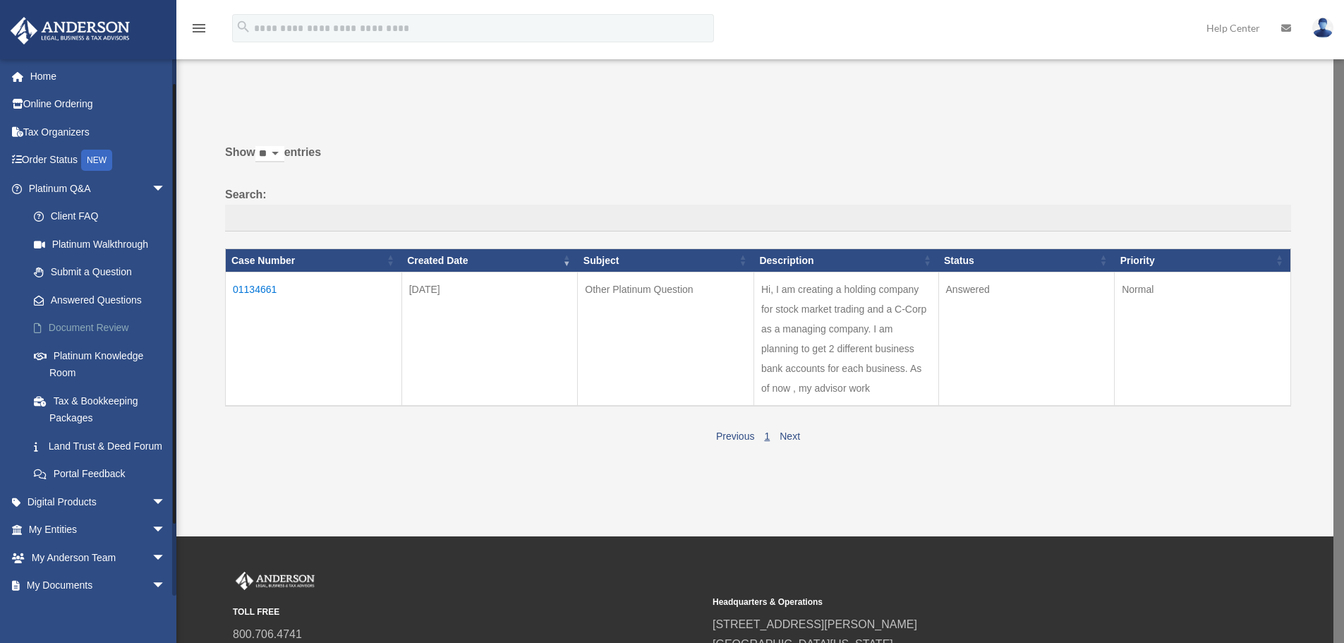
scroll to position [108, 0]
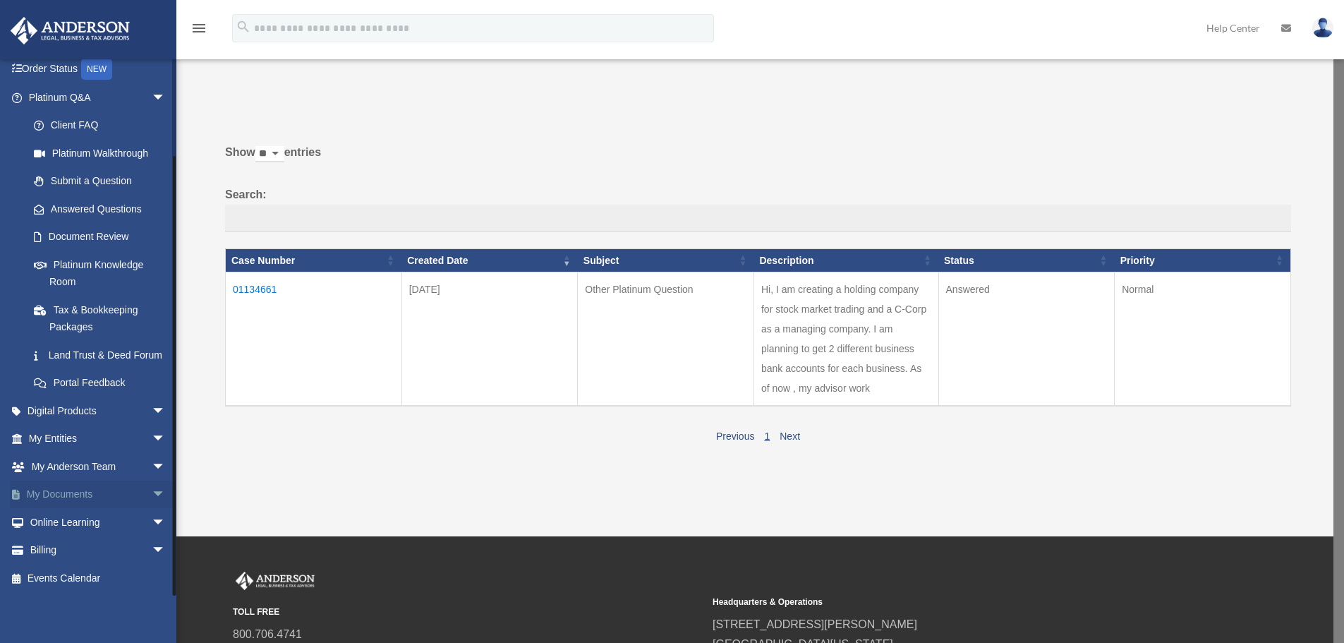
click at [152, 492] on span "arrow_drop_down" at bounding box center [166, 495] width 28 height 29
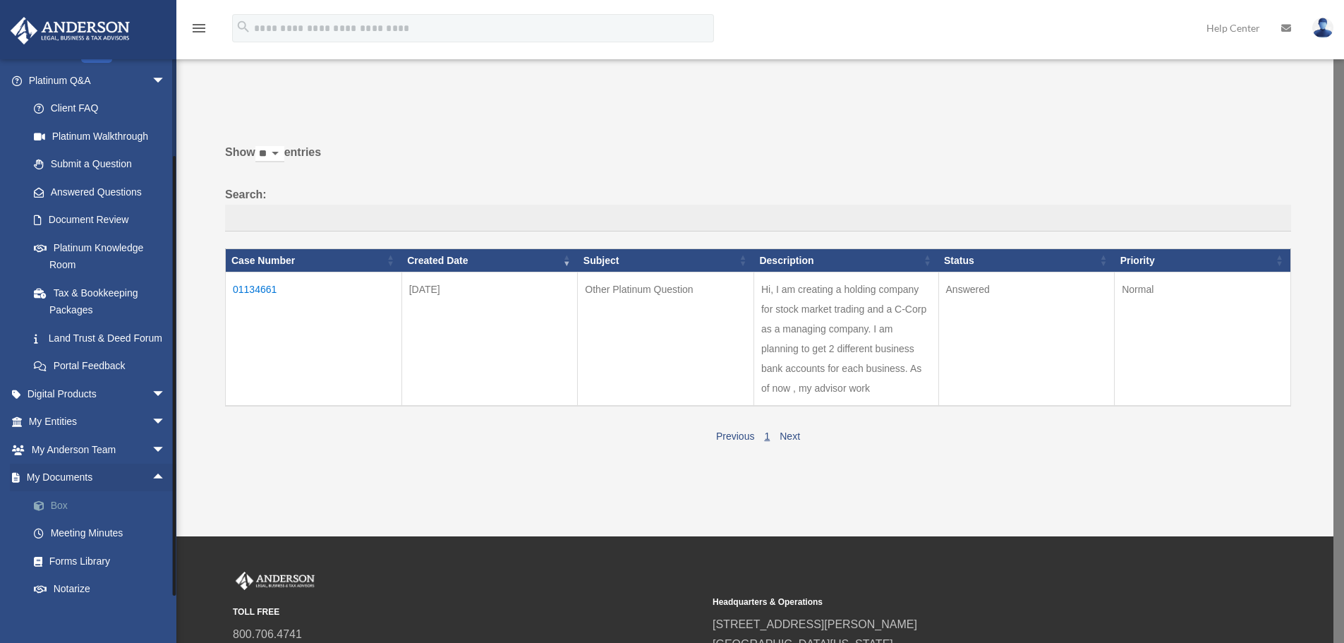
click at [53, 519] on link "Box" at bounding box center [103, 505] width 167 height 28
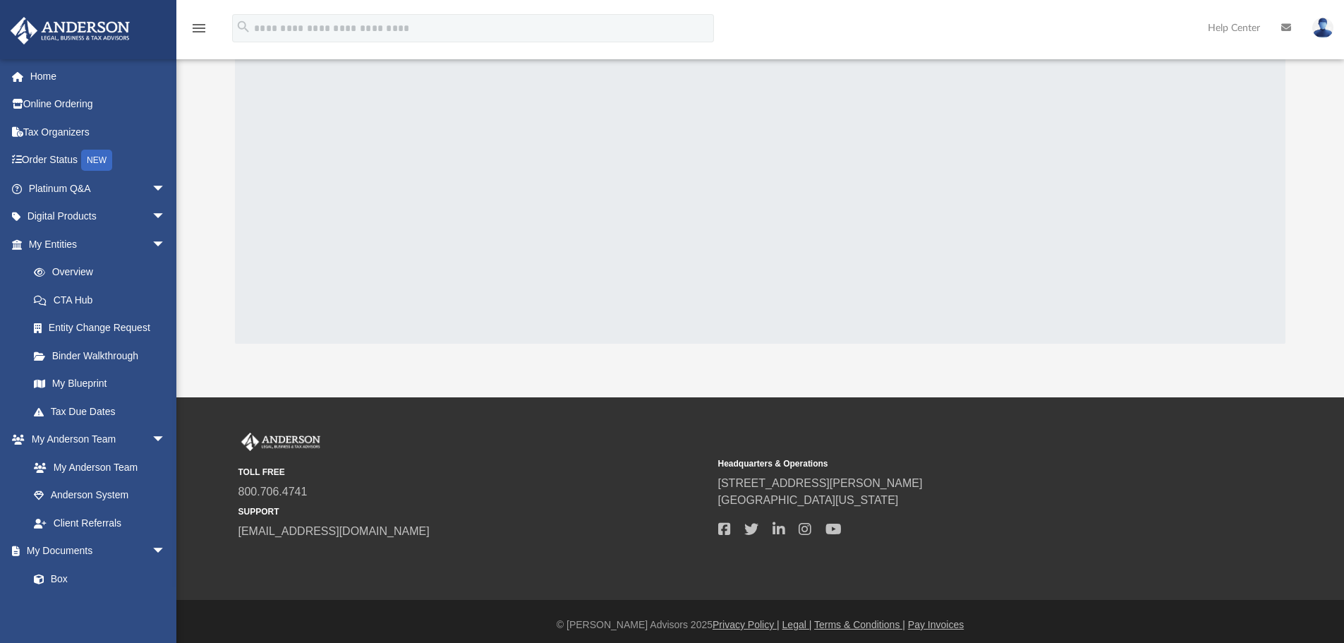
scroll to position [179, 0]
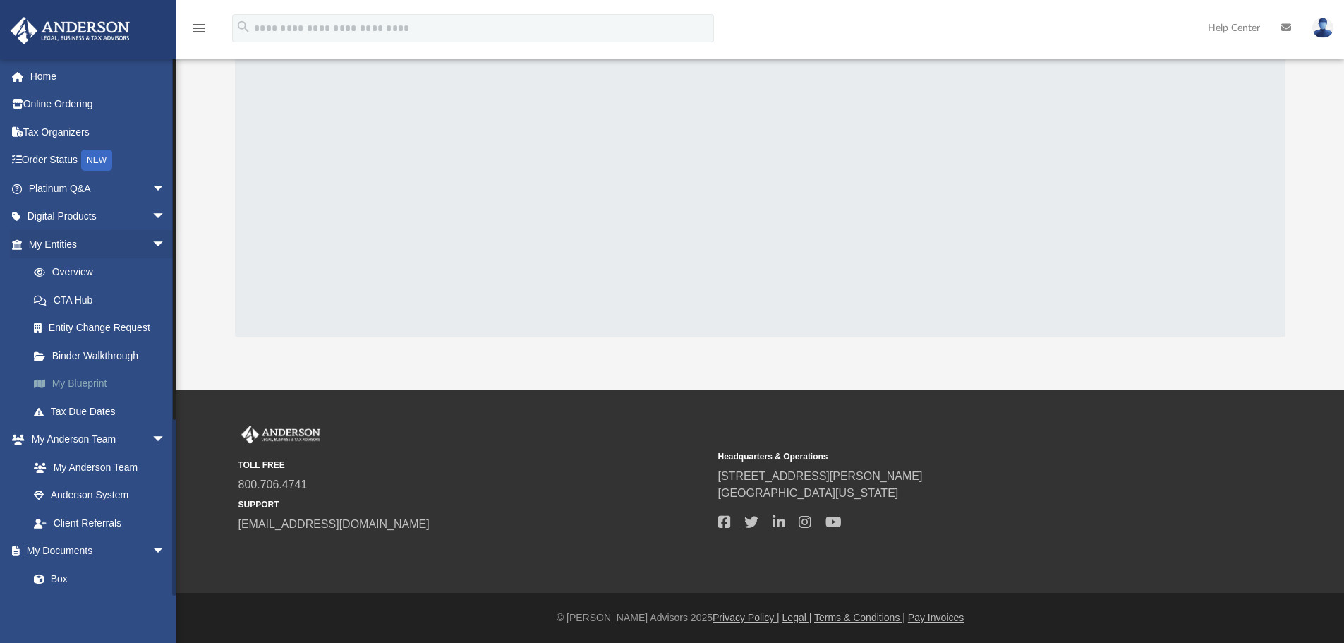
click at [90, 379] on link "My Blueprint" at bounding box center [103, 384] width 167 height 28
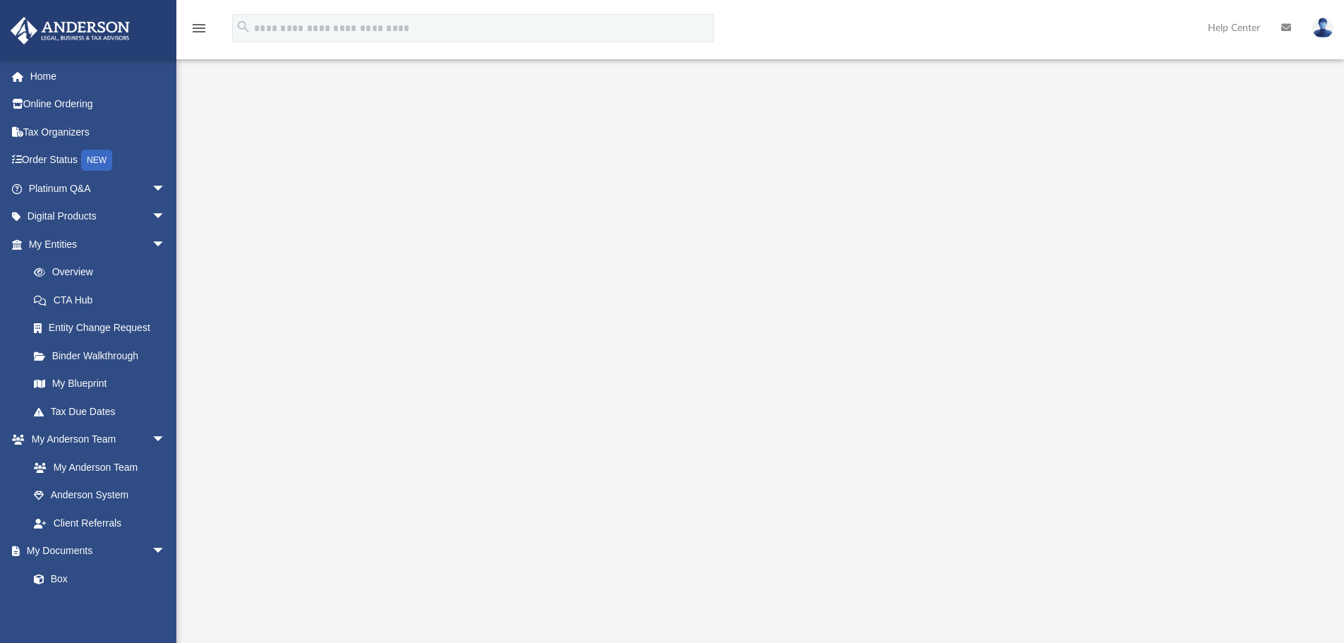
click at [321, 385] on div at bounding box center [760, 380] width 1051 height 564
click at [152, 213] on span "arrow_drop_down" at bounding box center [166, 217] width 28 height 29
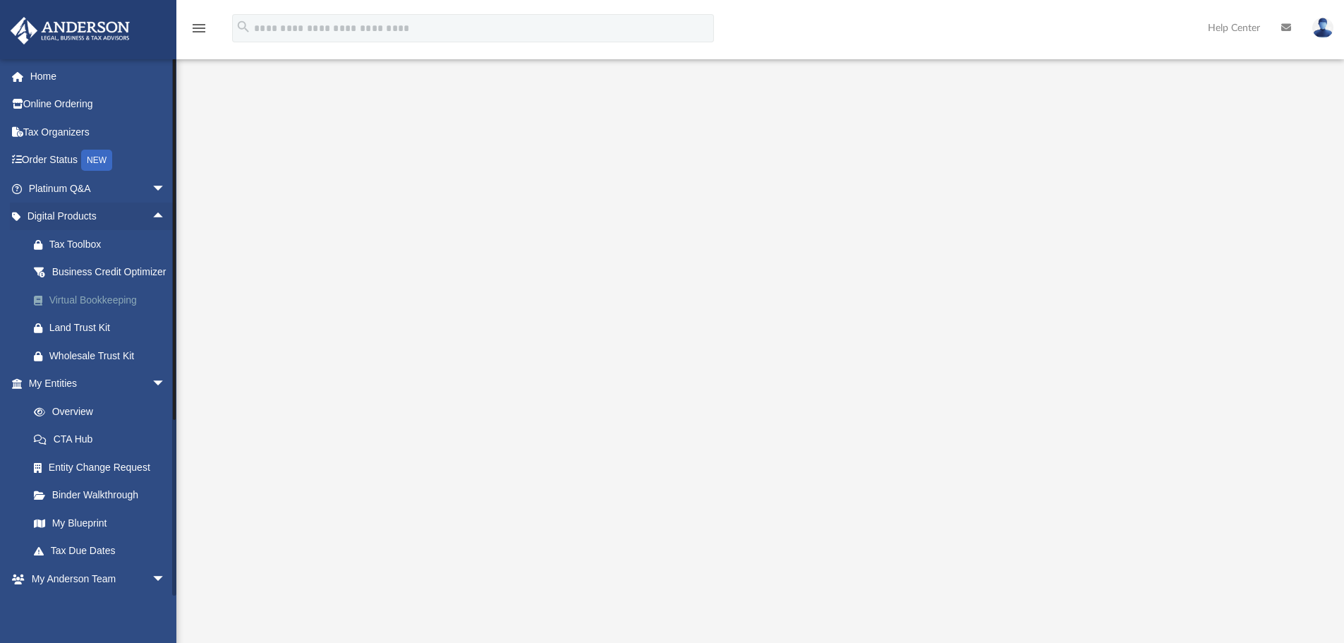
click at [96, 309] on div "Virtual Bookkeeping" at bounding box center [109, 300] width 120 height 18
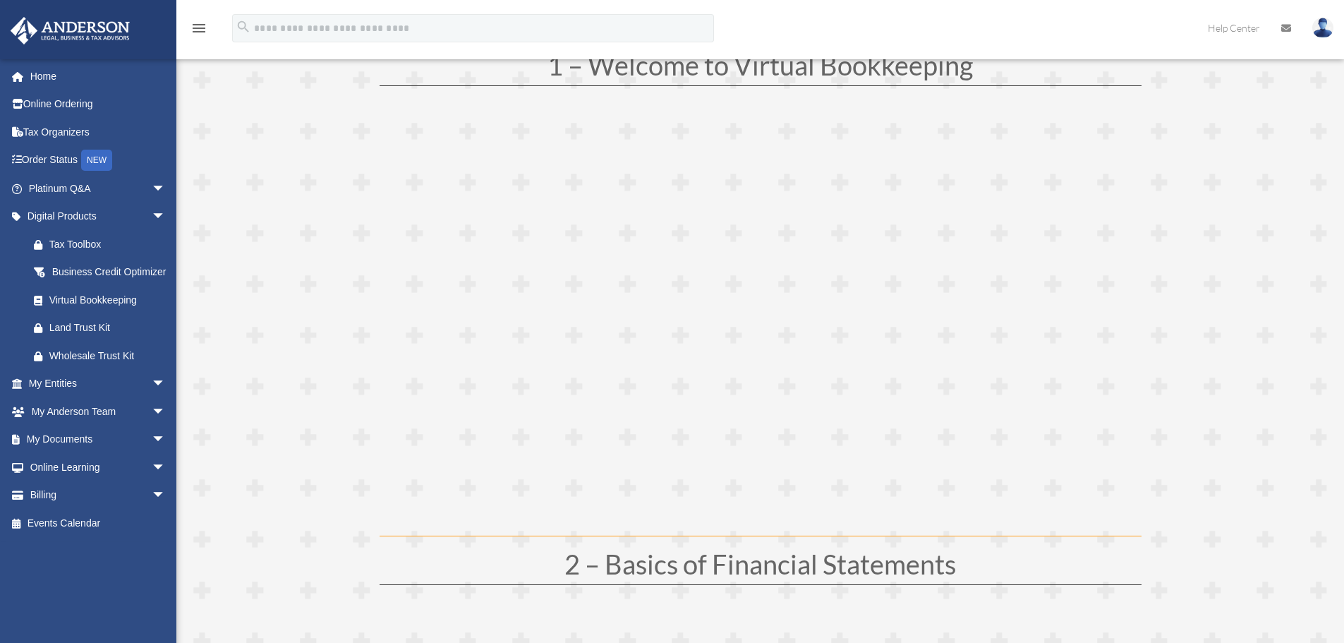
scroll to position [282, 0]
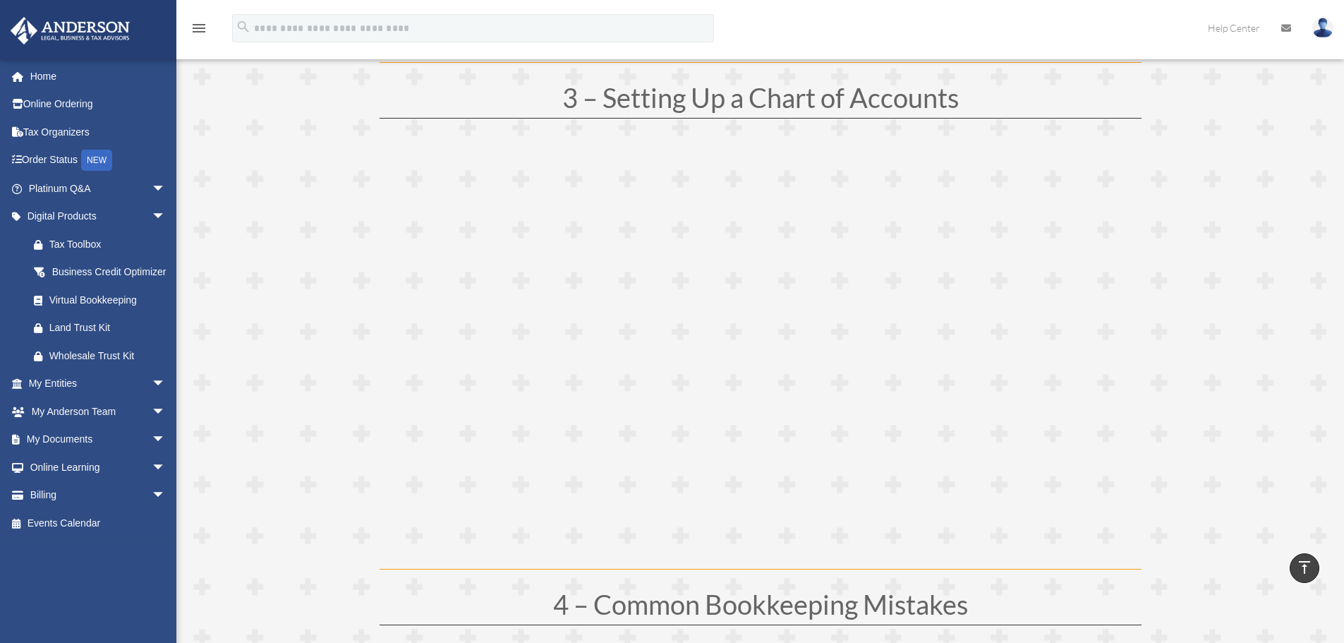
scroll to position [1199, 0]
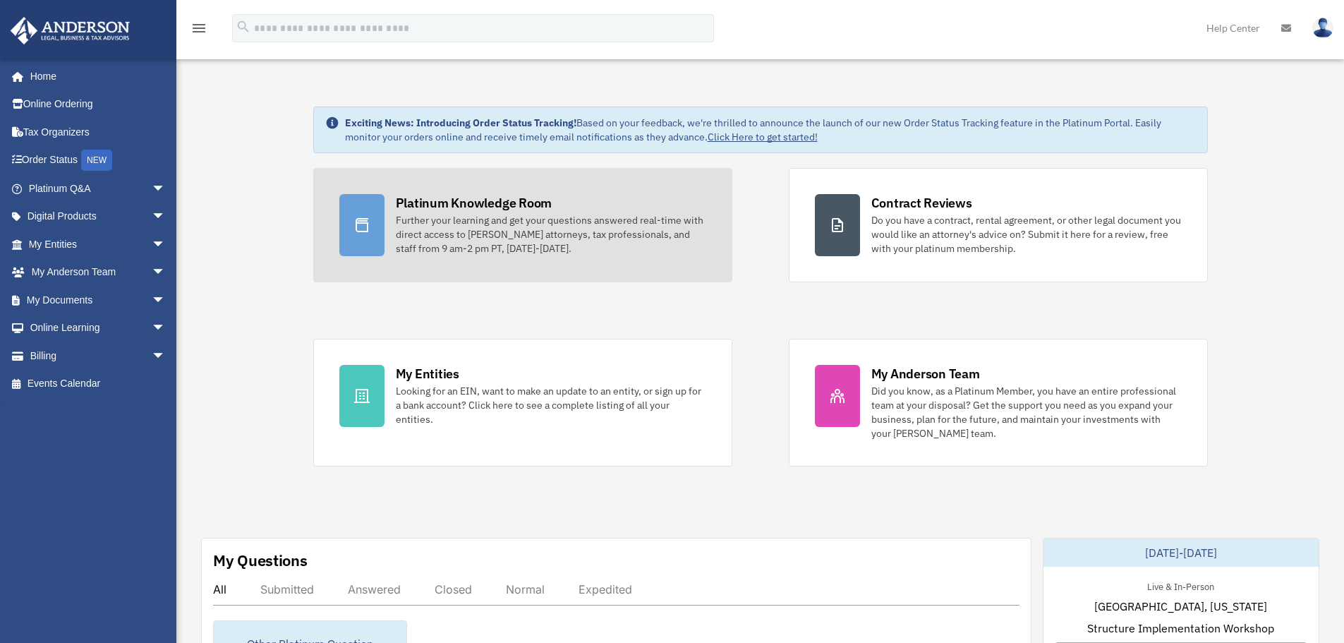
click at [497, 194] on div "Platinum Knowledge Room" at bounding box center [474, 203] width 157 height 18
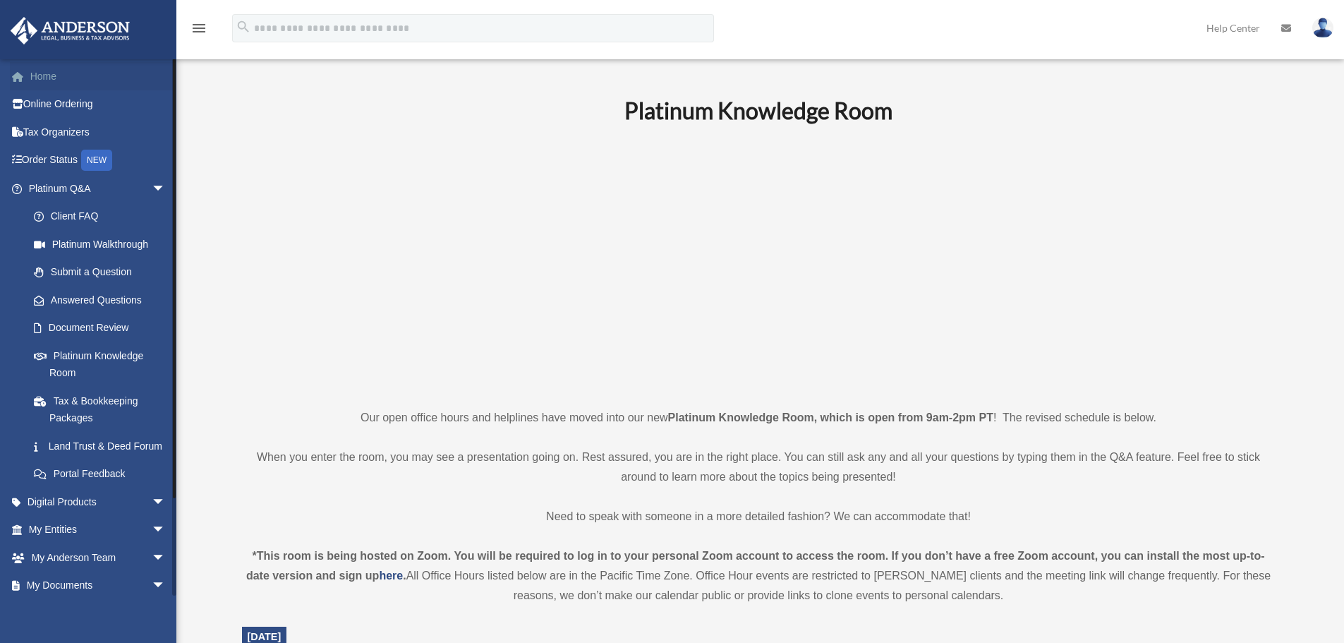
click at [51, 79] on link "Home" at bounding box center [98, 76] width 177 height 28
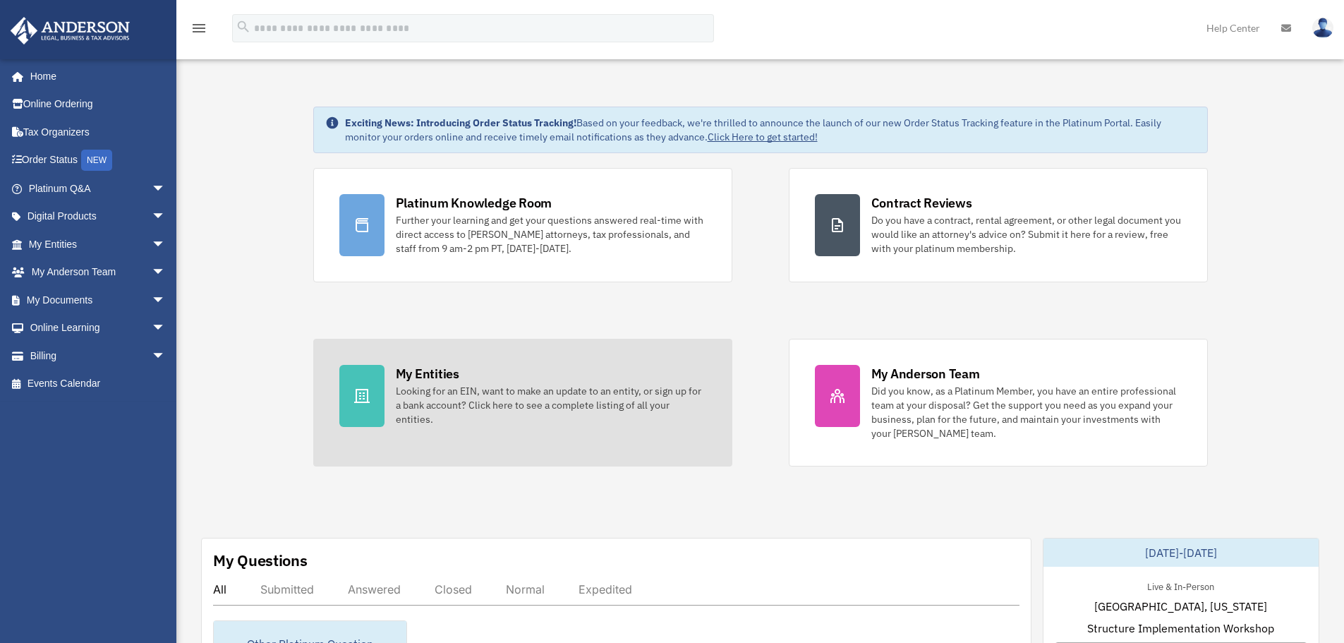
click at [486, 386] on div "Looking for an EIN, want to make an update to an entity, or sign up for a bank …" at bounding box center [551, 405] width 310 height 42
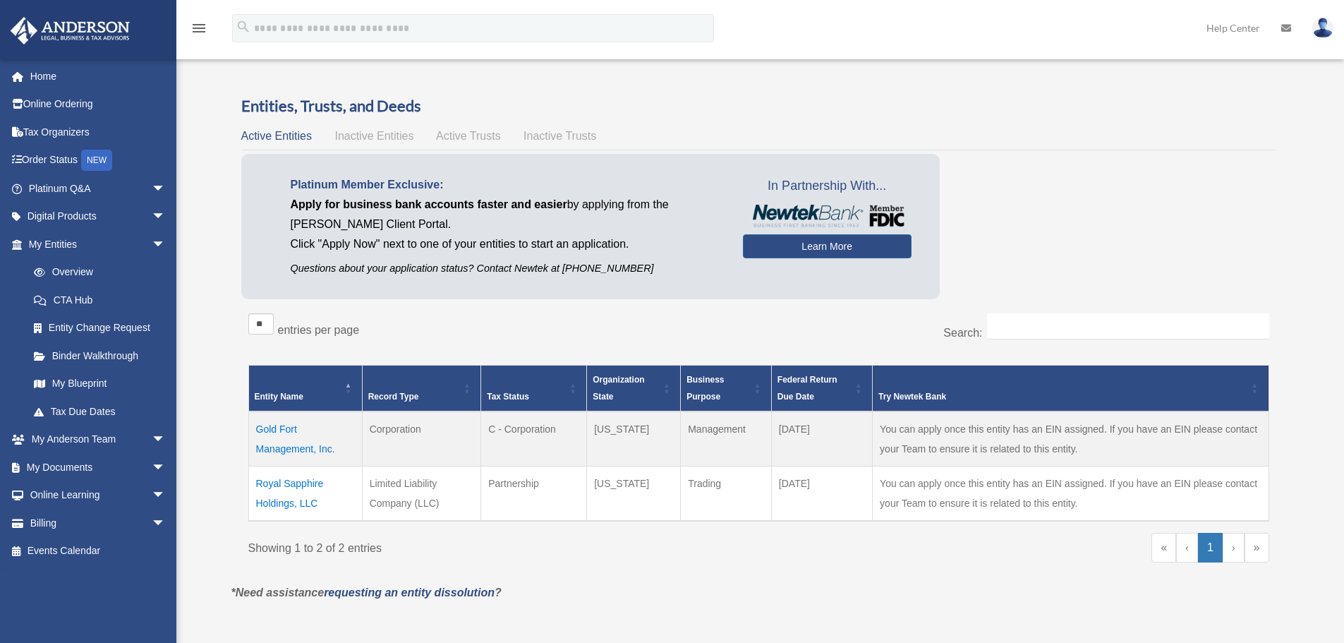
click at [902, 396] on div "Try Newtek Bank" at bounding box center [1062, 396] width 368 height 17
click at [972, 388] on div "Try Newtek Bank" at bounding box center [1062, 396] width 368 height 17
click at [458, 128] on div "Active Entities Inactive Entities Active Trusts Inactive Trusts" at bounding box center [758, 136] width 1035 height 20
click at [401, 136] on span "Inactive Entities" at bounding box center [373, 136] width 79 height 12
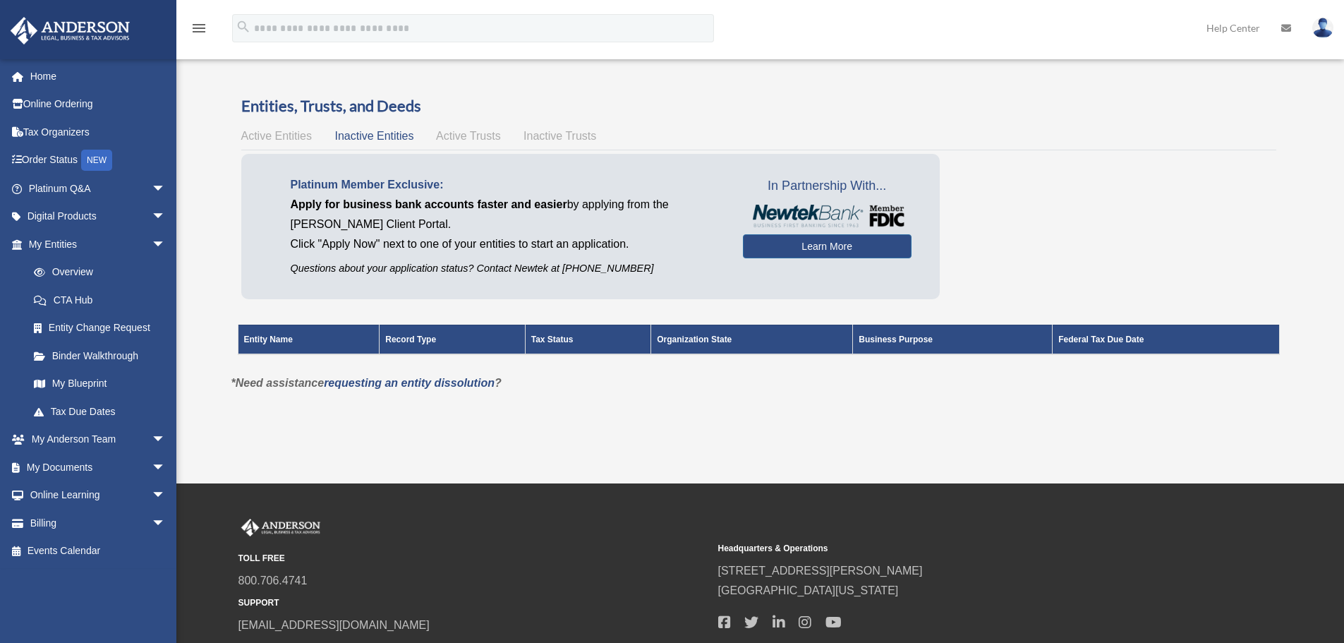
click at [441, 135] on span "Active Trusts" at bounding box center [468, 136] width 65 height 12
click at [567, 135] on span "Inactive Trusts" at bounding box center [560, 136] width 73 height 12
click at [421, 137] on div "Active Entities Inactive Entities Active Trusts Inactive Trusts" at bounding box center [758, 136] width 1035 height 20
click at [267, 138] on span "Active Entities" at bounding box center [276, 136] width 71 height 12
